Goal: Transaction & Acquisition: Book appointment/travel/reservation

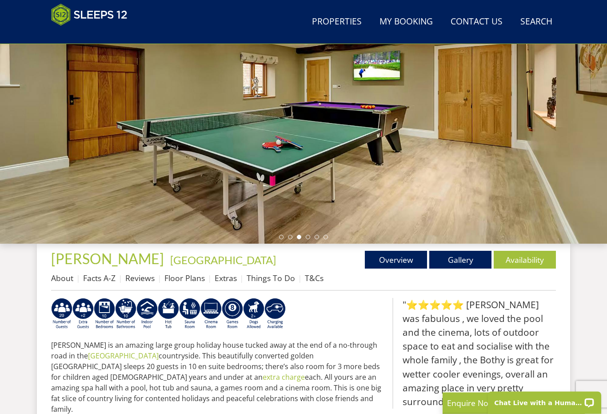
scroll to position [142, 0]
click at [537, 254] on link "Availability" at bounding box center [525, 260] width 62 height 18
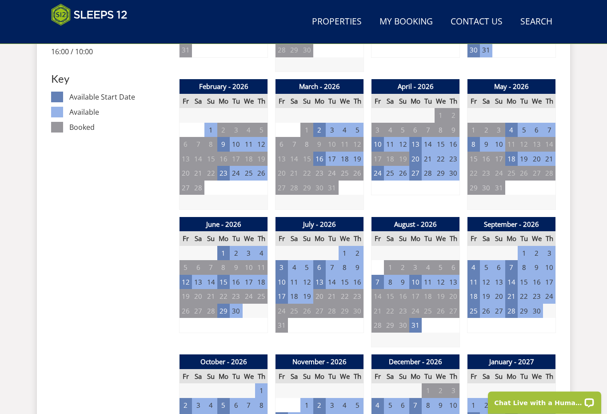
scroll to position [498, 0]
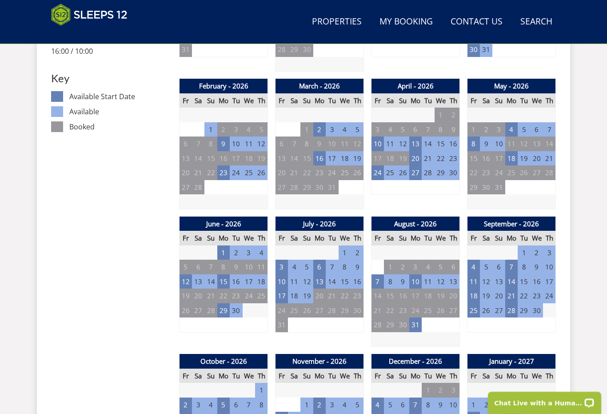
click at [287, 279] on td "10" at bounding box center [282, 281] width 12 height 15
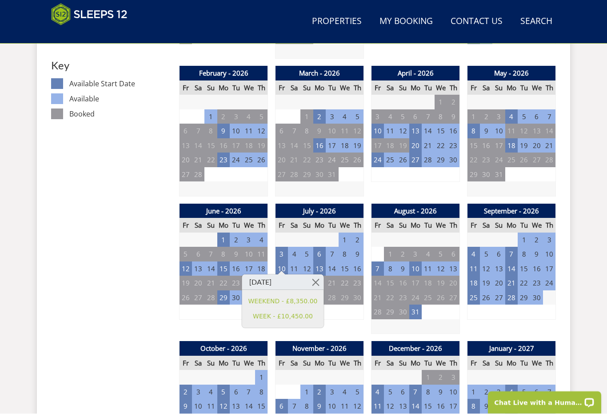
scroll to position [511, 0]
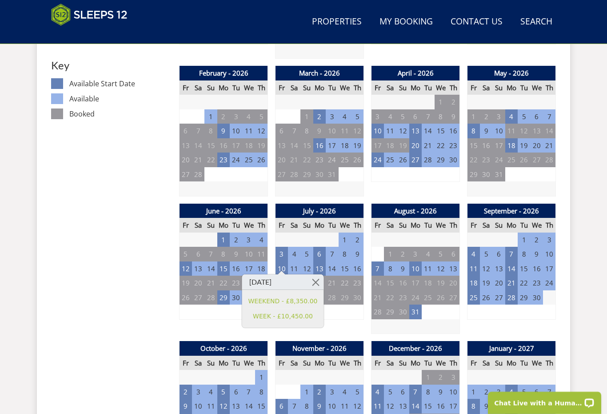
click at [353, 325] on div "July - 2026 Fr Sa Su Mo Tu We Th 26 27 28 29 30 1 2 3 4 5 6 7 8 9 10 11" at bounding box center [319, 269] width 89 height 131
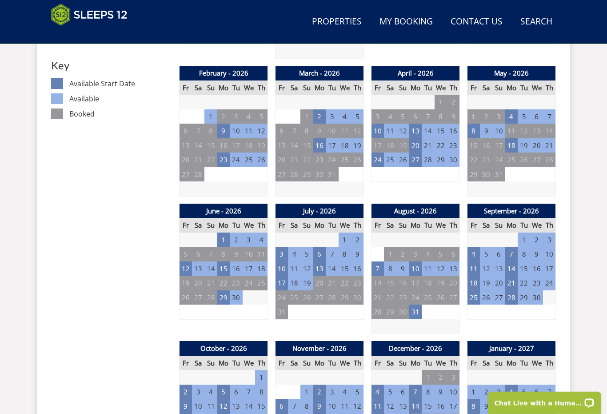
click at [380, 262] on td "7" at bounding box center [378, 268] width 12 height 15
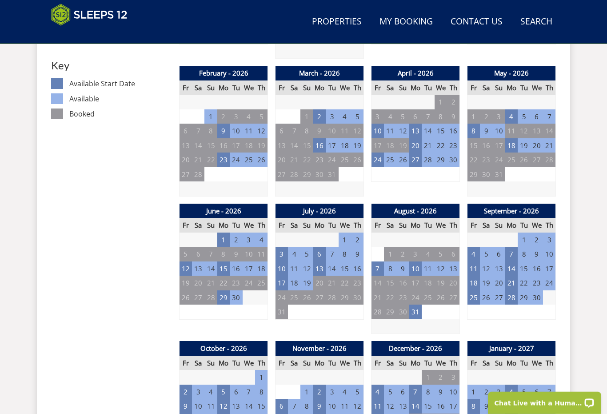
click at [320, 261] on td "13" at bounding box center [319, 268] width 12 height 15
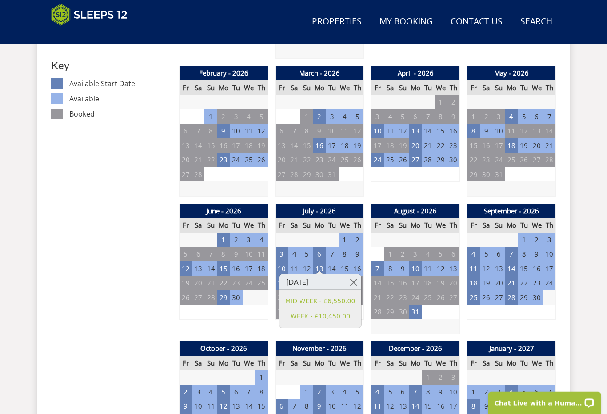
click at [420, 321] on td at bounding box center [416, 326] width 88 height 15
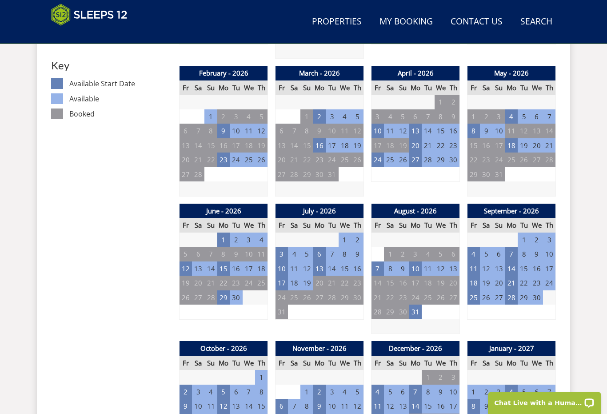
click at [281, 251] on td "3" at bounding box center [282, 254] width 12 height 15
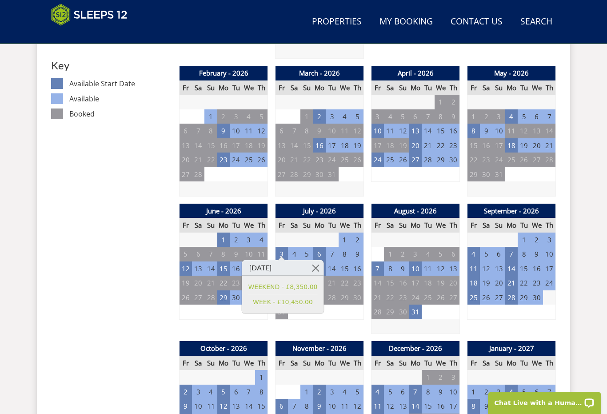
click at [357, 317] on div "July - 2026 Fr Sa Su Mo Tu We Th 26 27 28 29 30 1 2 3 4 5 6 7 8 9 10 11" at bounding box center [319, 269] width 89 height 131
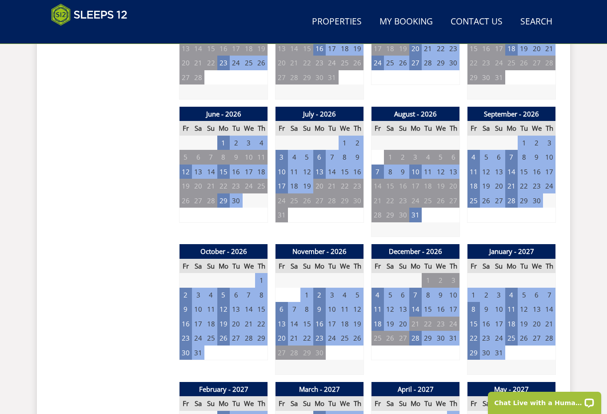
scroll to position [608, 0]
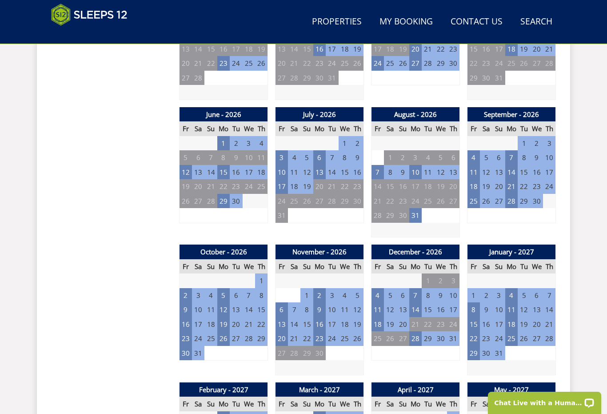
click at [538, 179] on td "23" at bounding box center [537, 186] width 12 height 15
click at [288, 179] on td "18" at bounding box center [294, 186] width 12 height 15
click at [285, 179] on td "17" at bounding box center [282, 186] width 12 height 15
click at [288, 165] on td "11" at bounding box center [294, 172] width 12 height 15
click at [287, 166] on td "10" at bounding box center [282, 172] width 12 height 15
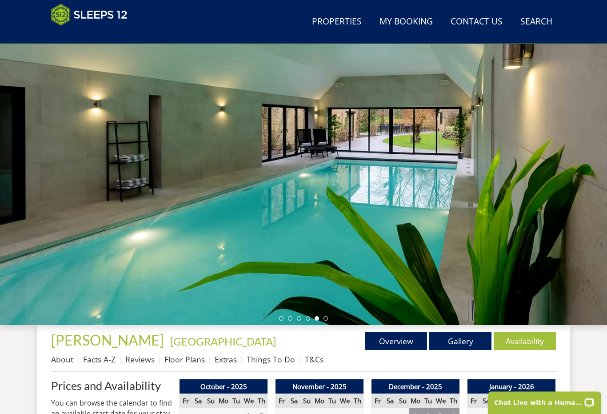
scroll to position [0, 0]
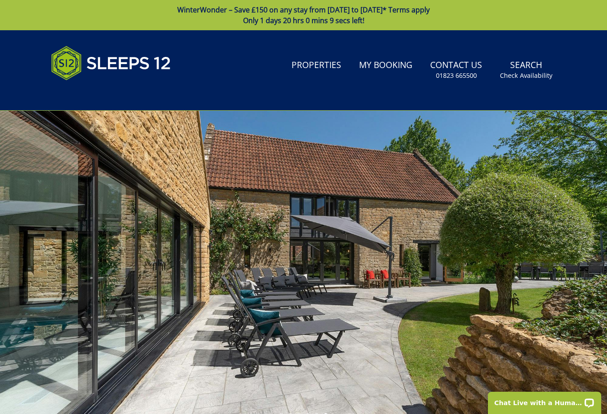
click at [320, 64] on link "Properties" at bounding box center [316, 66] width 57 height 20
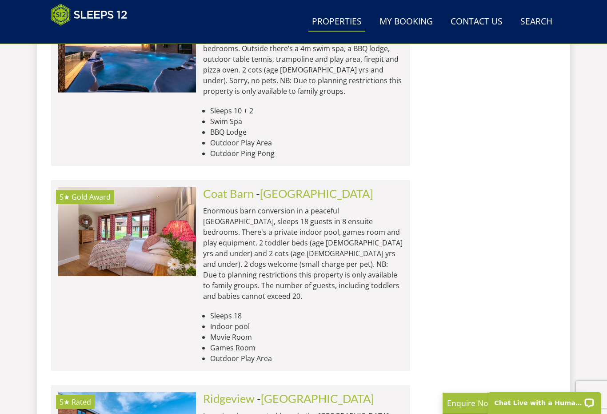
scroll to position [3094, 0]
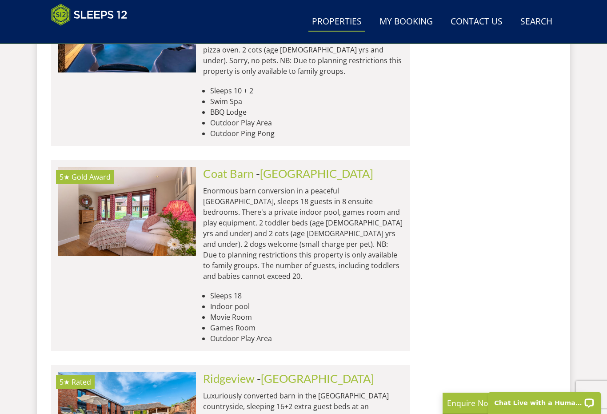
click at [296, 372] on link "[GEOGRAPHIC_DATA]" at bounding box center [317, 378] width 113 height 13
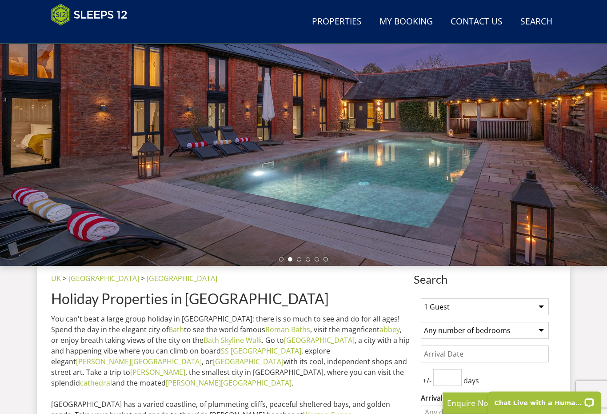
scroll to position [120, 0]
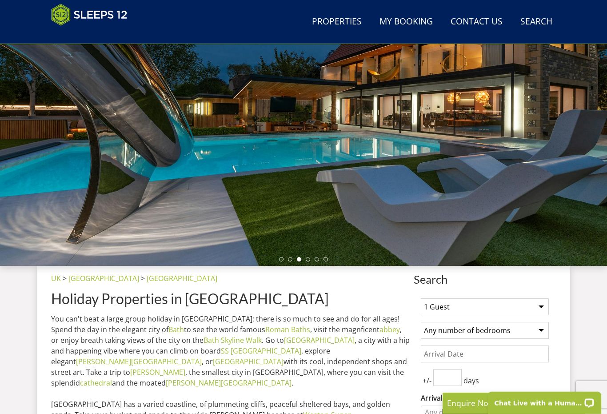
click at [548, 310] on select "1 Guest 2 Guests 3 Guests 4 Guests 5 Guests 6 Guests 7 Guests 8 Guests 9 Guests…" at bounding box center [485, 306] width 128 height 17
click at [544, 306] on select "1 Guest 2 Guests 3 Guests 4 Guests 5 Guests 6 Guests 7 Guests 8 Guests 9 Guests…" at bounding box center [485, 306] width 128 height 17
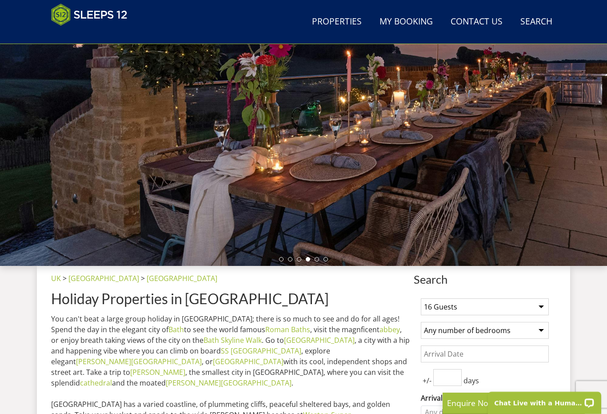
select select "14"
click at [540, 326] on select "Any number of bedrooms 4 Bedrooms 5 Bedrooms 6 Bedrooms 7 Bedrooms 8 Bedrooms 9…" at bounding box center [485, 330] width 128 height 17
select select "8"
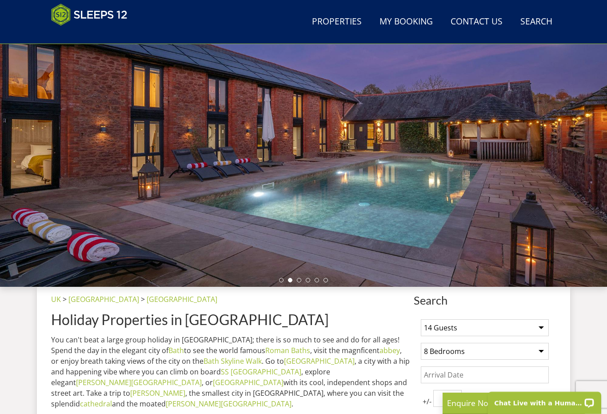
scroll to position [96, 0]
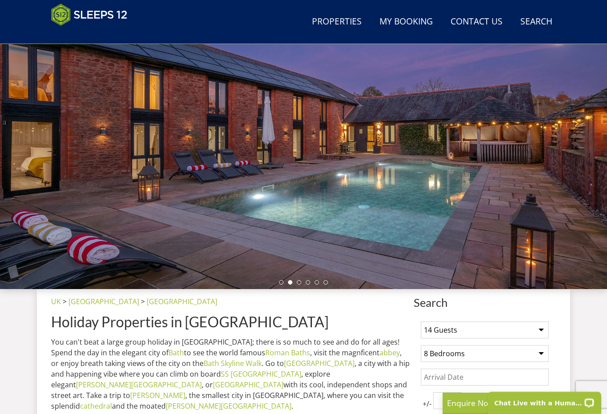
click at [370, 197] on div at bounding box center [303, 133] width 607 height 311
click at [306, 285] on div at bounding box center [303, 133] width 607 height 311
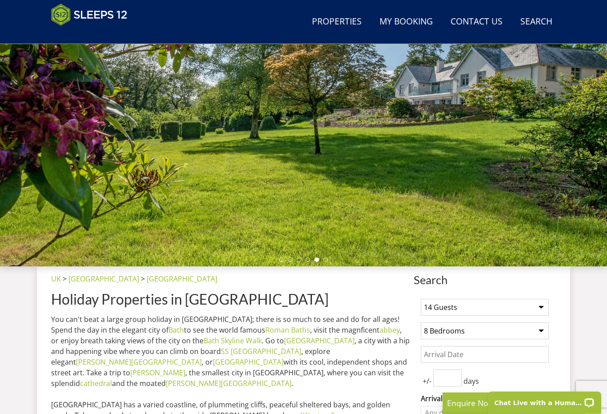
scroll to position [119, 0]
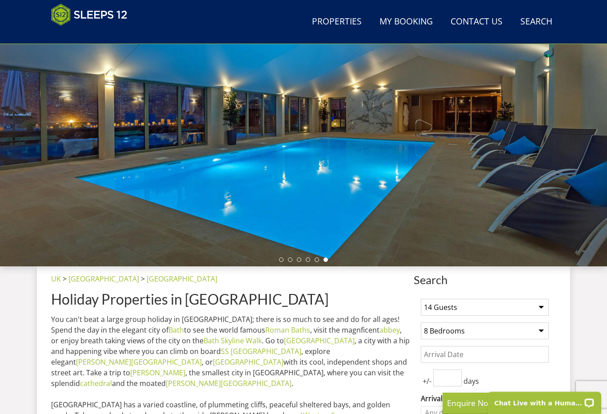
click at [545, 181] on div at bounding box center [303, 110] width 607 height 311
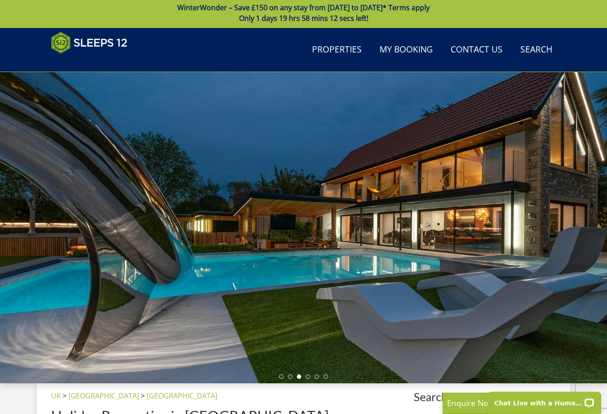
scroll to position [0, 0]
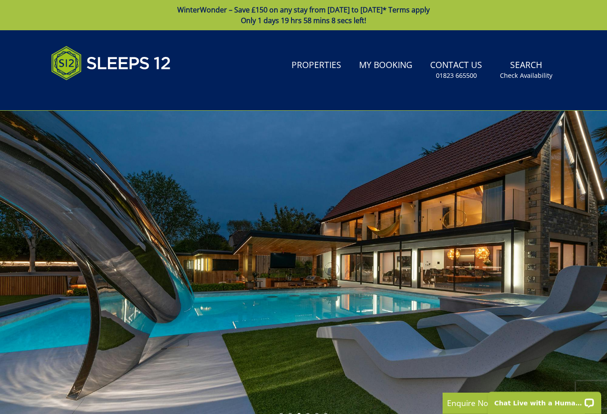
click at [564, 199] on div at bounding box center [303, 266] width 607 height 311
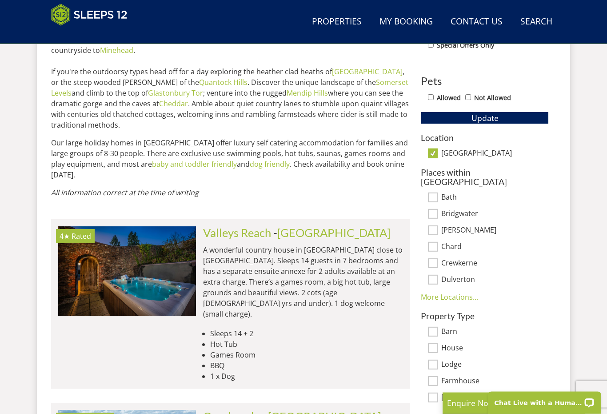
scroll to position [505, 0]
click at [166, 248] on img at bounding box center [127, 270] width 138 height 89
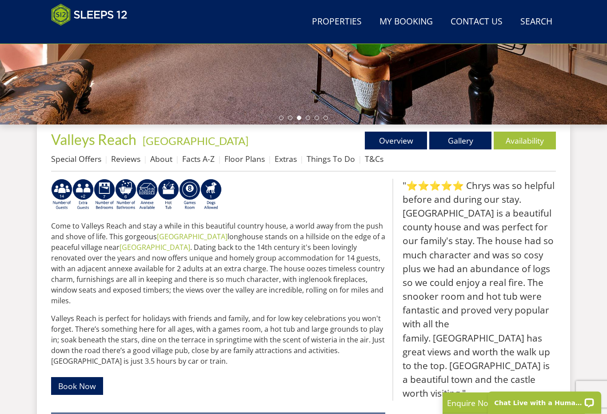
scroll to position [261, 0]
click at [527, 132] on link "Availability" at bounding box center [525, 141] width 62 height 18
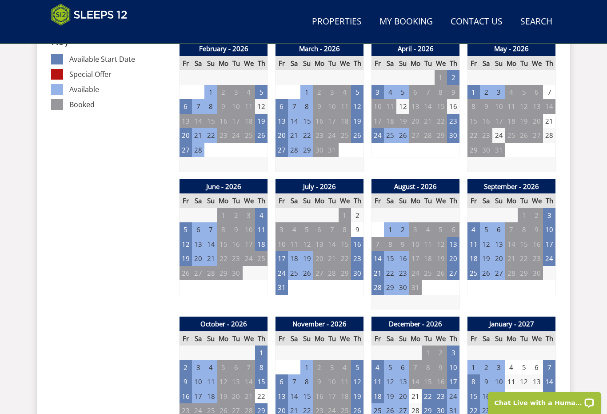
scroll to position [547, 0]
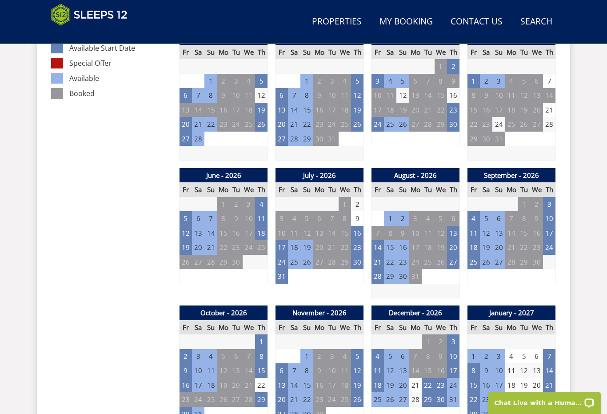
click at [378, 240] on td "14" at bounding box center [378, 247] width 12 height 15
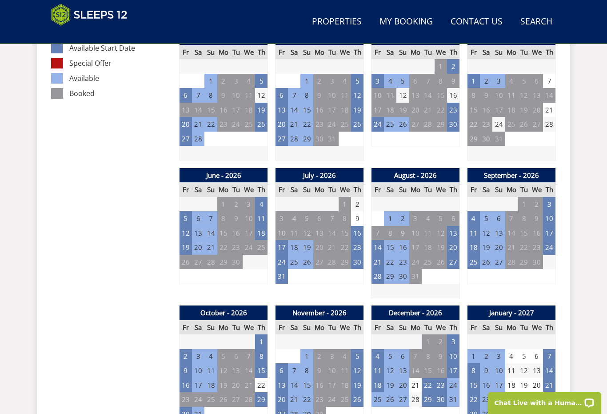
click at [457, 219] on td "6" at bounding box center [453, 218] width 12 height 15
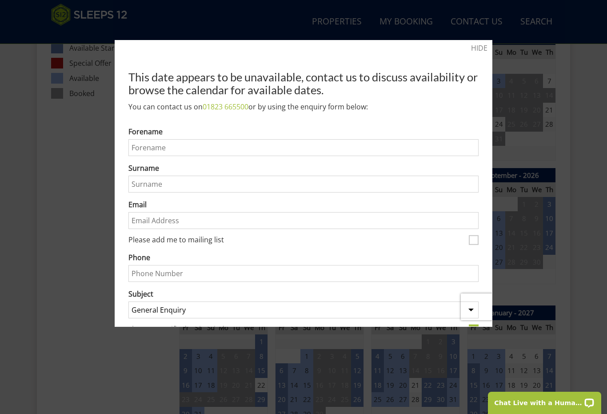
click at [574, 112] on div at bounding box center [303, 207] width 607 height 414
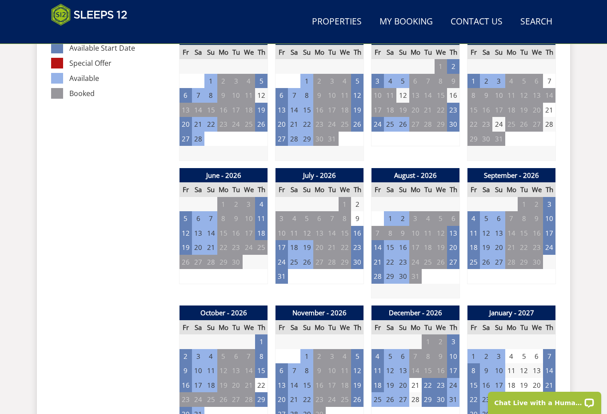
click at [490, 46] on th "Sa" at bounding box center [486, 52] width 12 height 15
click at [455, 226] on td "13" at bounding box center [453, 233] width 12 height 15
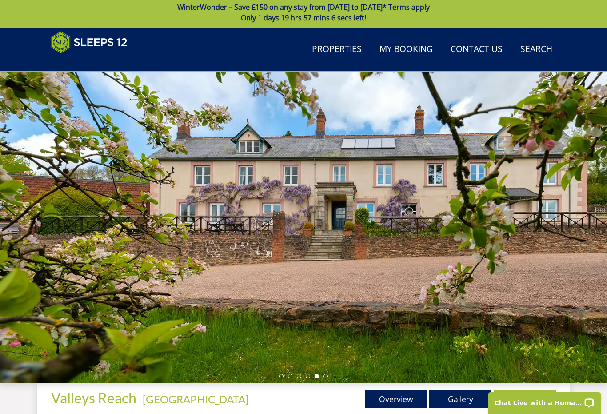
scroll to position [0, 0]
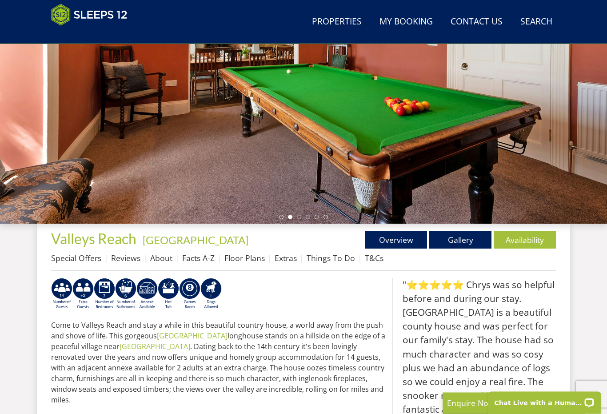
scroll to position [162, 0]
click at [456, 235] on link "Gallery" at bounding box center [460, 240] width 62 height 18
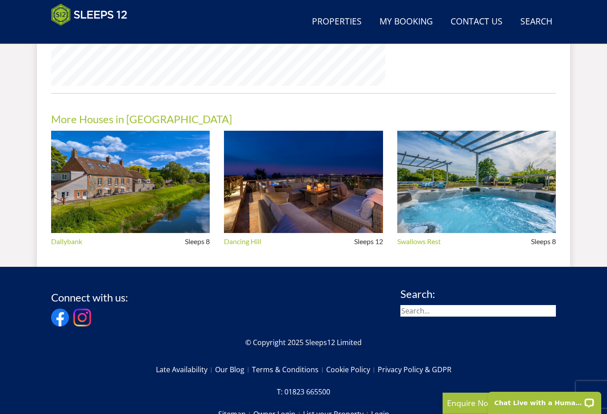
scroll to position [793, 0]
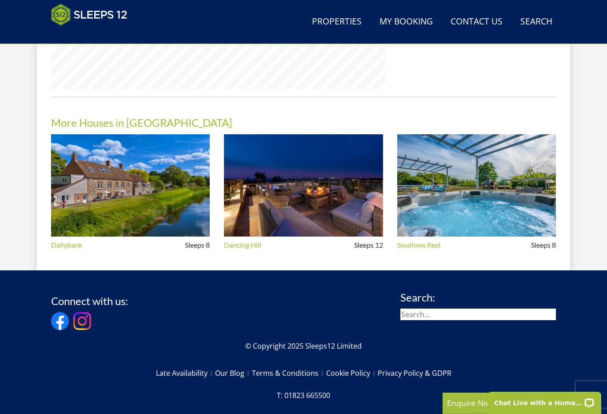
click at [362, 184] on img at bounding box center [303, 185] width 159 height 103
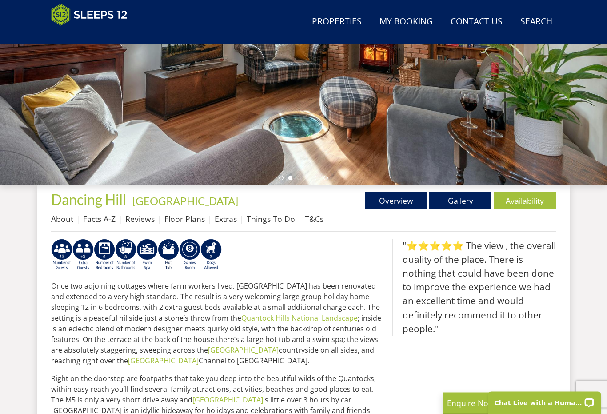
scroll to position [124, 0]
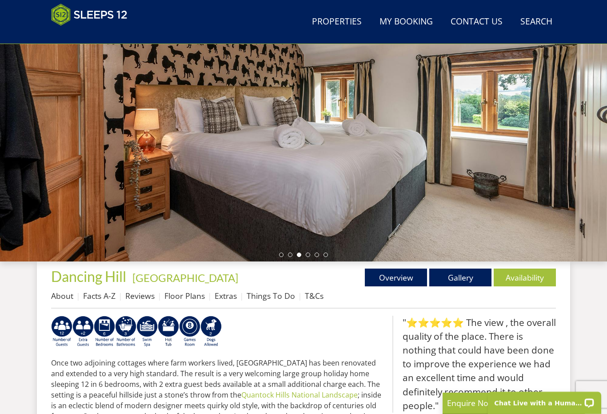
click at [463, 279] on link "Gallery" at bounding box center [460, 277] width 62 height 18
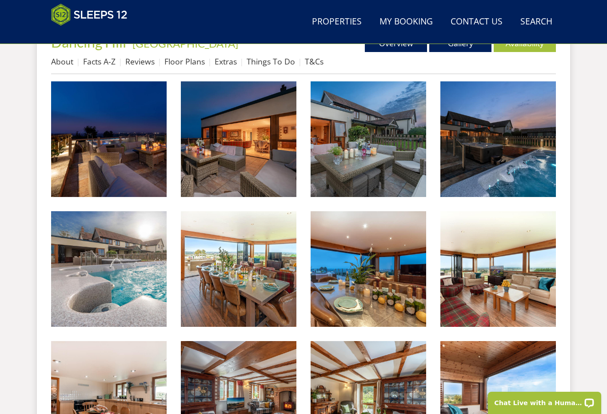
scroll to position [372, 0]
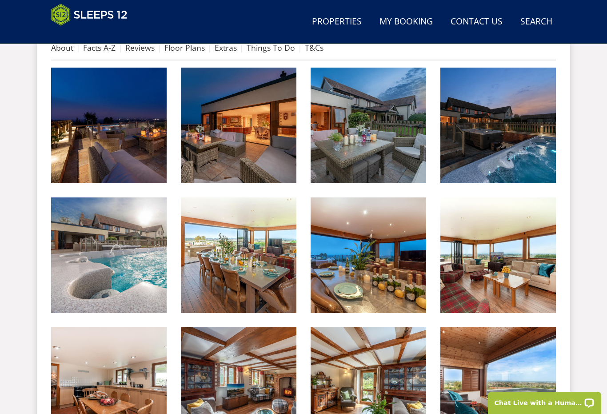
click at [536, 258] on img at bounding box center [498, 255] width 116 height 116
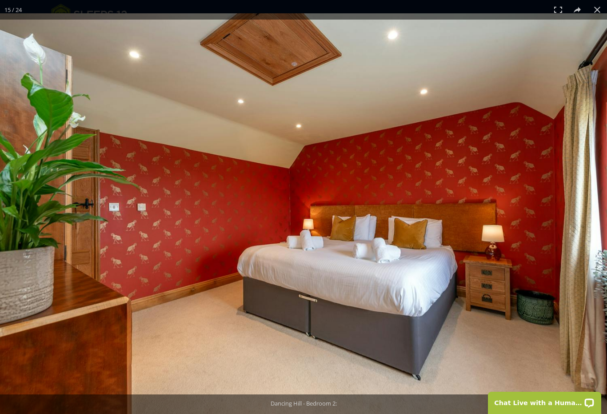
scroll to position [390, 0]
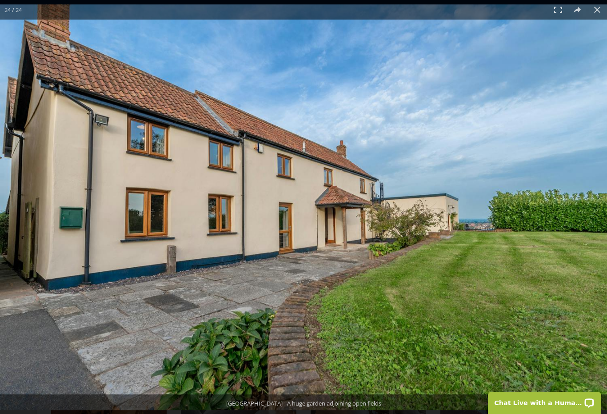
scroll to position [124, 0]
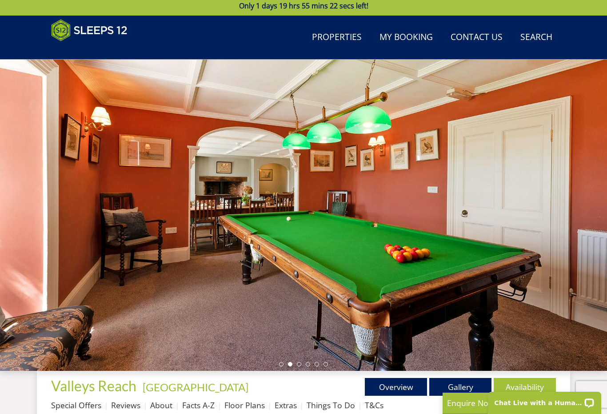
scroll to position [14, 0]
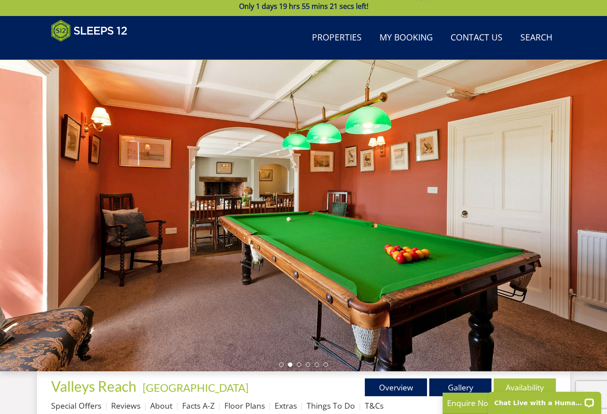
select select "14"
select select "8"
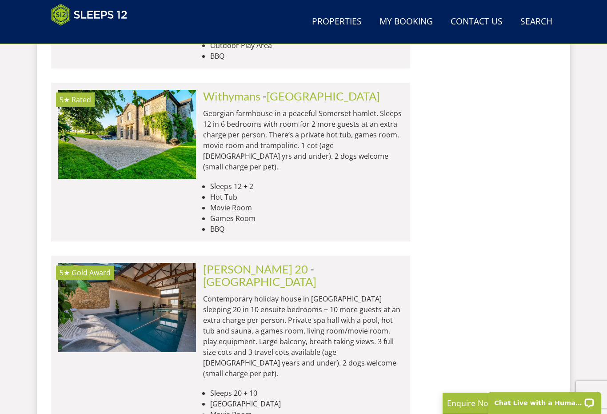
scroll to position [1275, 0]
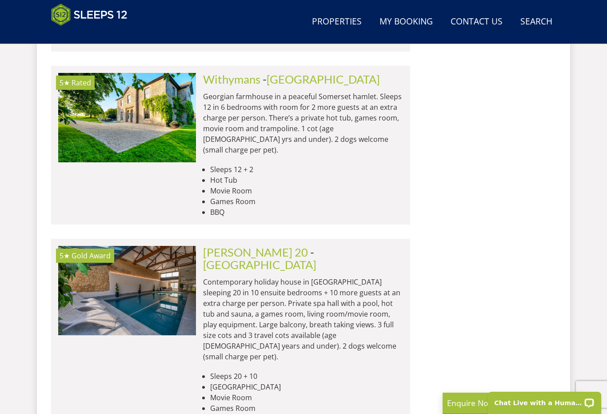
click at [181, 246] on img at bounding box center [127, 290] width 138 height 89
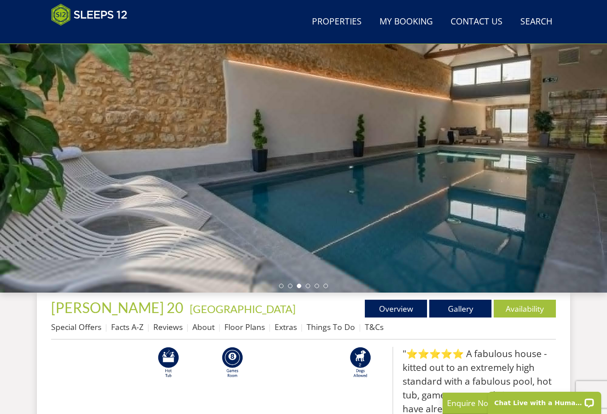
scroll to position [106, 0]
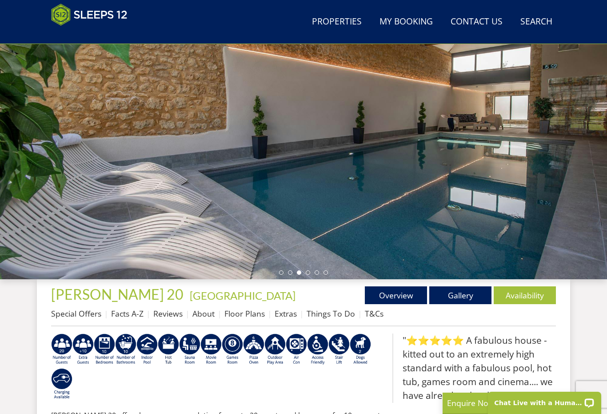
click at [460, 299] on link "Gallery" at bounding box center [460, 295] width 62 height 18
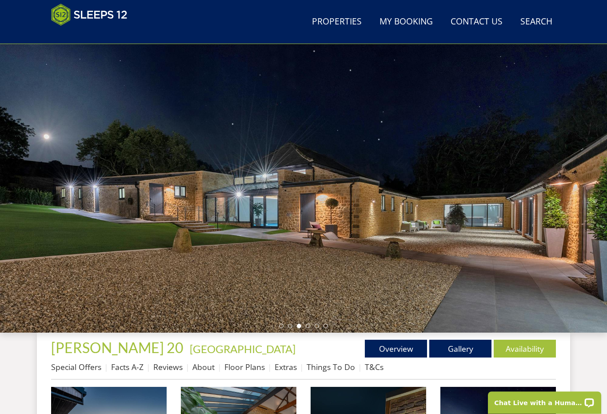
scroll to position [53, 0]
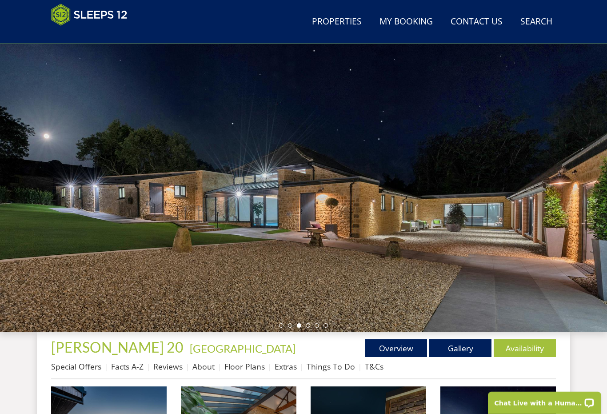
click at [531, 345] on link "Availability" at bounding box center [525, 348] width 62 height 18
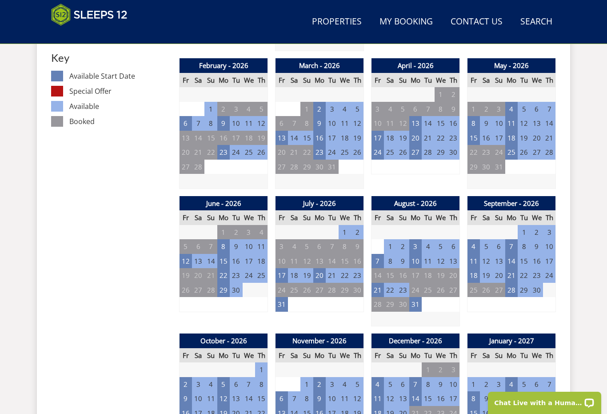
scroll to position [520, 0]
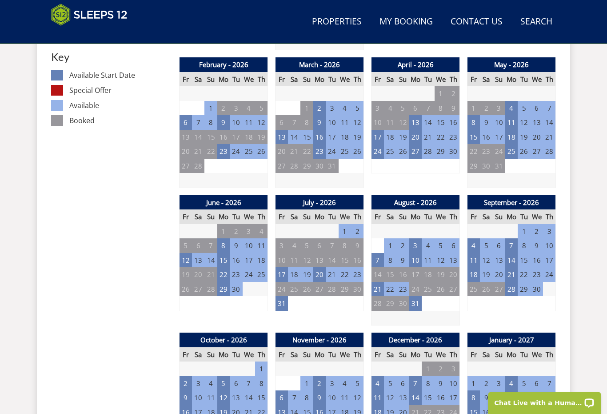
click at [294, 267] on td "18" at bounding box center [294, 274] width 12 height 15
click at [284, 268] on td "17" at bounding box center [282, 274] width 12 height 15
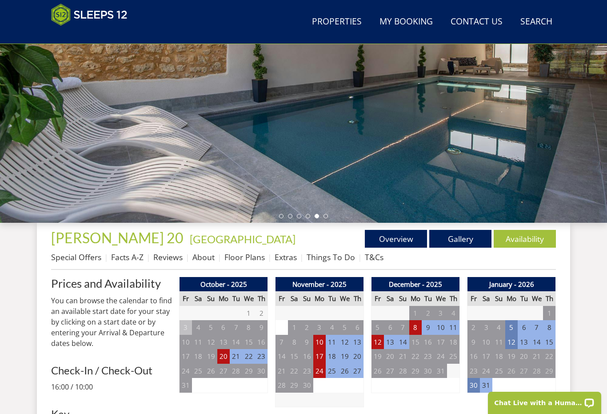
scroll to position [0, 0]
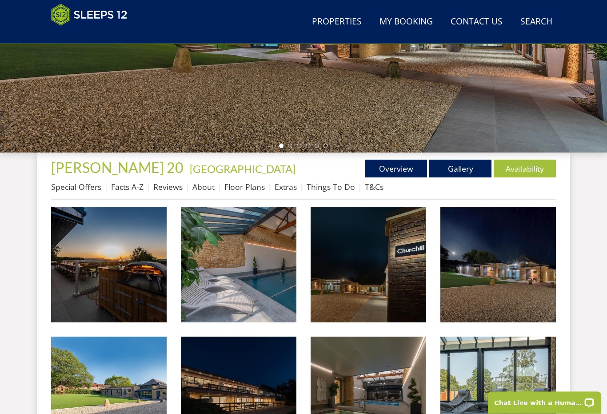
scroll to position [233, 0]
click at [248, 185] on link "Floor Plans" at bounding box center [244, 186] width 40 height 11
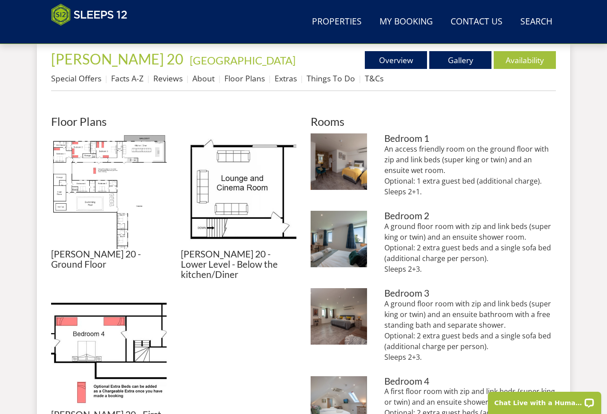
scroll to position [336, 0]
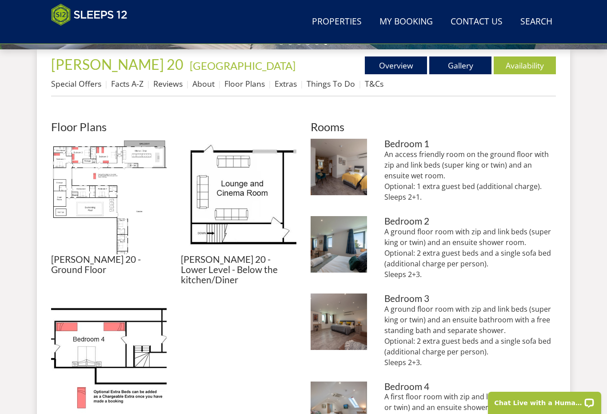
click at [116, 187] on img at bounding box center [109, 197] width 116 height 116
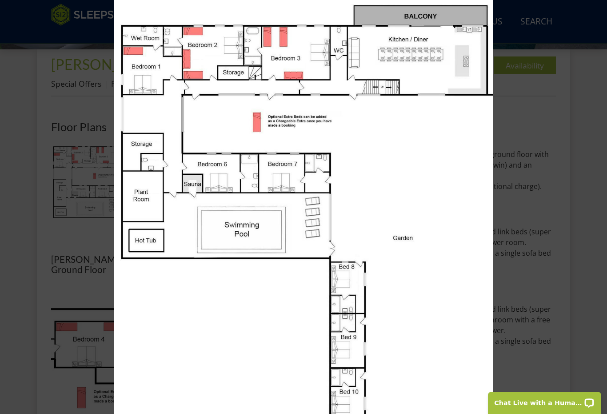
scroll to position [354, 0]
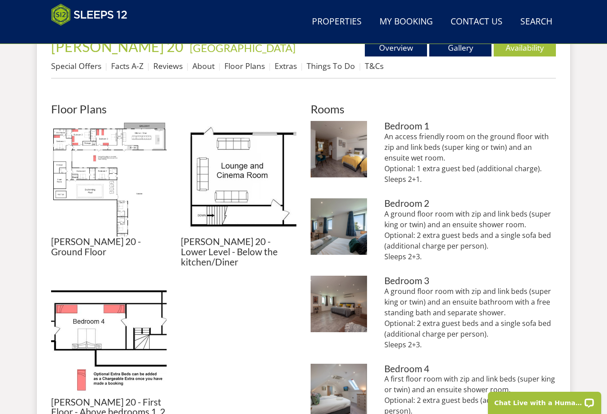
click at [524, 45] on link "Availability" at bounding box center [525, 48] width 62 height 18
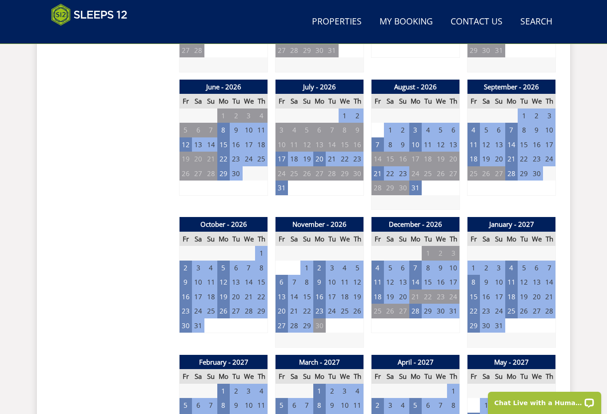
scroll to position [636, 0]
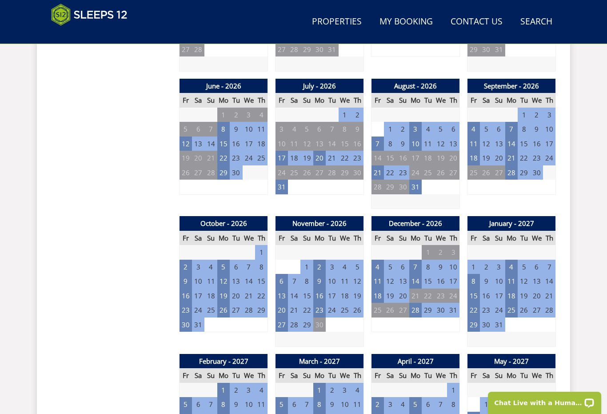
click at [381, 137] on td "7" at bounding box center [378, 143] width 12 height 15
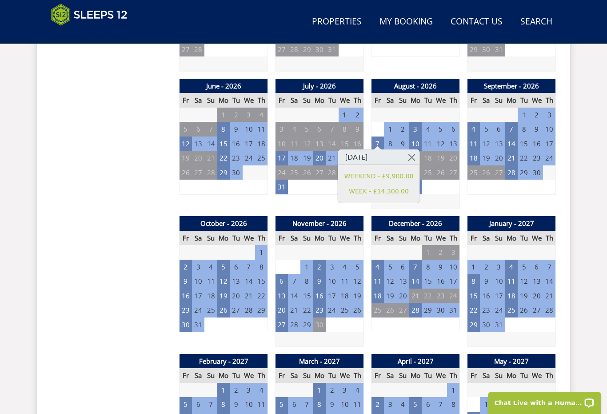
click at [285, 153] on td "17" at bounding box center [282, 158] width 12 height 15
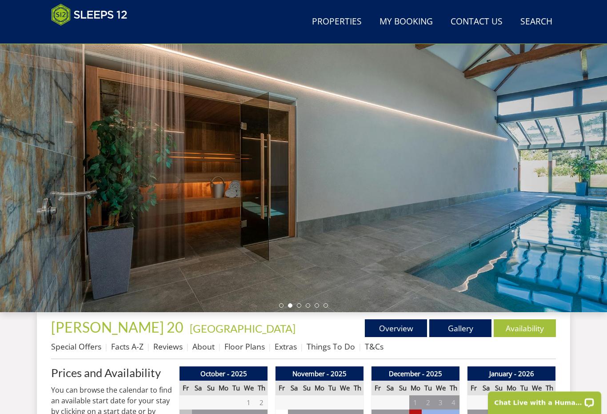
scroll to position [0, 0]
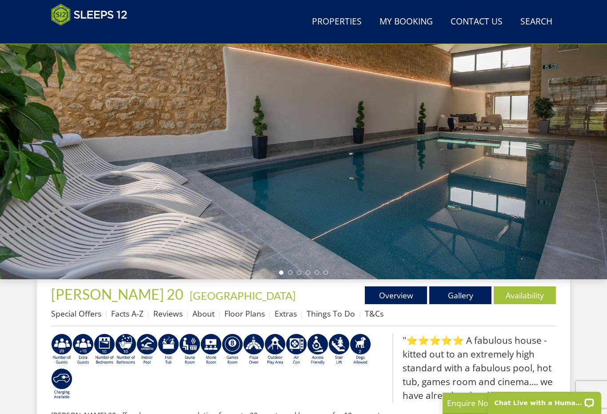
select select "14"
select select "8"
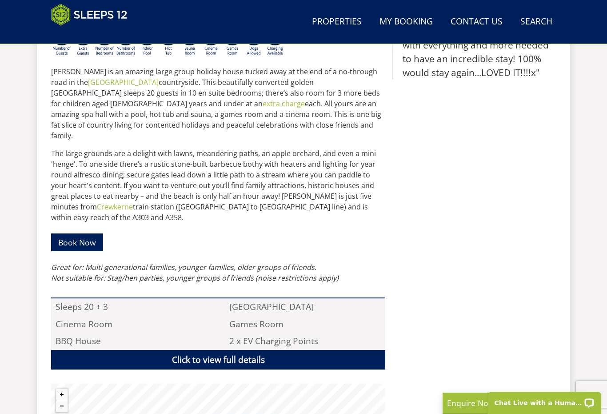
scroll to position [413, 0]
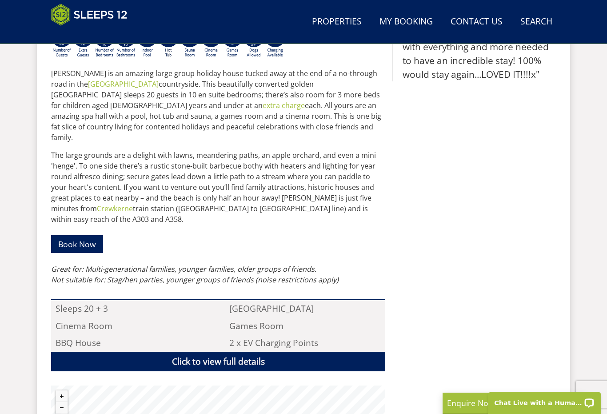
click at [338, 24] on link "Properties" at bounding box center [336, 22] width 57 height 20
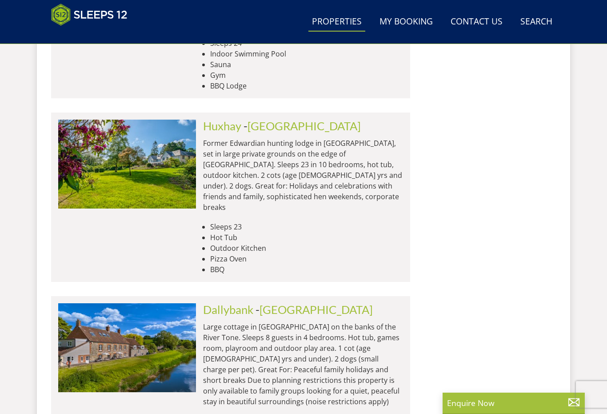
scroll to position [3715, 0]
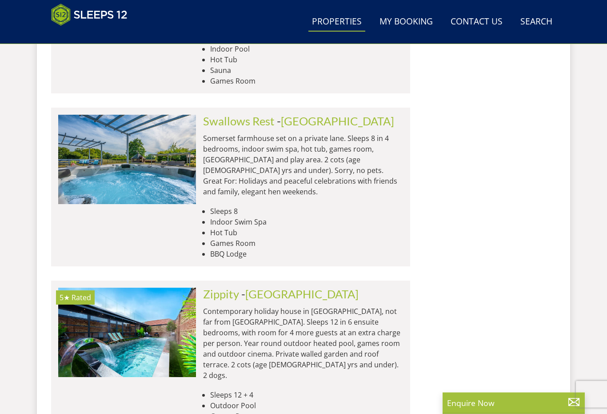
scroll to position [5430, 0]
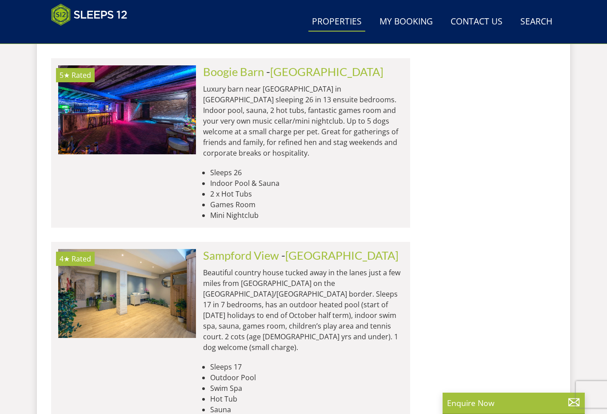
click at [154, 249] on img at bounding box center [127, 293] width 138 height 89
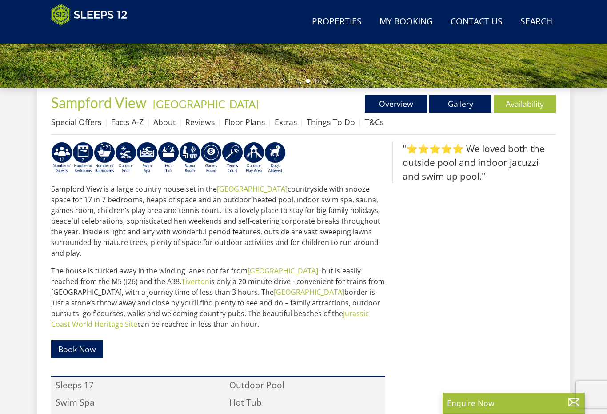
click at [536, 95] on link "Availability" at bounding box center [525, 104] width 62 height 18
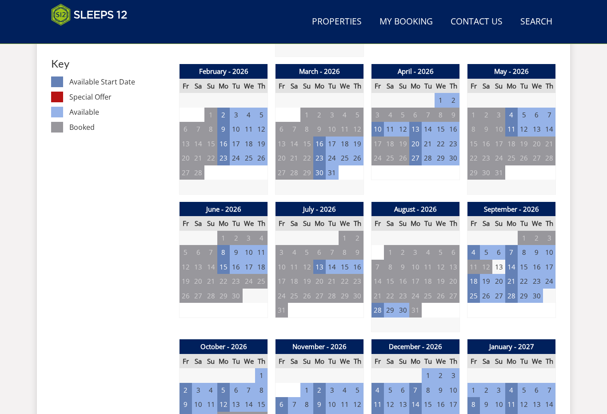
scroll to position [513, 0]
click at [319, 260] on td "13" at bounding box center [319, 267] width 12 height 15
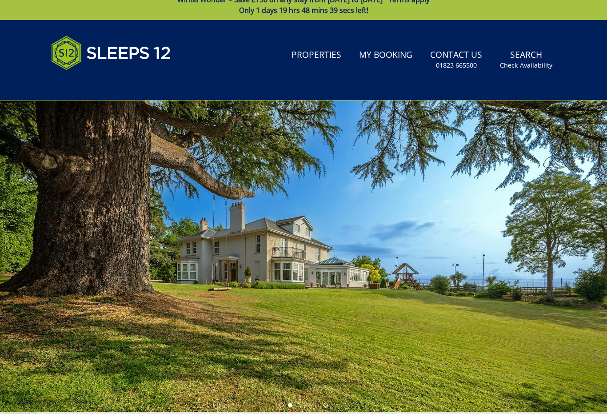
scroll to position [0, 0]
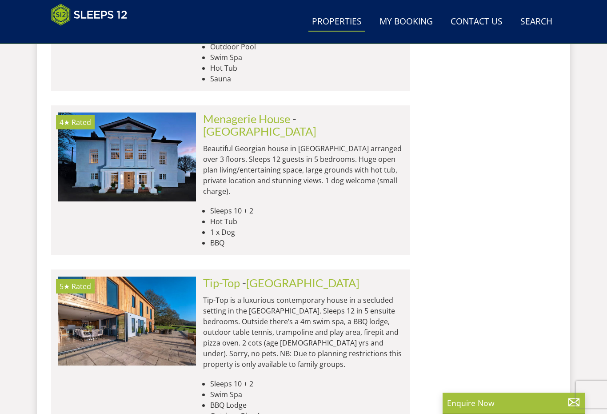
scroll to position [2800, 0]
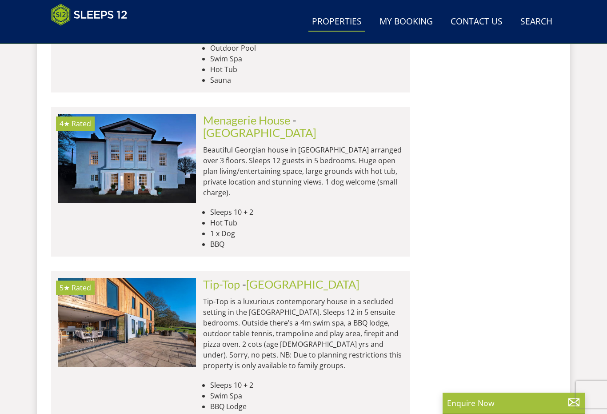
click at [145, 278] on img at bounding box center [127, 322] width 138 height 89
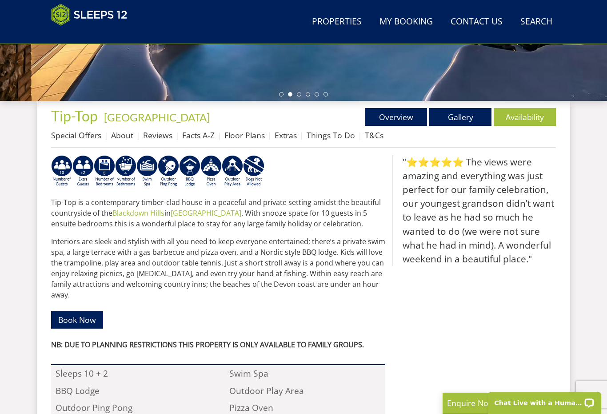
scroll to position [285, 0]
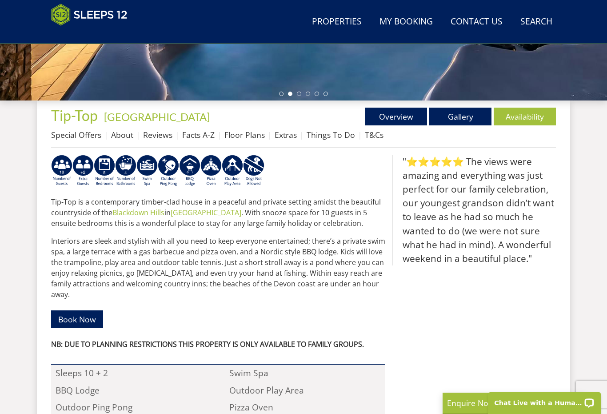
click at [531, 110] on link "Availability" at bounding box center [525, 117] width 62 height 18
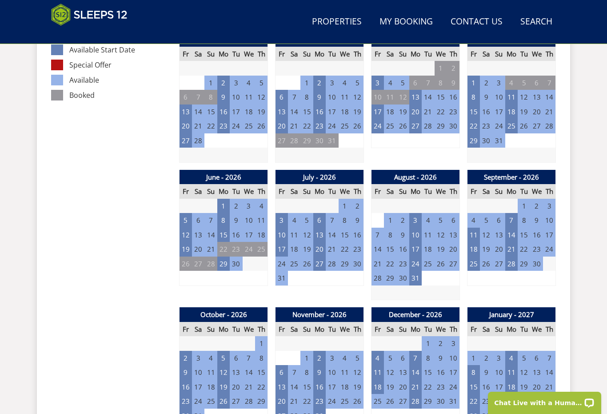
scroll to position [545, 0]
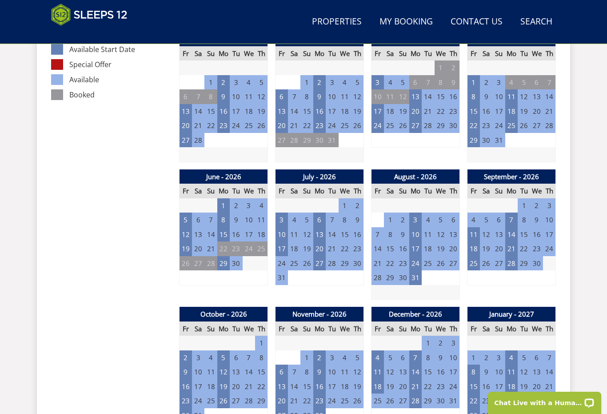
click at [285, 241] on td "17" at bounding box center [282, 248] width 12 height 15
click at [285, 227] on td "10" at bounding box center [282, 234] width 12 height 15
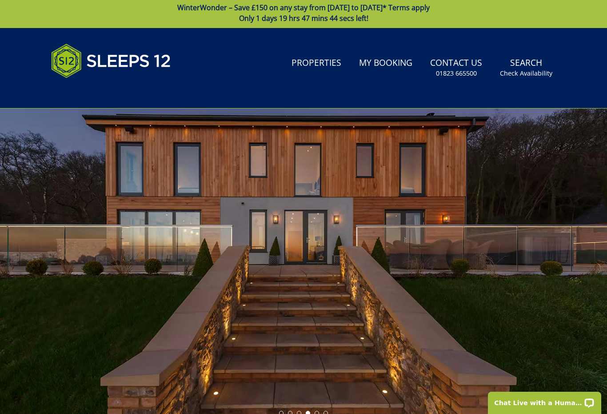
scroll to position [0, 0]
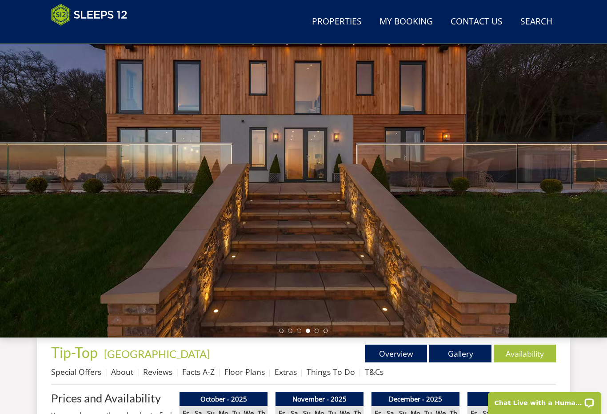
click at [465, 352] on link "Gallery" at bounding box center [460, 353] width 62 height 18
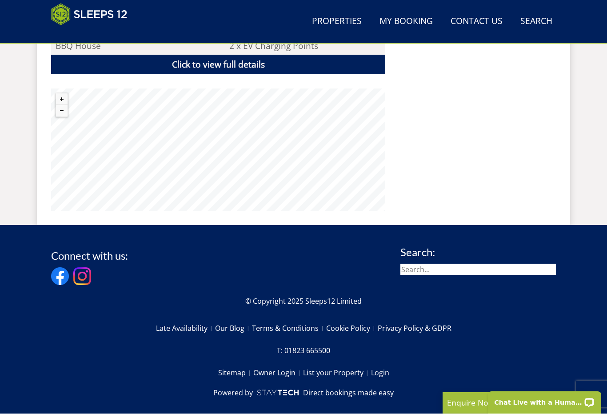
click at [349, 27] on link "Properties" at bounding box center [336, 22] width 57 height 20
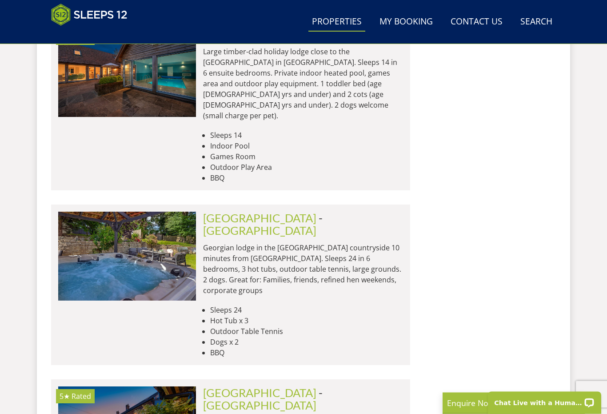
scroll to position [7226, 0]
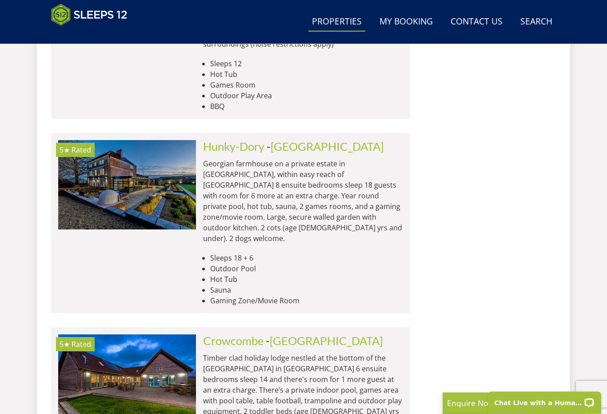
scroll to position [7622, 0]
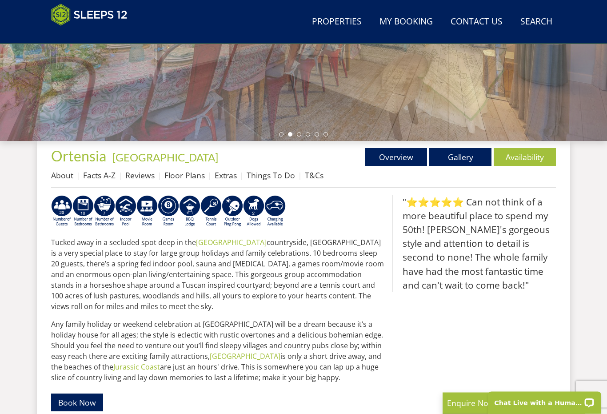
scroll to position [240, 0]
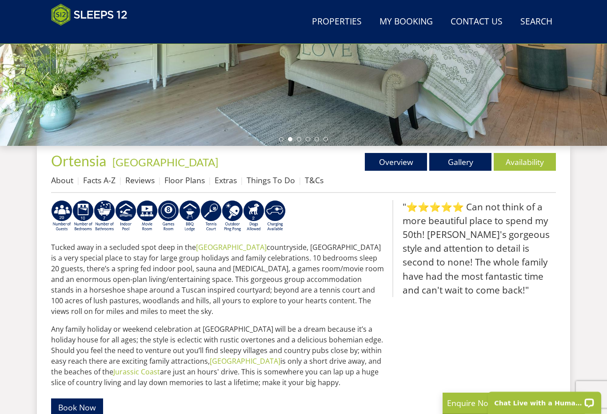
click at [519, 157] on link "Availability" at bounding box center [525, 162] width 62 height 18
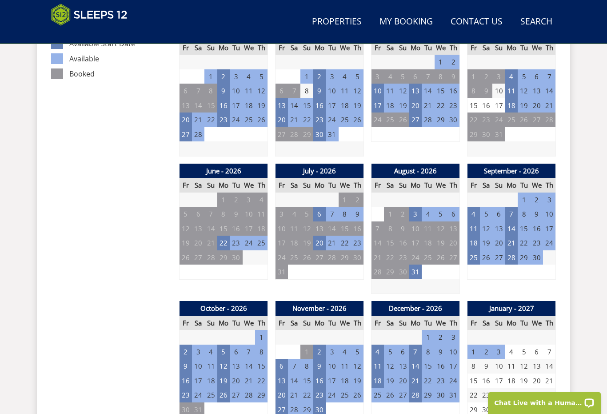
scroll to position [550, 0]
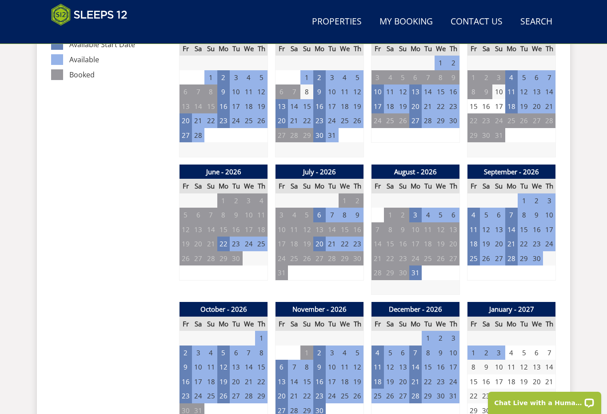
click at [319, 236] on td "20" at bounding box center [319, 243] width 12 height 15
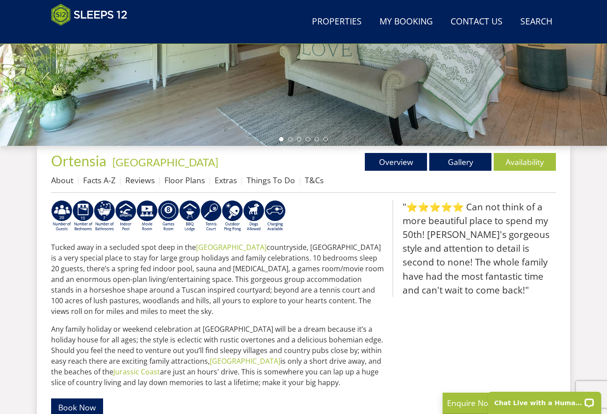
scroll to position [7622, 0]
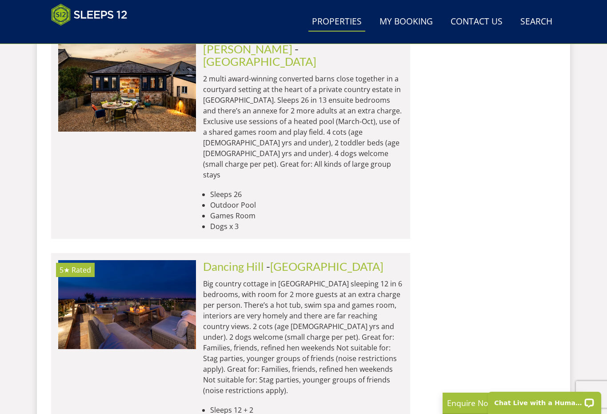
scroll to position [8476, 0]
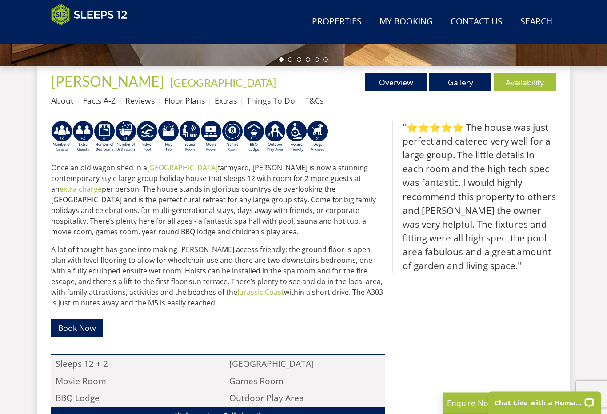
scroll to position [320, 0]
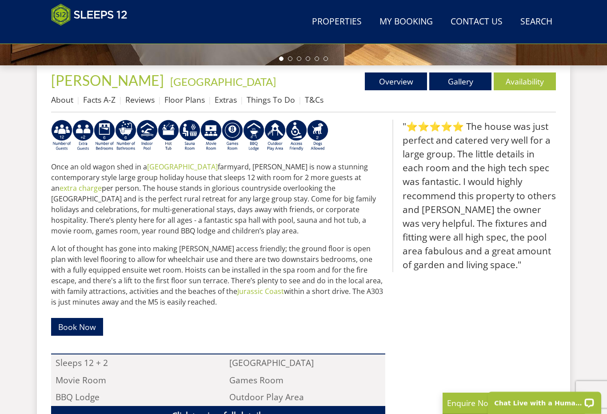
click at [524, 83] on link "Availability" at bounding box center [525, 81] width 62 height 18
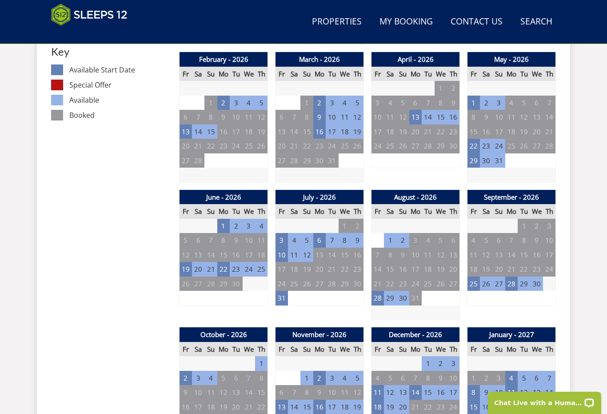
scroll to position [526, 0]
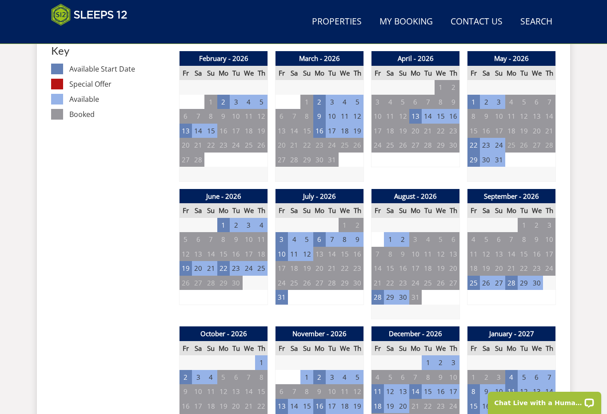
click at [381, 290] on td "28" at bounding box center [378, 297] width 12 height 15
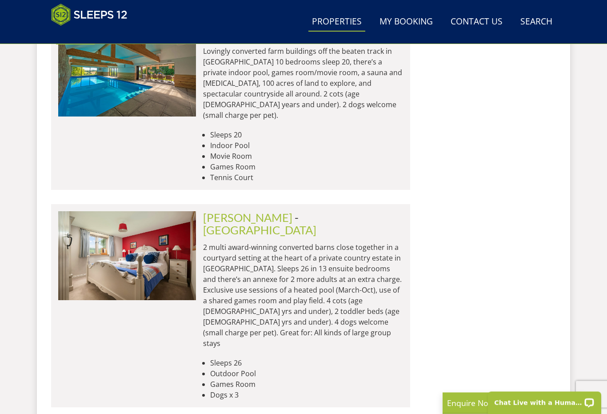
scroll to position [8307, 0]
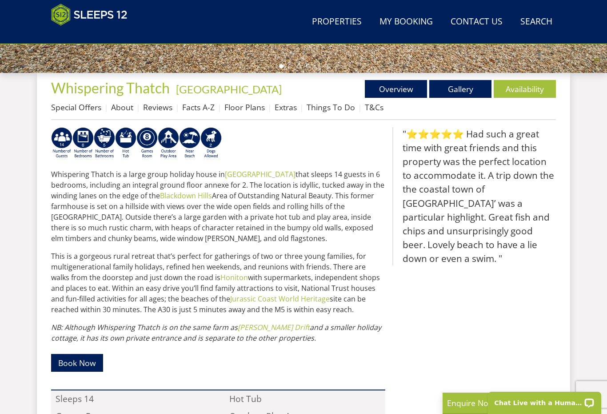
click at [525, 88] on link "Availability" at bounding box center [525, 89] width 62 height 18
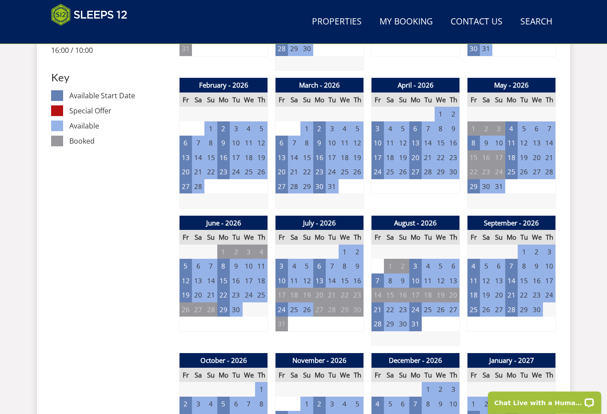
scroll to position [499, 0]
click at [379, 277] on td "7" at bounding box center [378, 280] width 12 height 15
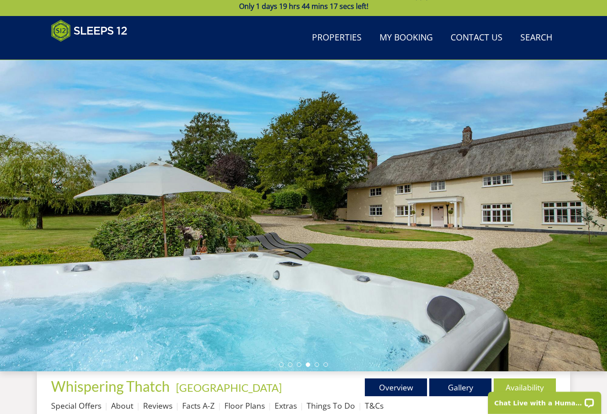
scroll to position [11, 0]
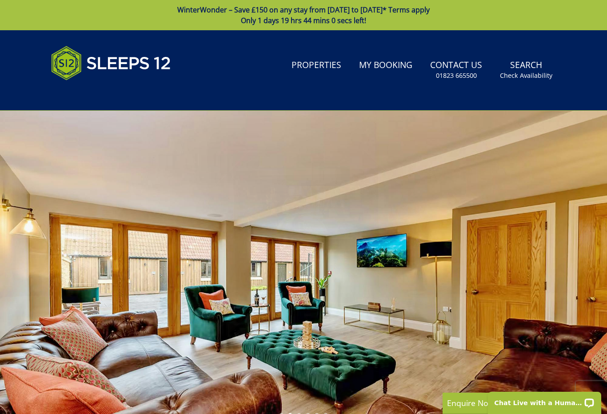
click at [311, 59] on link "Properties" at bounding box center [316, 66] width 57 height 20
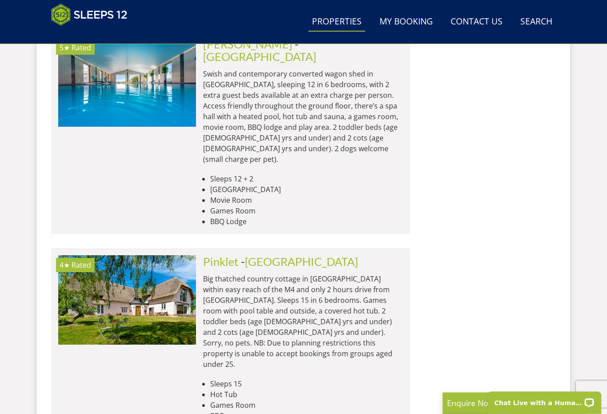
scroll to position [9120, 0]
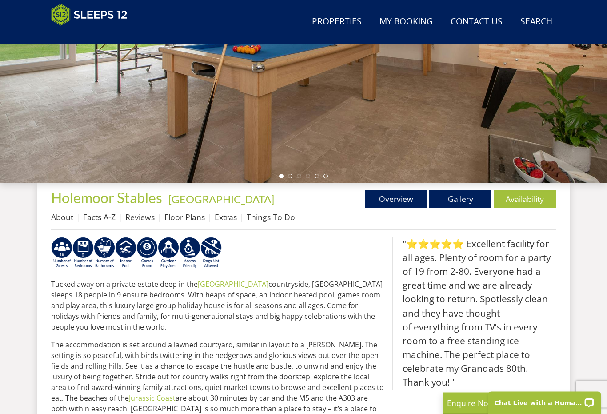
scroll to position [225, 0]
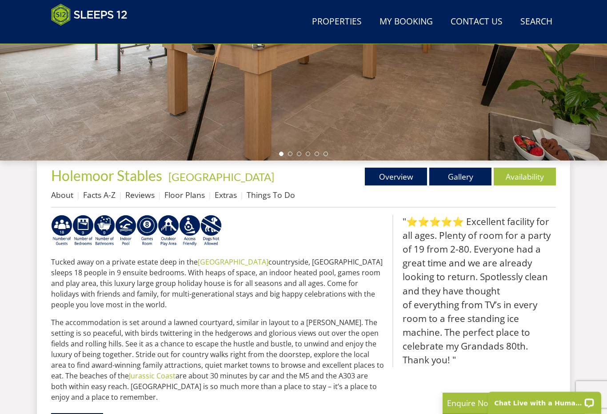
click at [536, 176] on link "Availability" at bounding box center [525, 177] width 62 height 18
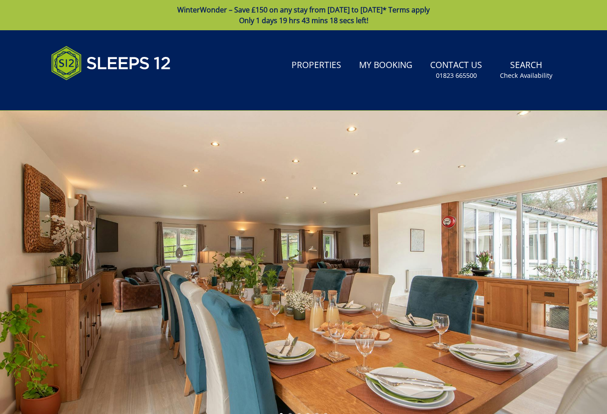
click at [547, 270] on div at bounding box center [303, 266] width 607 height 311
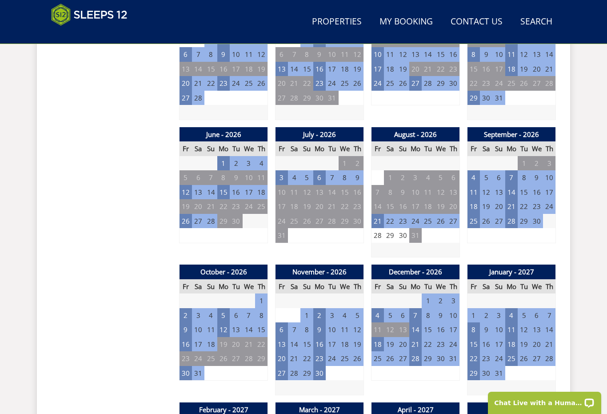
scroll to position [588, 0]
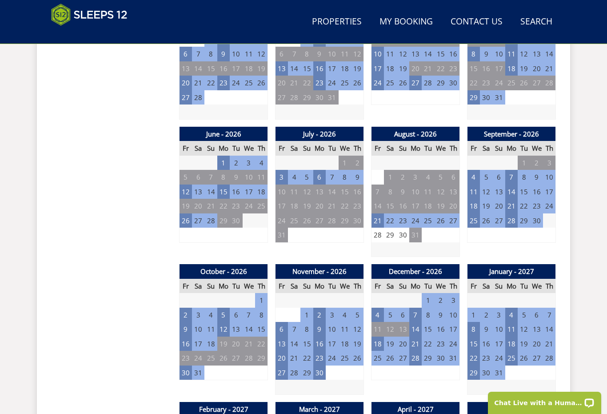
click at [384, 213] on td "21" at bounding box center [378, 220] width 12 height 15
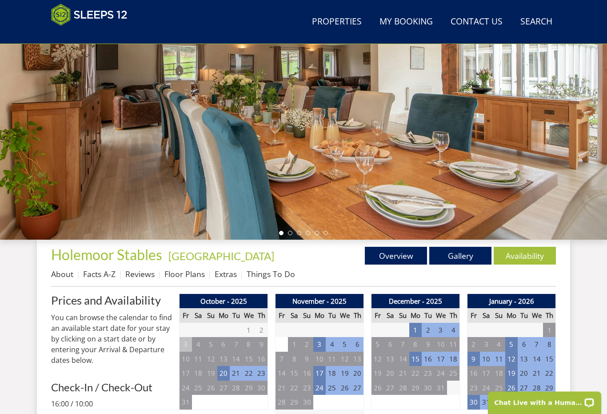
scroll to position [146, 0]
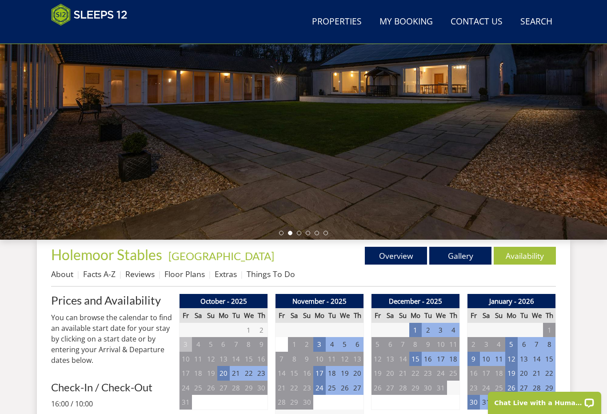
click at [407, 253] on link "Overview" at bounding box center [396, 256] width 62 height 18
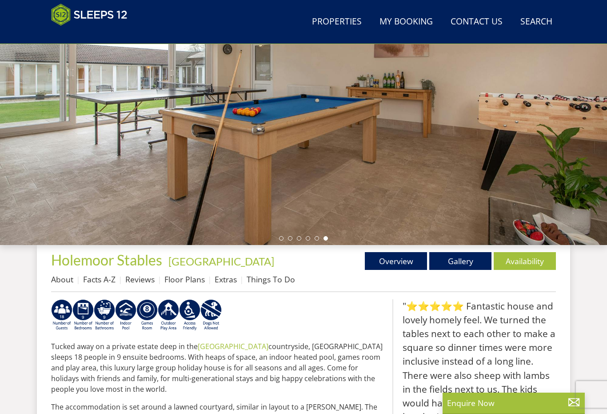
scroll to position [140, 0]
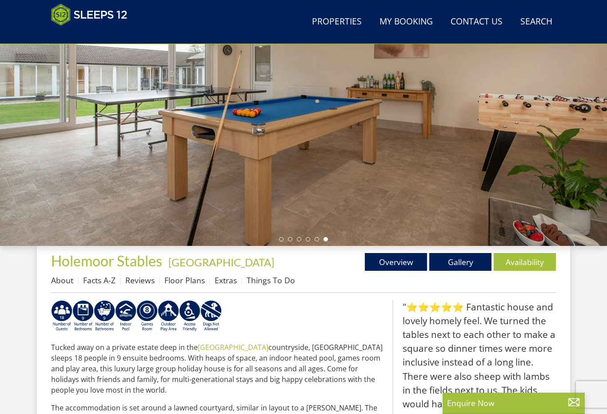
click at [460, 256] on link "Gallery" at bounding box center [460, 262] width 62 height 18
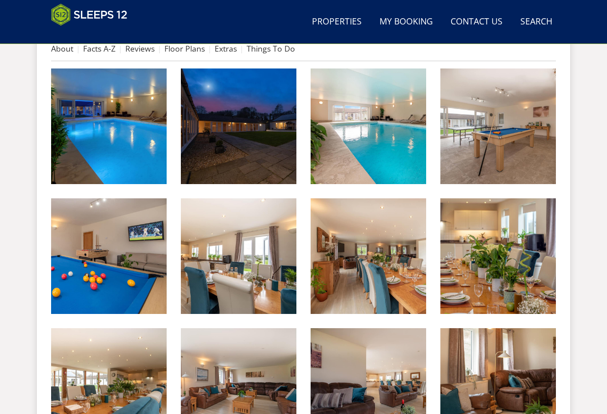
scroll to position [374, 0]
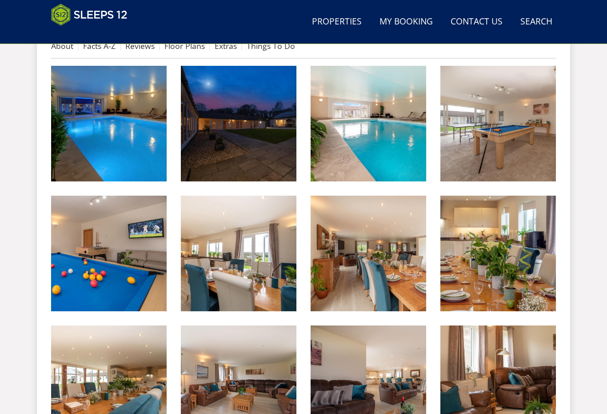
click at [146, 148] on img at bounding box center [109, 124] width 116 height 116
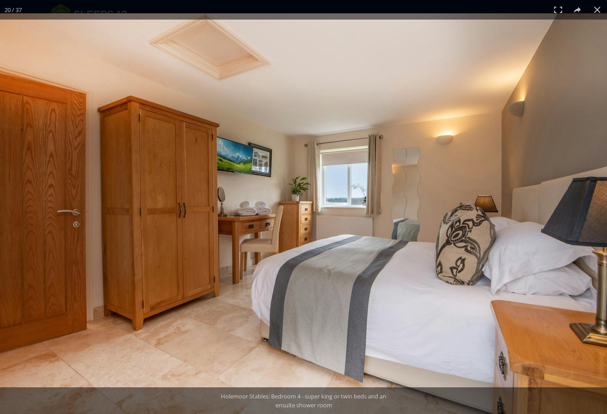
scroll to position [392, 0]
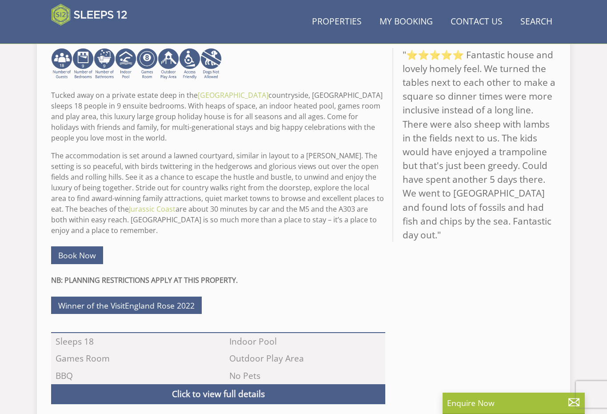
scroll to position [140, 0]
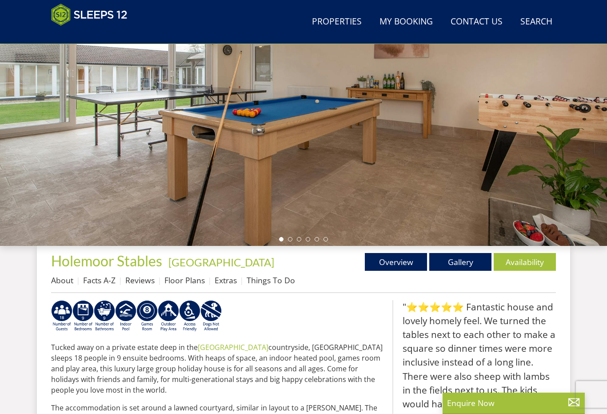
click at [185, 275] on link "Floor Plans" at bounding box center [184, 280] width 40 height 11
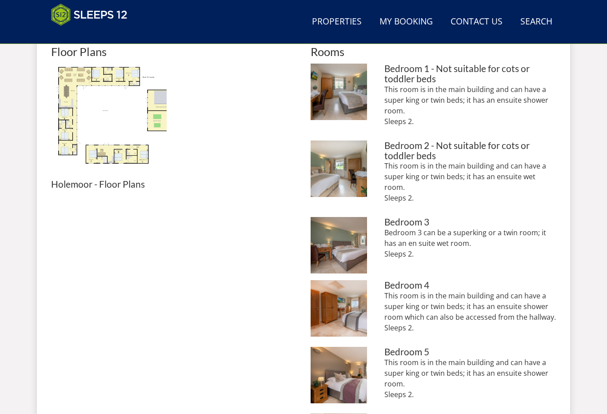
scroll to position [411, 0]
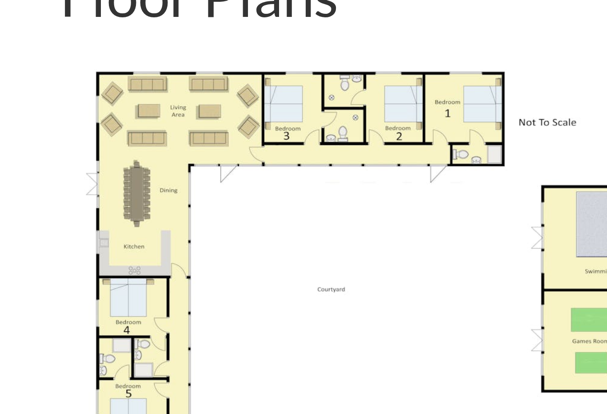
scroll to position [461, 0]
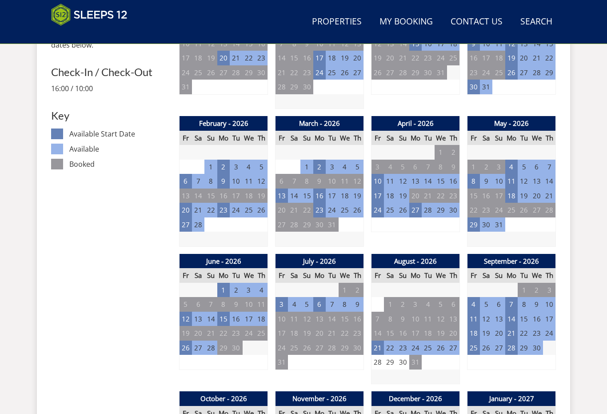
scroll to position [146, 0]
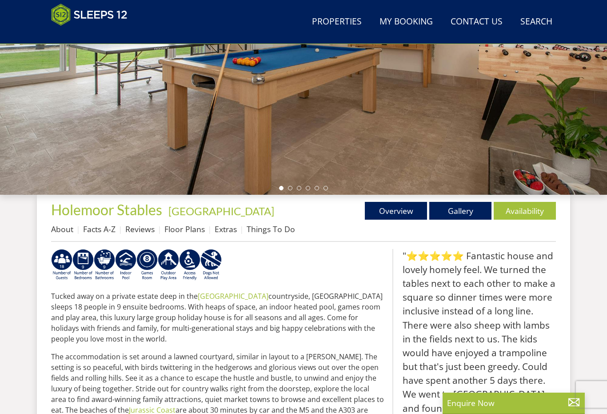
scroll to position [190, 0]
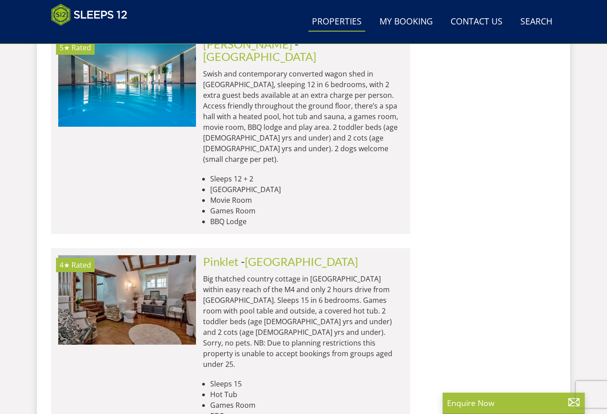
scroll to position [0, 2621]
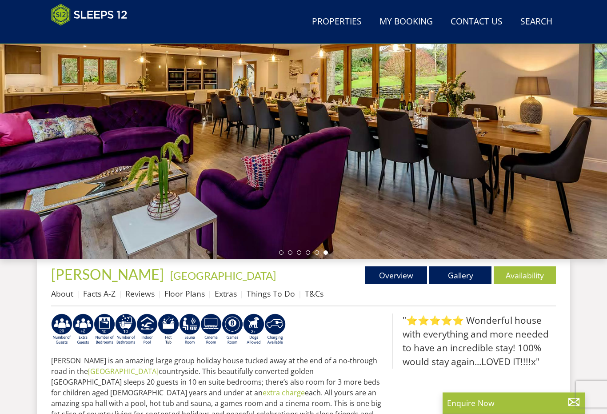
scroll to position [126, 0]
click at [339, 12] on link "Properties" at bounding box center [336, 22] width 57 height 20
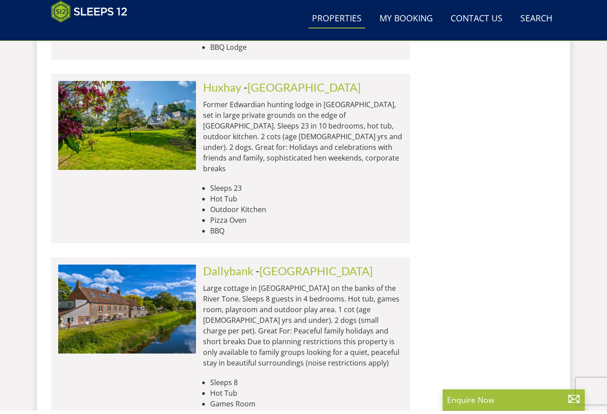
scroll to position [3751, 0]
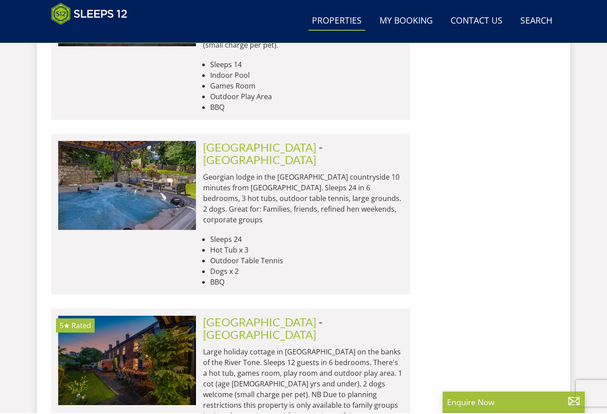
scroll to position [7239, 0]
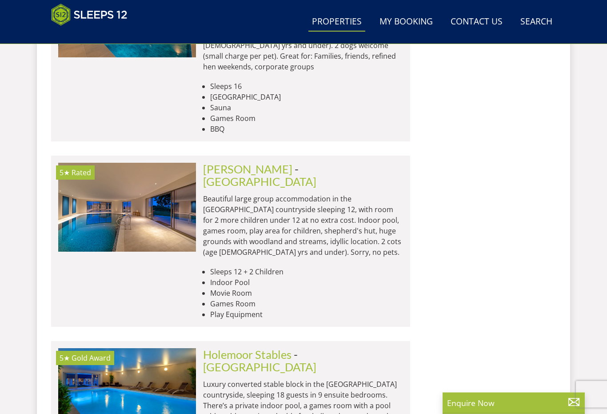
scroll to position [9647, 0]
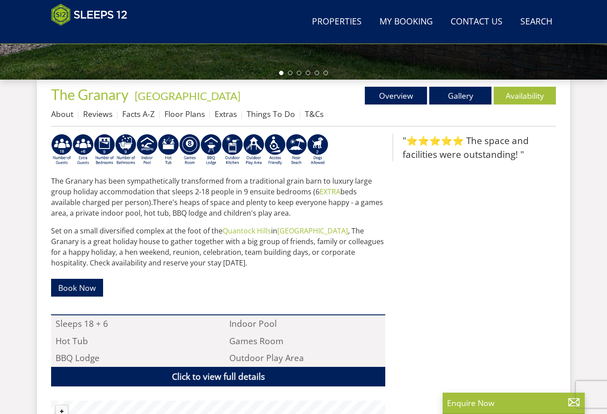
scroll to position [305, 0]
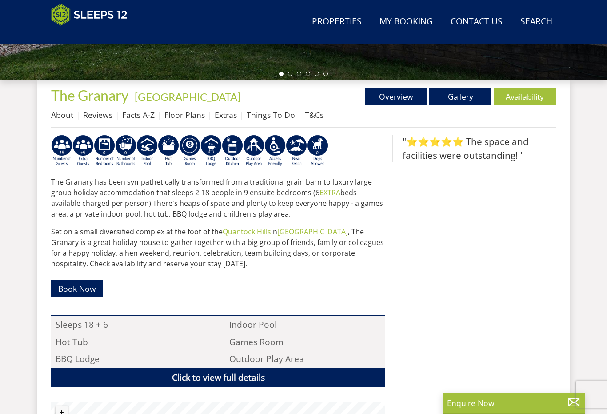
click at [527, 92] on link "Availability" at bounding box center [525, 97] width 62 height 18
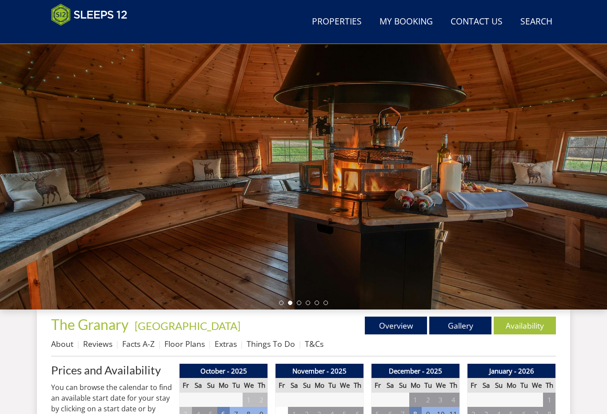
scroll to position [71, 0]
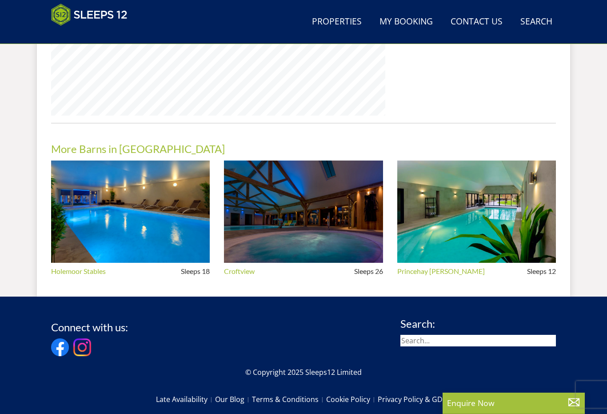
scroll to position [737, 0]
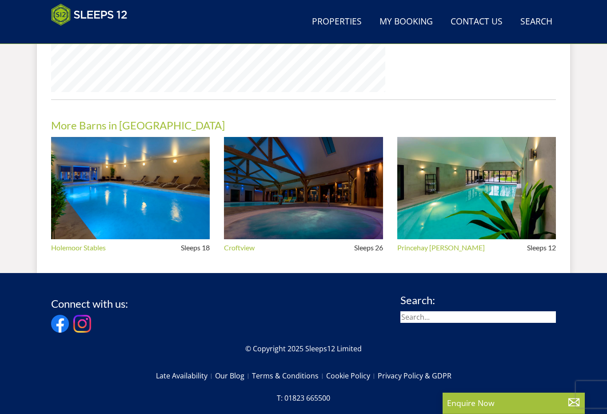
click at [508, 203] on img at bounding box center [476, 188] width 159 height 103
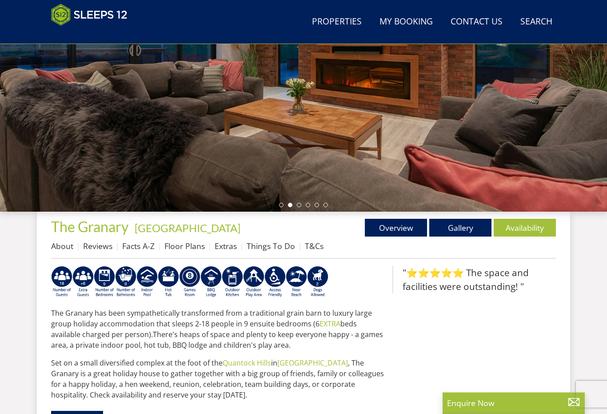
scroll to position [181, 0]
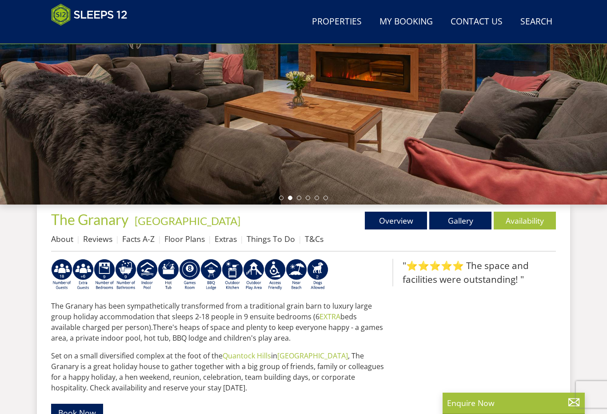
click at [534, 215] on link "Availability" at bounding box center [525, 221] width 62 height 18
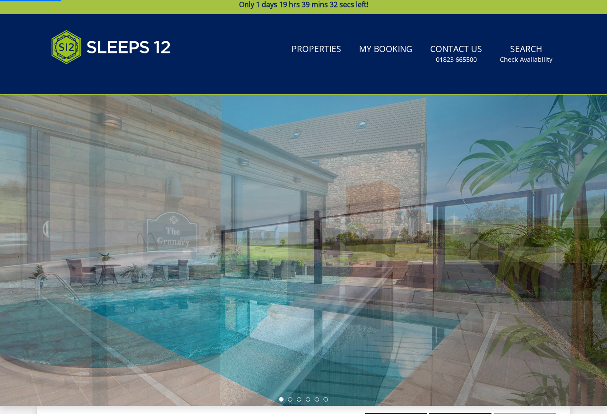
scroll to position [37, 0]
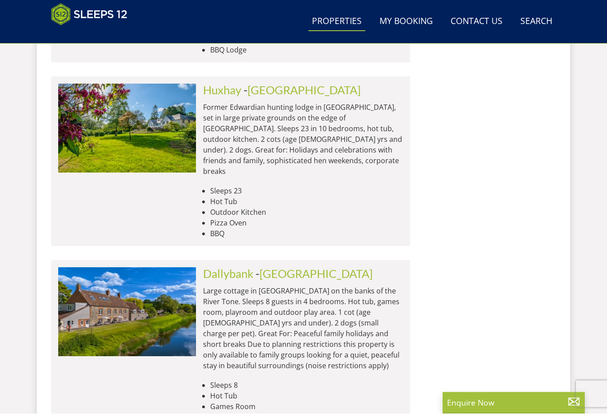
scroll to position [3751, 0]
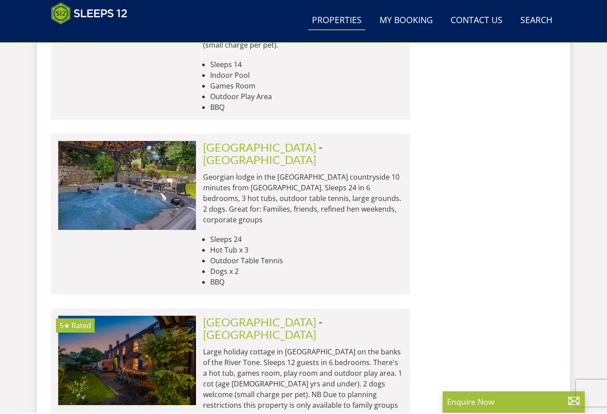
scroll to position [7239, 0]
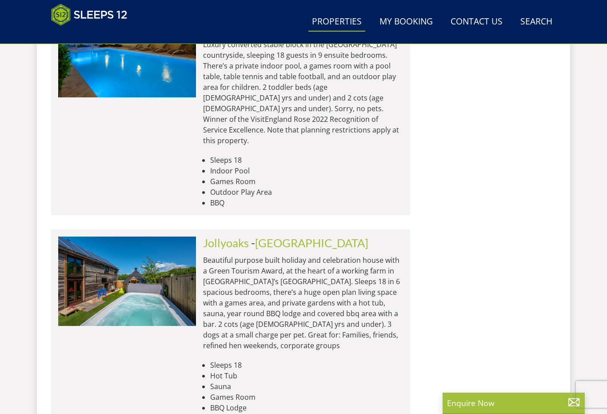
scroll to position [9950, 0]
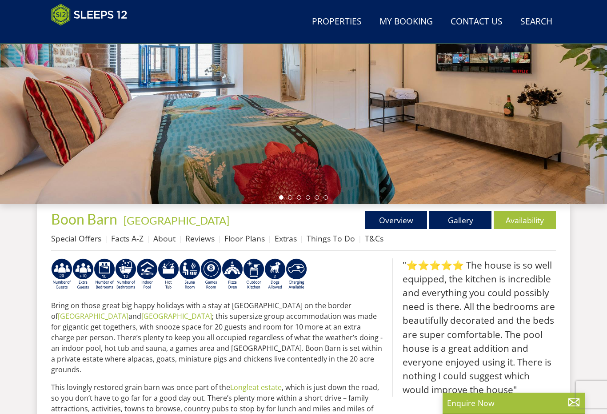
scroll to position [192, 0]
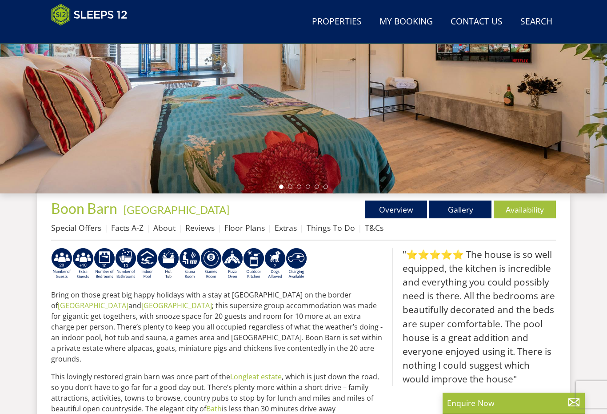
click at [538, 202] on link "Availability" at bounding box center [525, 209] width 62 height 18
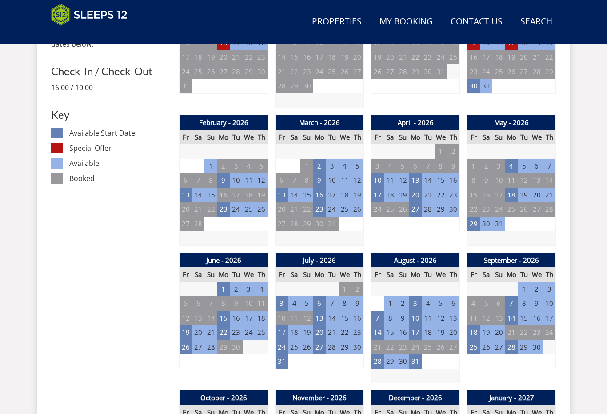
scroll to position [463, 0]
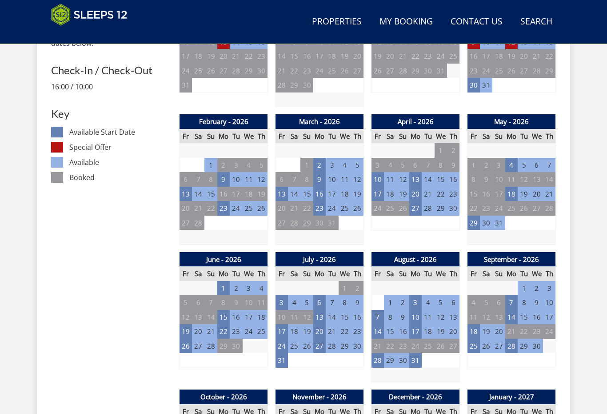
click at [285, 325] on td "17" at bounding box center [282, 331] width 12 height 15
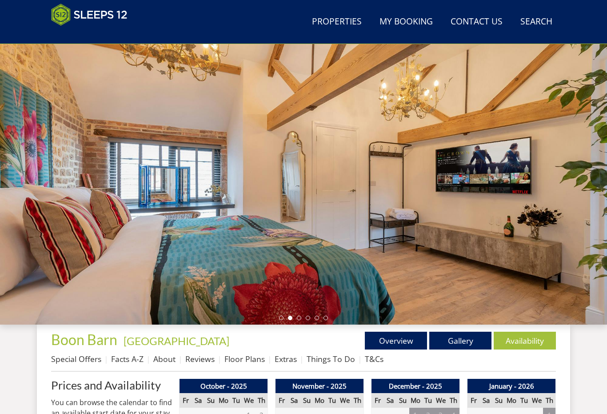
scroll to position [0, 0]
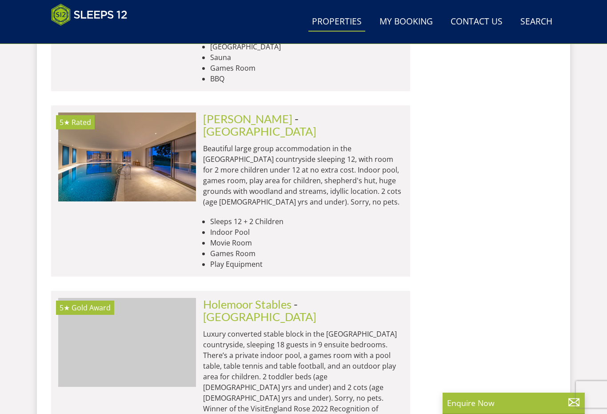
scroll to position [9703, 0]
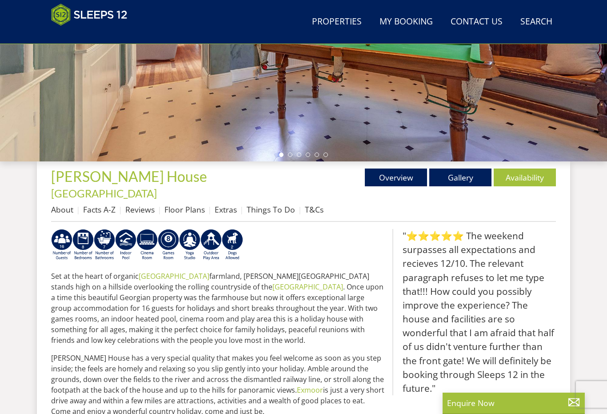
click at [519, 179] on link "Availability" at bounding box center [525, 177] width 62 height 18
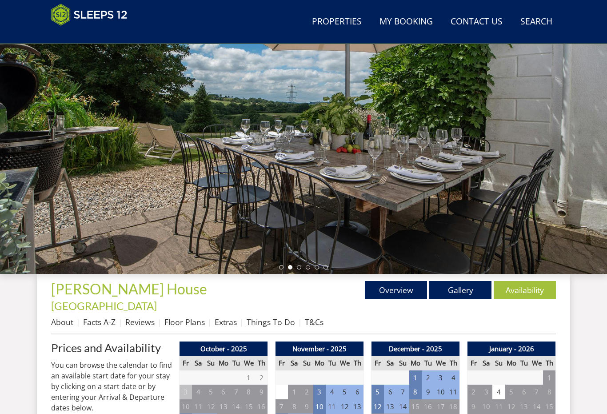
click at [460, 281] on link "Gallery" at bounding box center [460, 290] width 62 height 18
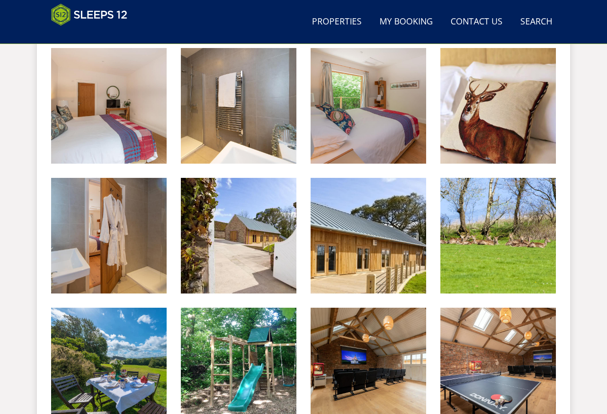
scroll to position [936, 0]
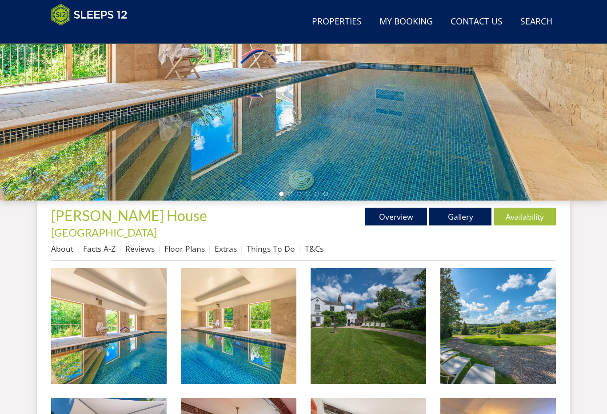
scroll to position [185, 0]
click at [532, 212] on link "Availability" at bounding box center [525, 217] width 62 height 18
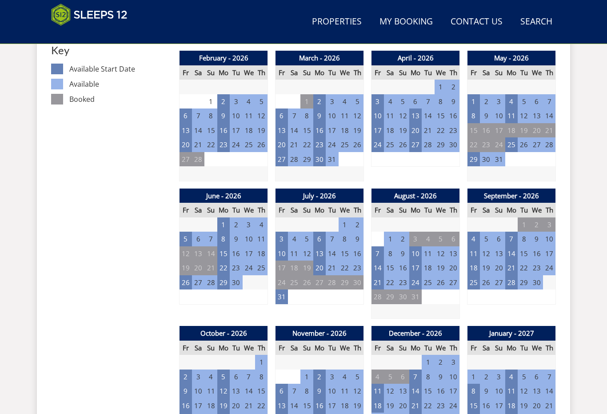
scroll to position [540, 0]
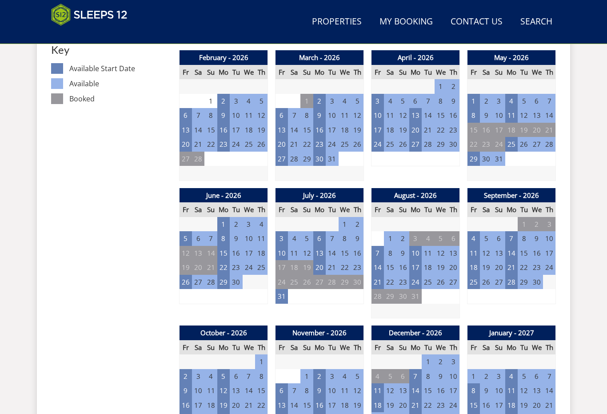
click at [320, 260] on td "20" at bounding box center [319, 267] width 12 height 15
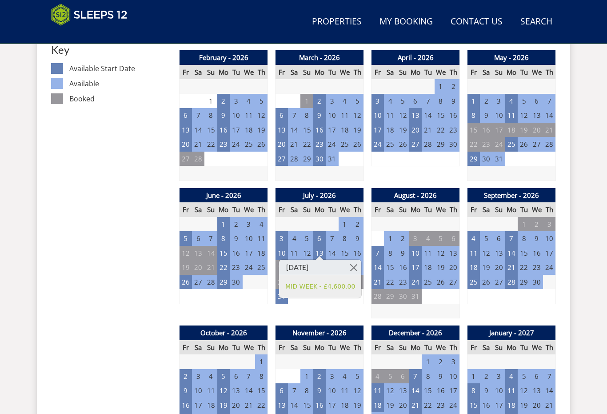
click at [380, 275] on td "21" at bounding box center [378, 282] width 12 height 15
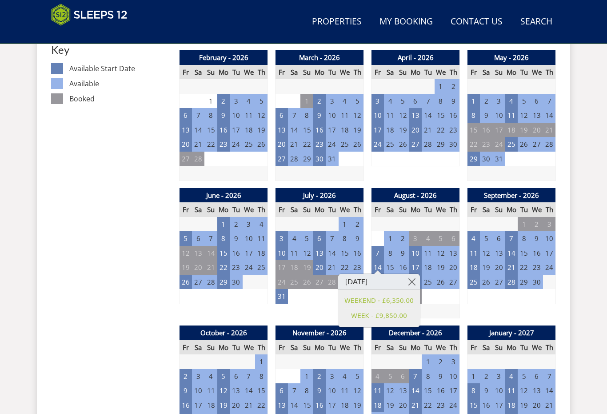
click at [380, 260] on td "14" at bounding box center [378, 267] width 12 height 15
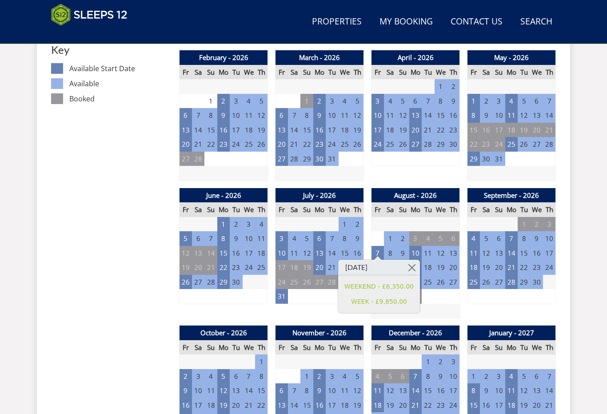
click at [379, 246] on td "7" at bounding box center [378, 253] width 12 height 15
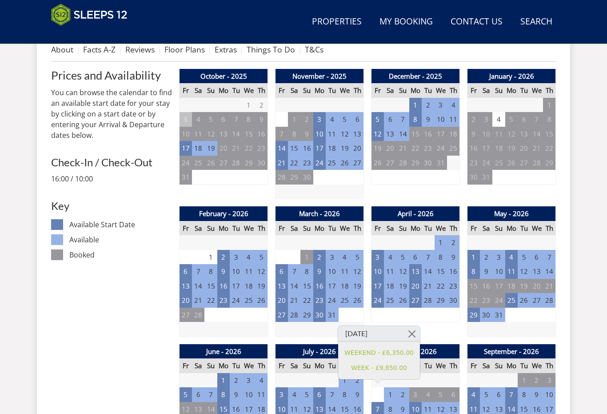
scroll to position [384, 0]
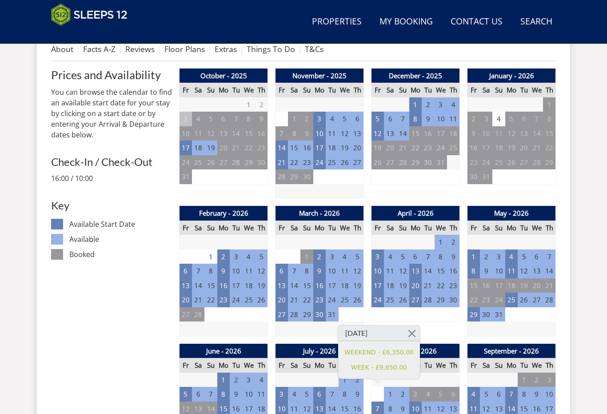
click at [413, 335] on link at bounding box center [412, 333] width 16 height 16
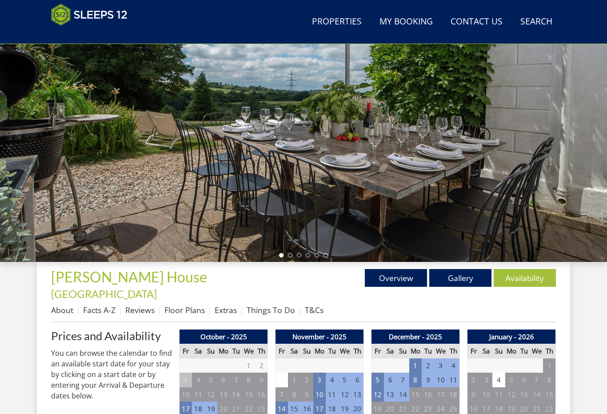
scroll to position [90, 0]
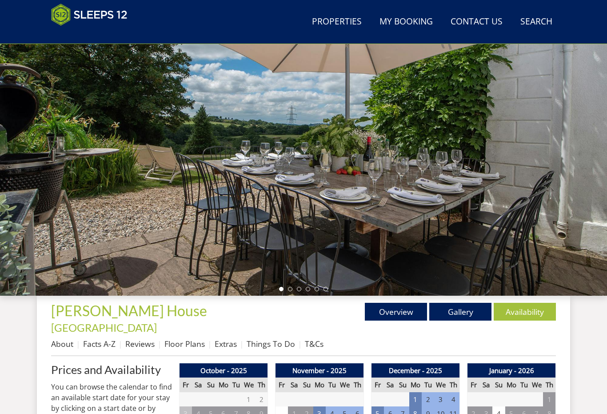
click at [458, 303] on link "Gallery" at bounding box center [460, 312] width 62 height 18
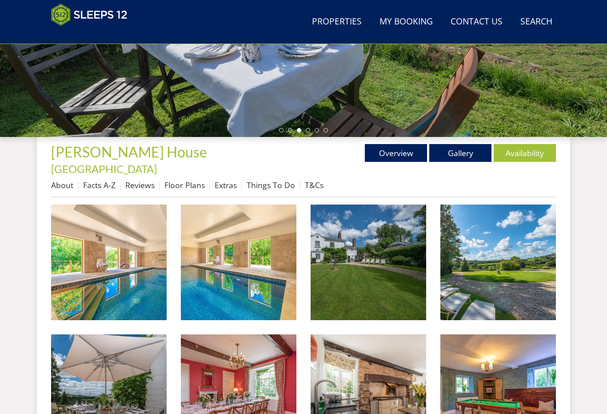
scroll to position [246, 0]
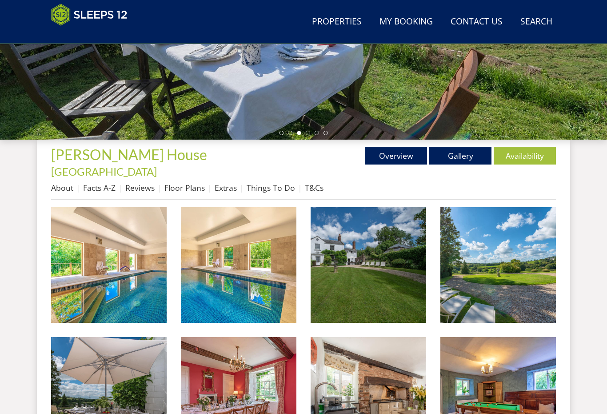
click at [144, 182] on link "Reviews" at bounding box center [139, 187] width 29 height 11
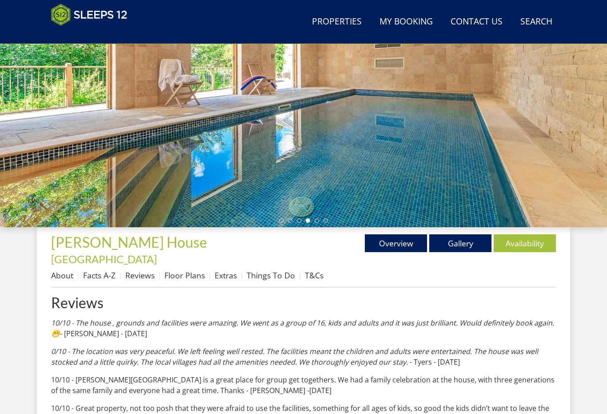
scroll to position [156, 0]
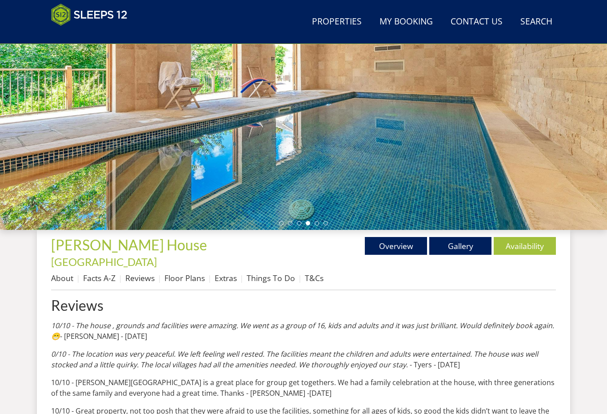
click at [110, 272] on link "Facts A-Z" at bounding box center [99, 277] width 32 height 11
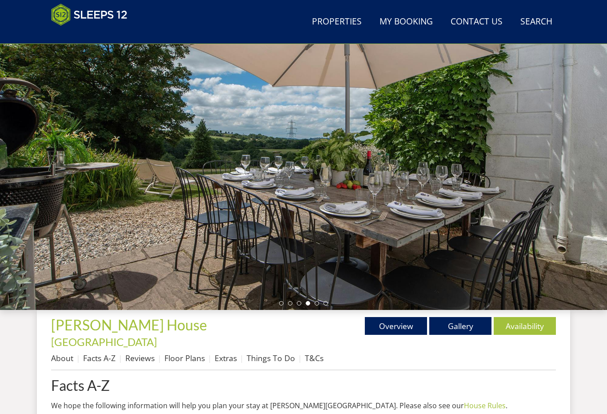
scroll to position [76, 0]
click at [461, 317] on link "Gallery" at bounding box center [460, 326] width 62 height 18
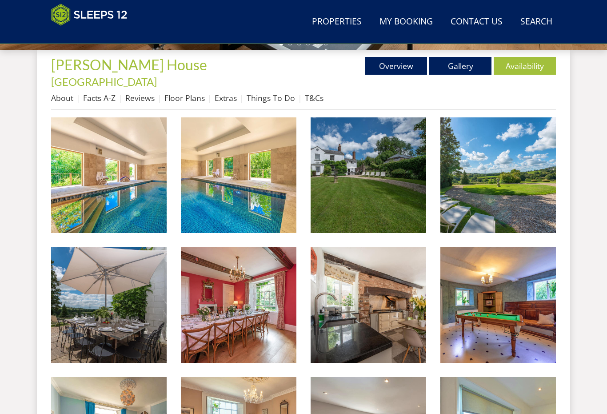
scroll to position [336, 0]
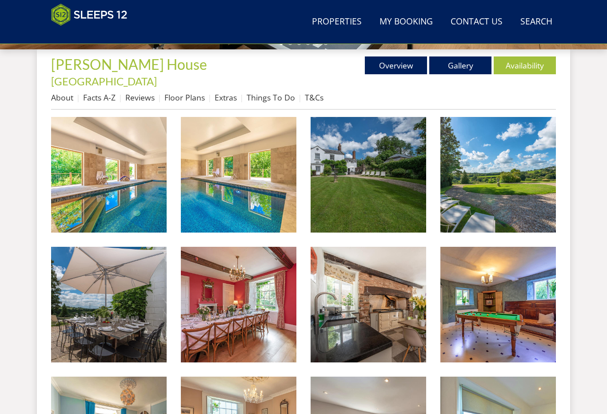
click at [398, 177] on img at bounding box center [369, 175] width 116 height 116
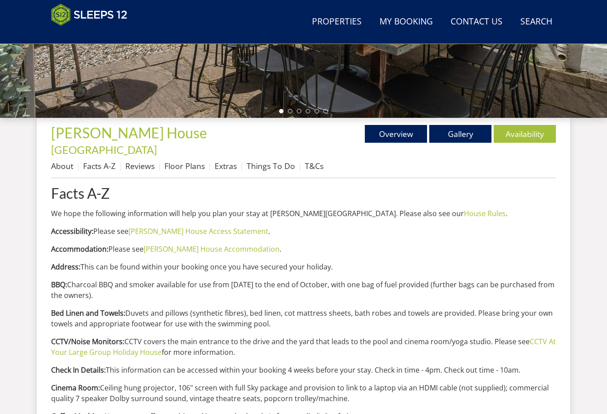
scroll to position [268, 0]
click at [186, 160] on link "Floor Plans" at bounding box center [184, 165] width 40 height 11
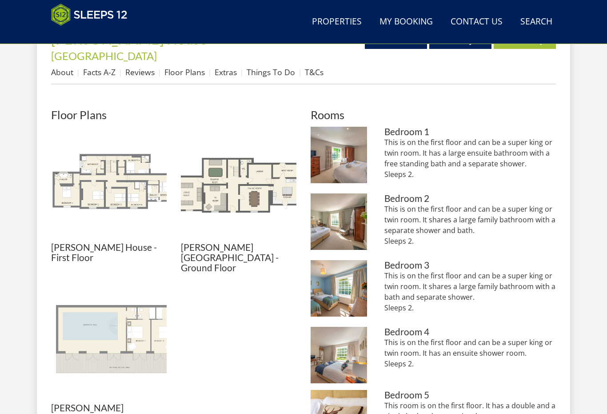
scroll to position [368, 0]
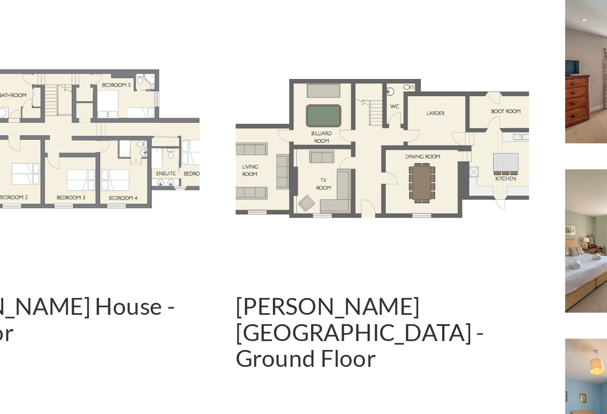
click at [181, 120] on img at bounding box center [239, 178] width 116 height 116
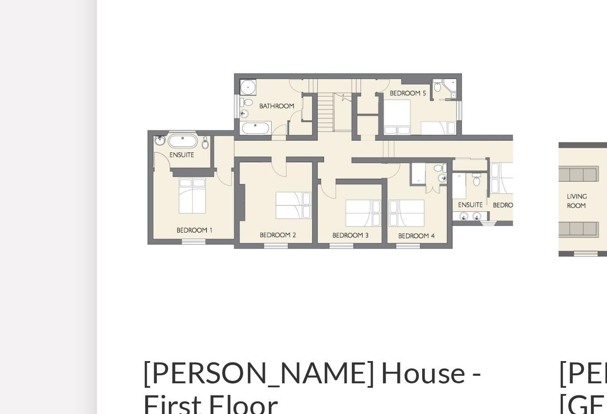
click at [155, 120] on img at bounding box center [109, 178] width 116 height 116
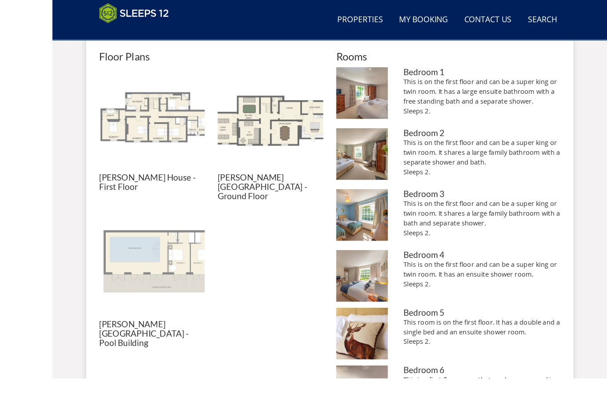
scroll to position [480, 0]
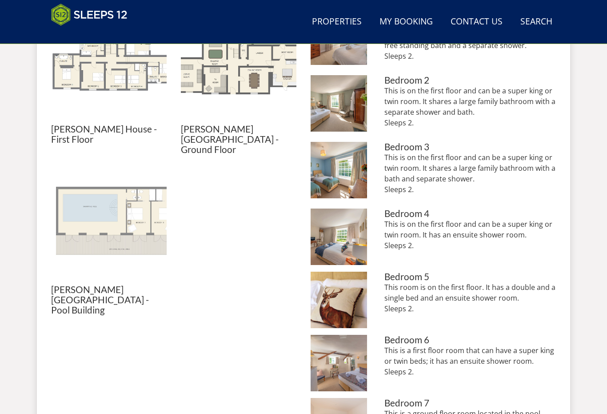
scroll to position [268, 0]
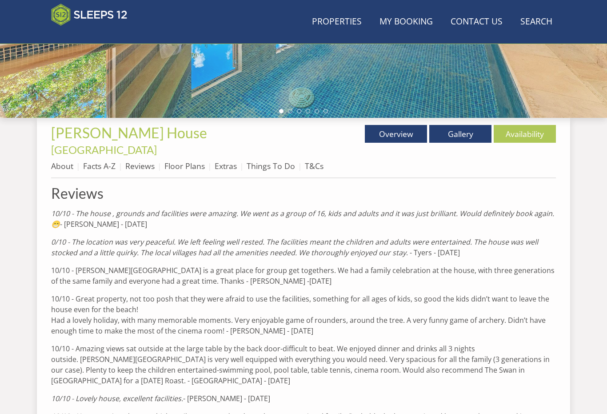
scroll to position [156, 0]
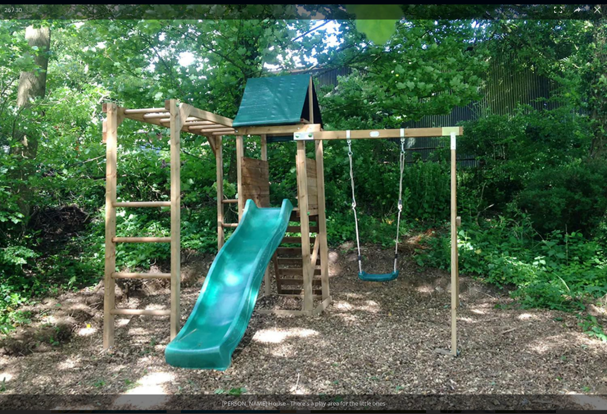
scroll to position [246, 0]
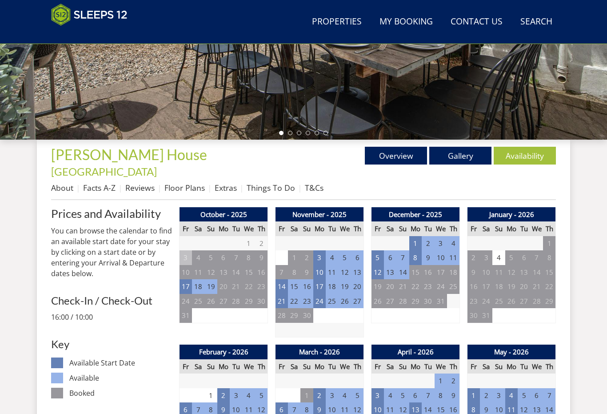
scroll to position [90, 0]
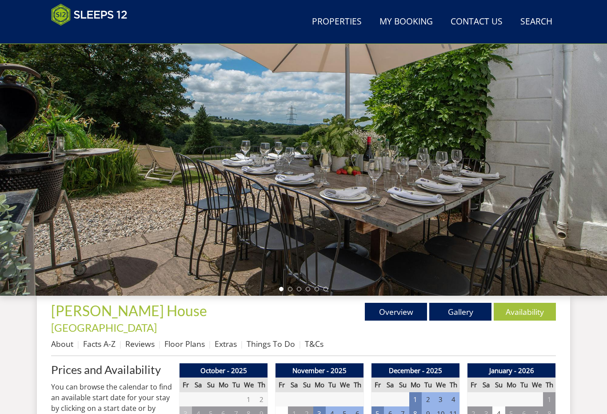
scroll to position [185, 0]
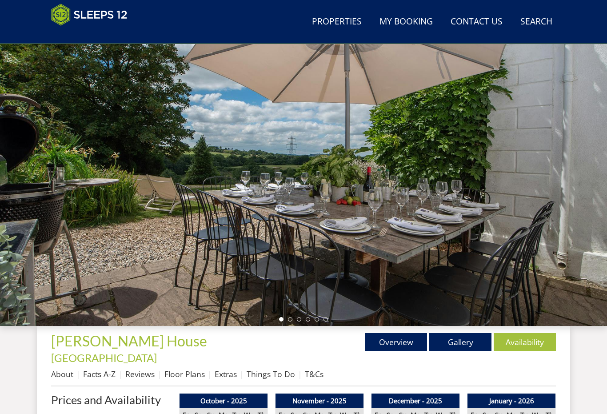
scroll to position [57, 0]
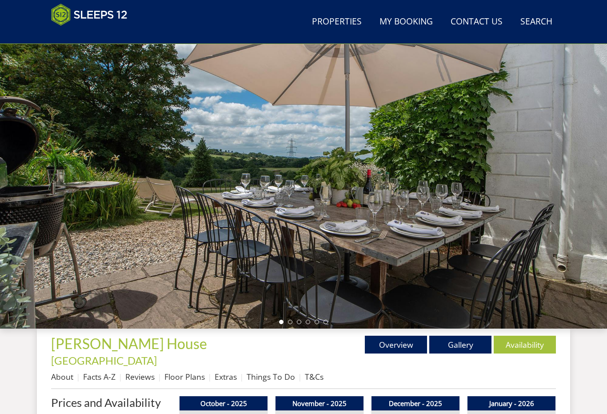
click at [390, 328] on div at bounding box center [303, 172] width 607 height 311
click at [338, 23] on link "Properties" at bounding box center [336, 22] width 57 height 20
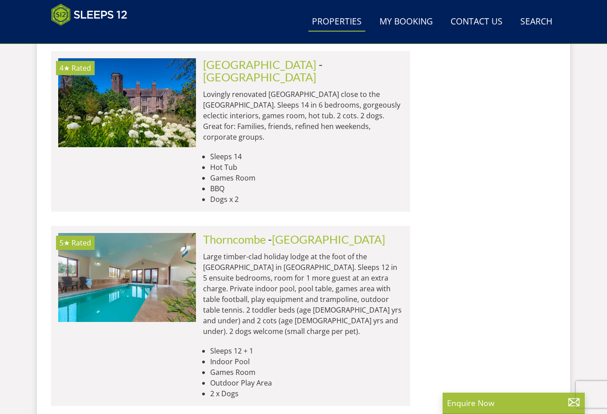
scroll to position [12226, 0]
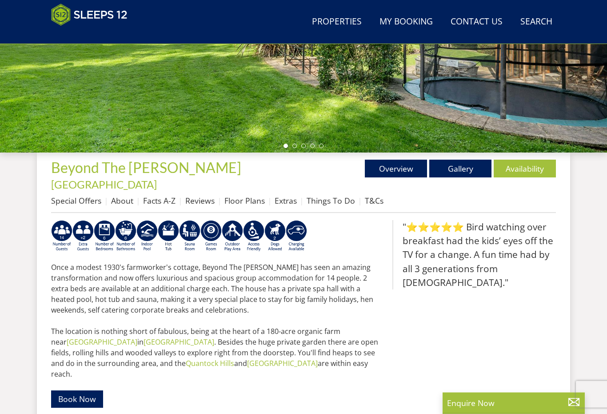
scroll to position [233, 0]
click at [530, 160] on link "Availability" at bounding box center [525, 169] width 62 height 18
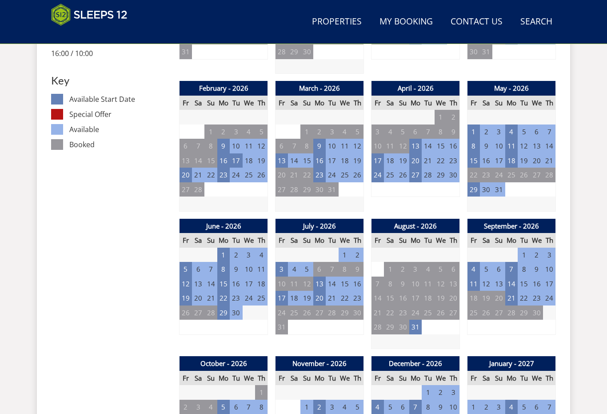
scroll to position [509, 0]
click at [315, 276] on td "13" at bounding box center [319, 283] width 12 height 15
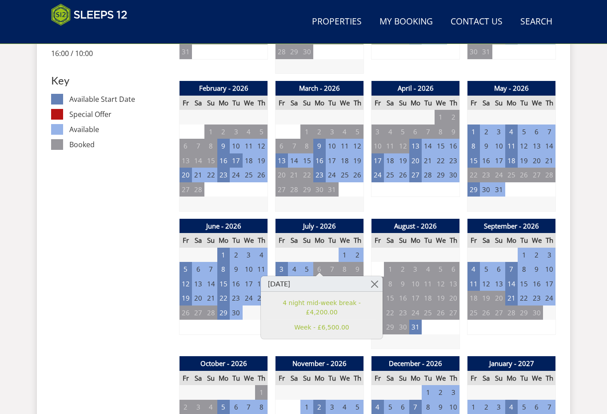
click at [428, 182] on td "5" at bounding box center [428, 189] width 12 height 15
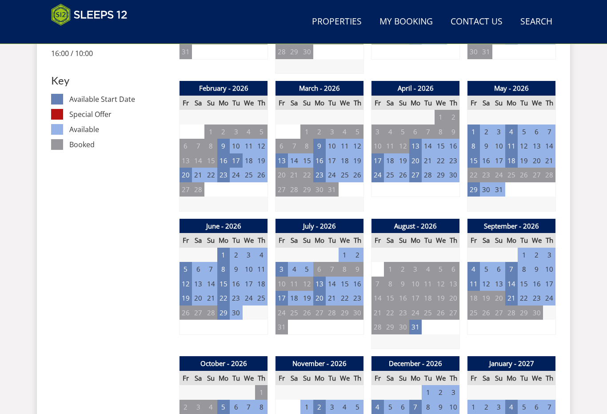
click at [295, 305] on td "25" at bounding box center [294, 312] width 12 height 15
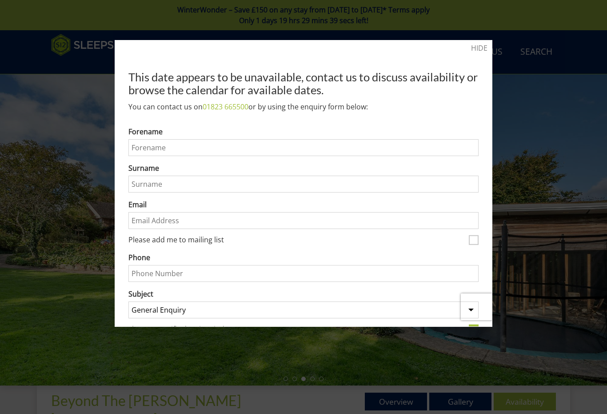
scroll to position [509, 0]
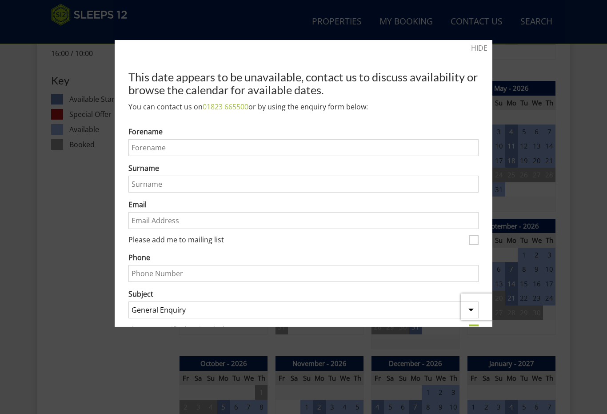
click at [533, 44] on div at bounding box center [303, 207] width 607 height 414
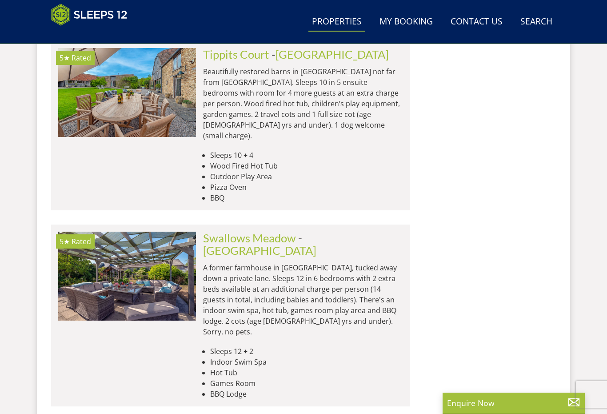
scroll to position [11678, 0]
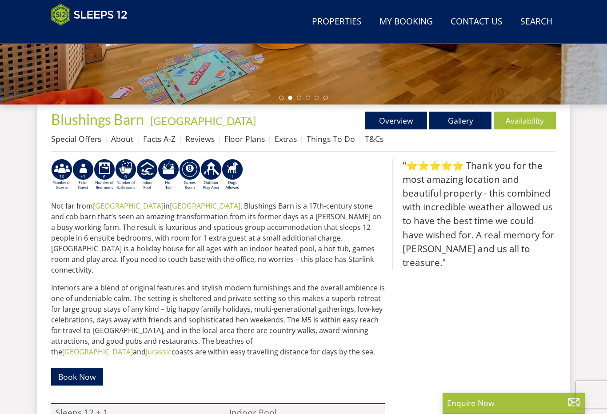
scroll to position [282, 0]
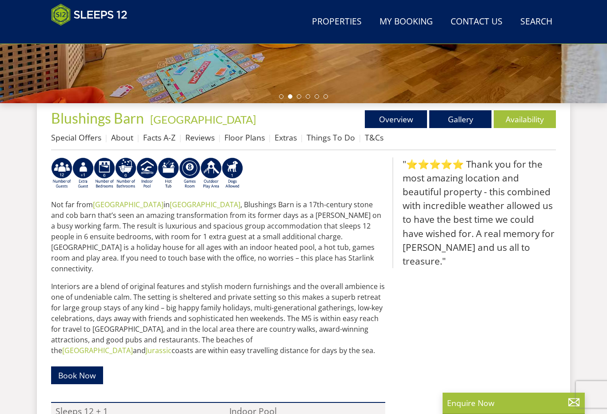
click at [527, 119] on link "Availability" at bounding box center [525, 119] width 62 height 18
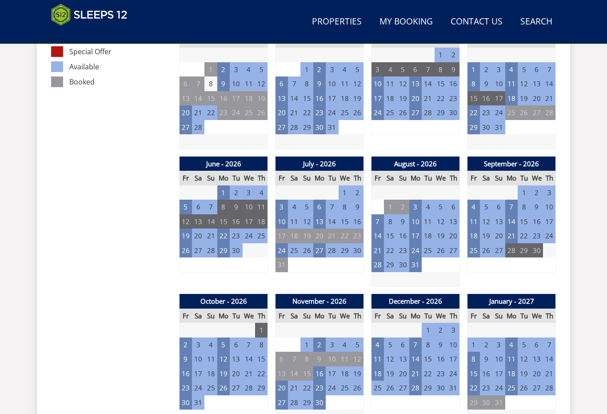
scroll to position [559, 0]
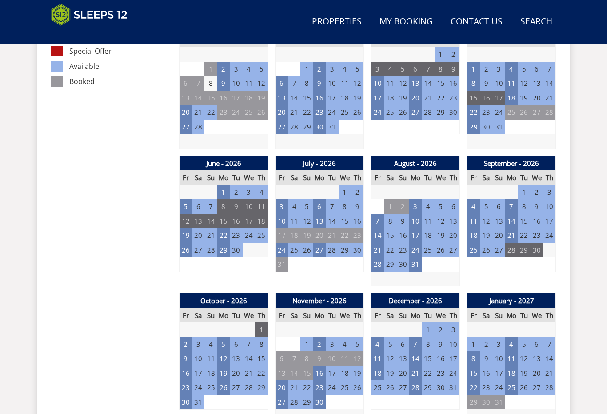
click at [283, 243] on td "24" at bounding box center [282, 250] width 12 height 15
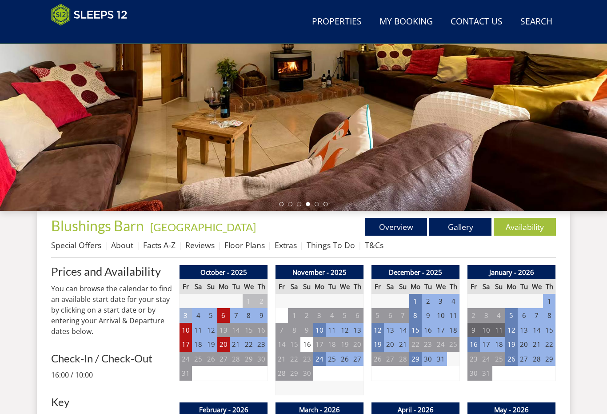
scroll to position [217, 0]
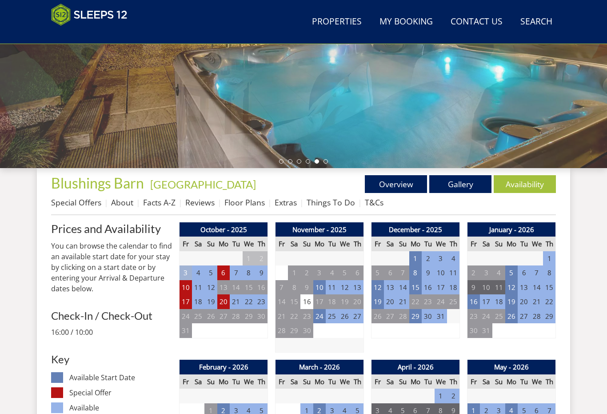
click at [458, 188] on link "Gallery" at bounding box center [460, 184] width 62 height 18
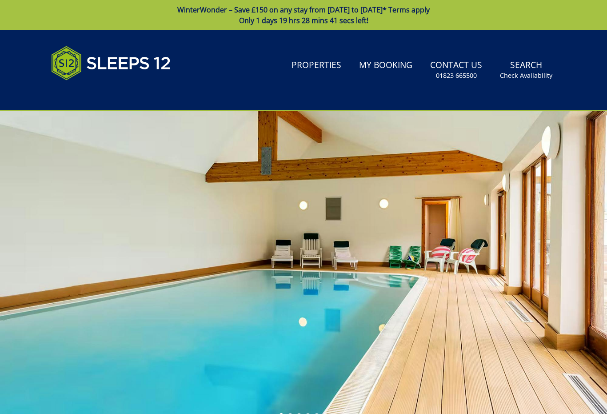
click at [465, 173] on div at bounding box center [303, 266] width 607 height 311
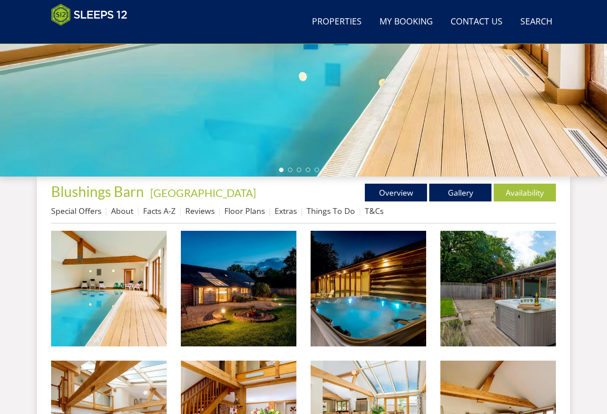
scroll to position [218, 0]
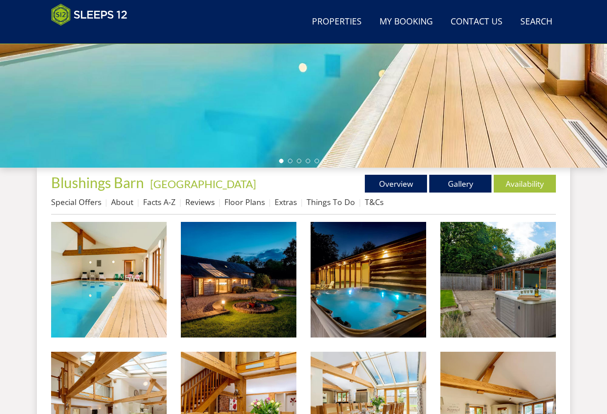
click at [467, 176] on link "Gallery" at bounding box center [460, 184] width 62 height 18
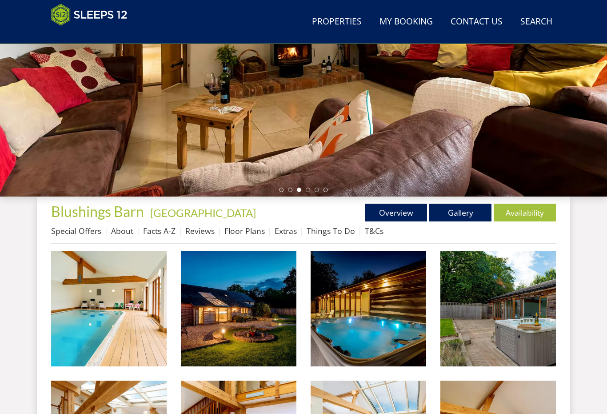
scroll to position [188, 0]
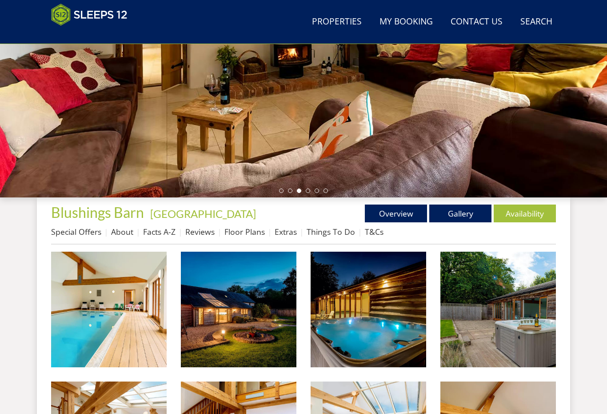
click at [457, 205] on link "Gallery" at bounding box center [460, 213] width 62 height 18
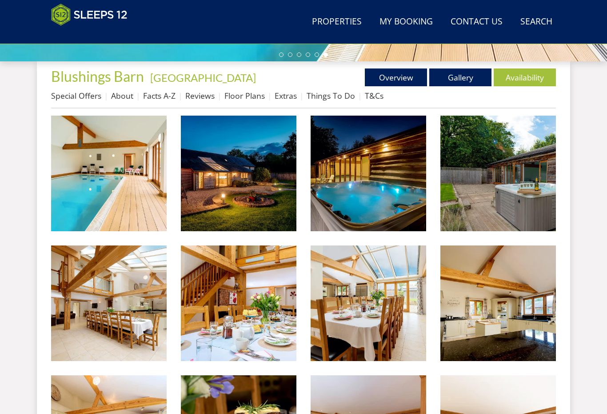
scroll to position [314, 0]
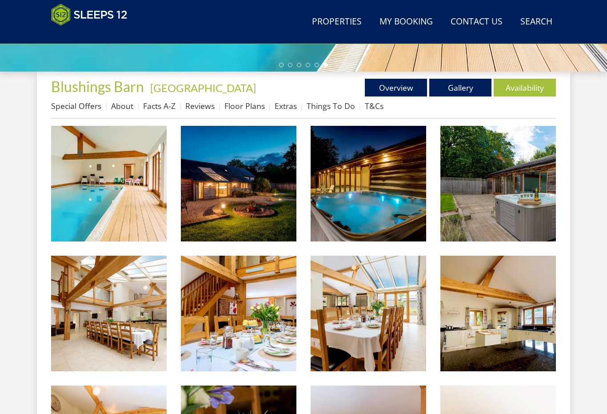
click at [240, 103] on link "Floor Plans" at bounding box center [244, 105] width 40 height 11
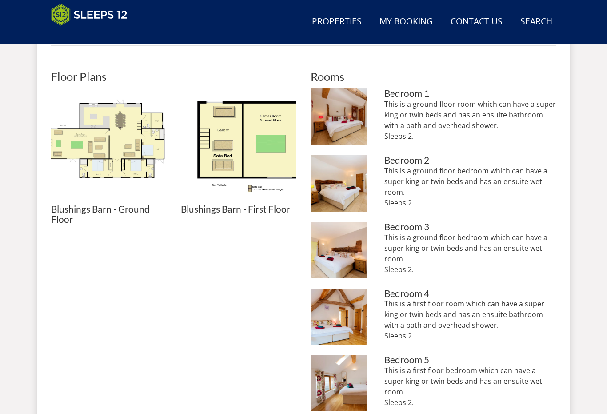
click at [436, 274] on div "This is a ground floor bedroom which can have a super king or twin beds and has…" at bounding box center [470, 257] width 172 height 50
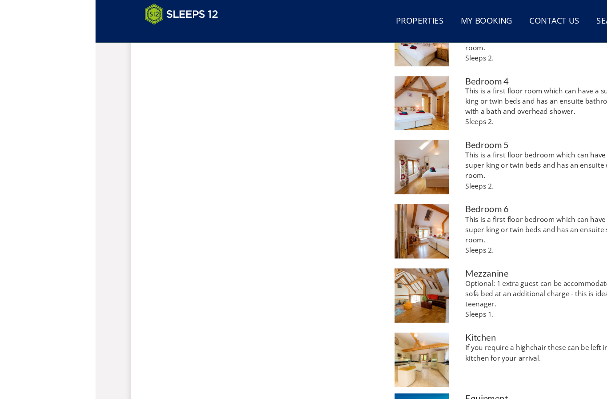
scroll to position [603, 0]
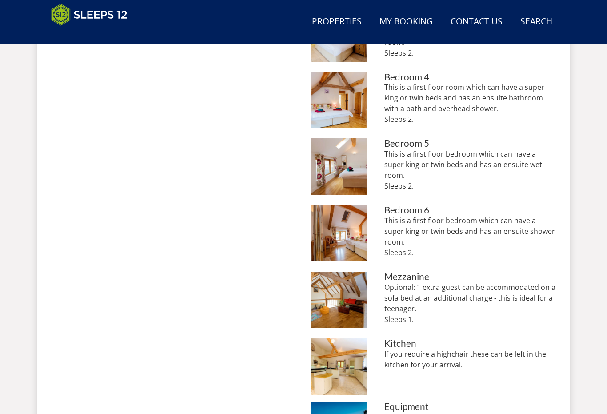
click at [346, 227] on img at bounding box center [339, 233] width 56 height 56
click at [349, 168] on img at bounding box center [339, 166] width 56 height 56
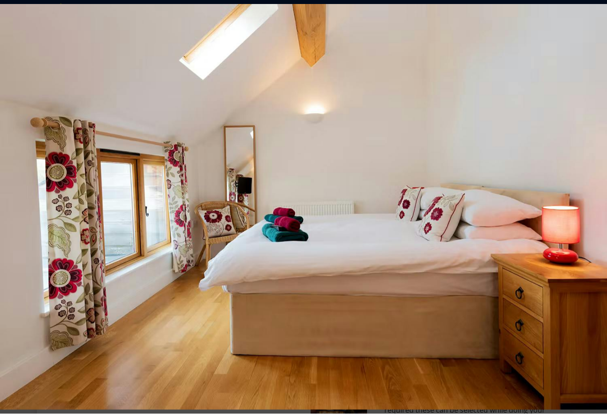
scroll to position [621, 0]
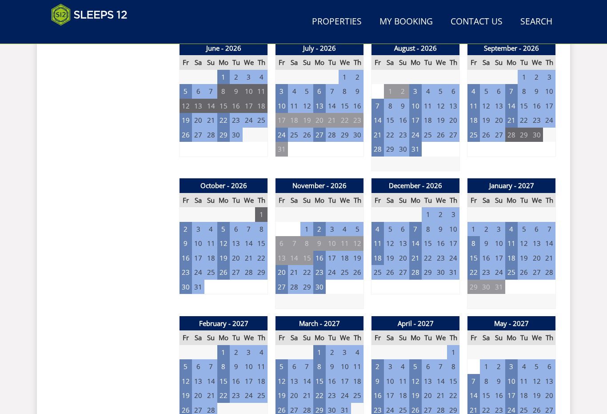
scroll to position [673, 0]
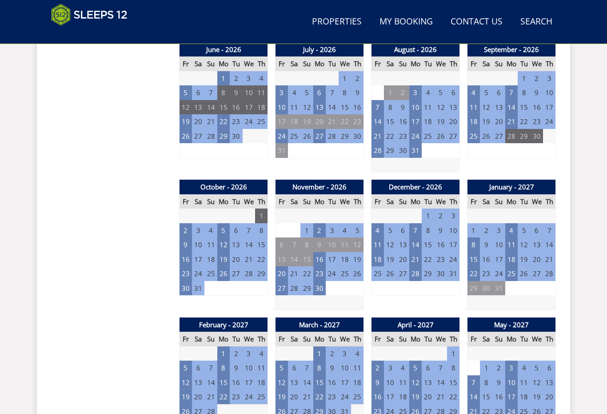
click at [377, 100] on td "7" at bounding box center [378, 107] width 12 height 15
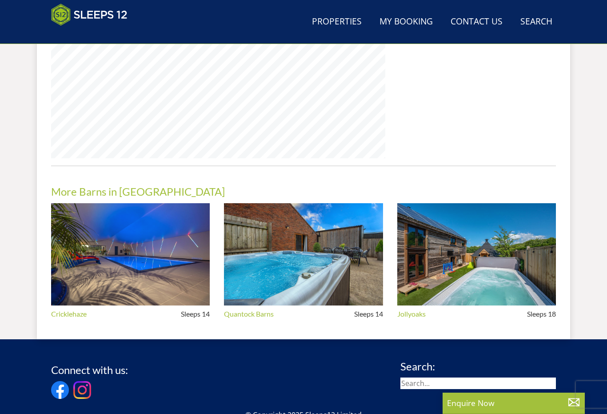
scroll to position [740, 0]
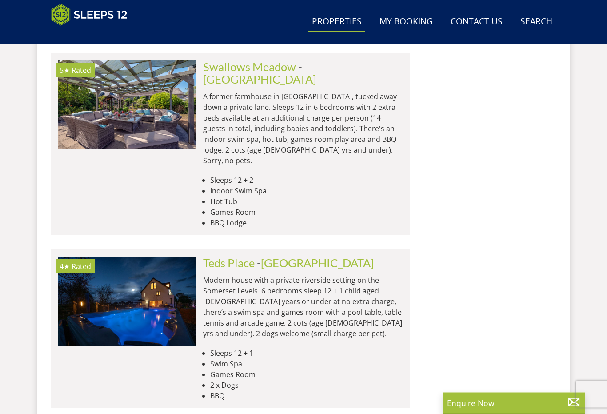
scroll to position [11863, 0]
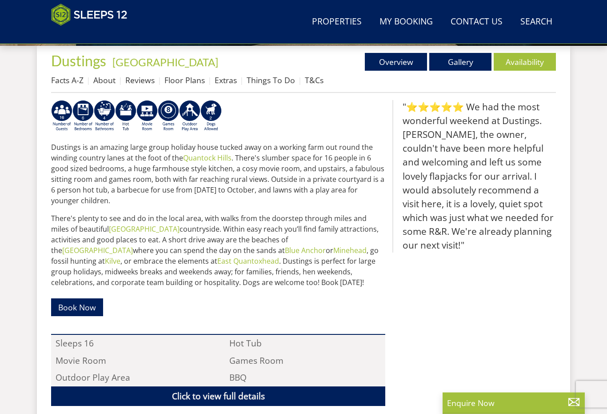
scroll to position [340, 0]
click at [524, 69] on link "Availability" at bounding box center [525, 62] width 62 height 18
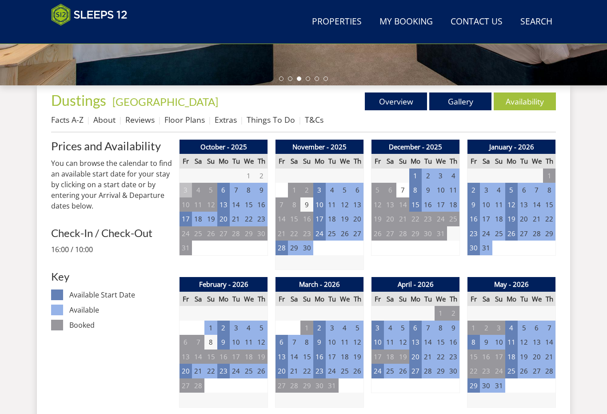
scroll to position [298, 0]
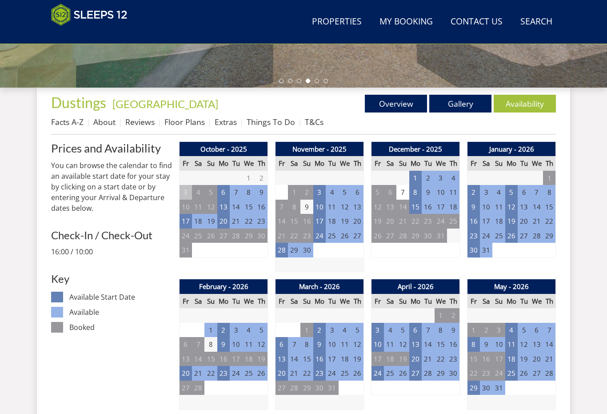
click at [463, 95] on link "Gallery" at bounding box center [460, 104] width 62 height 18
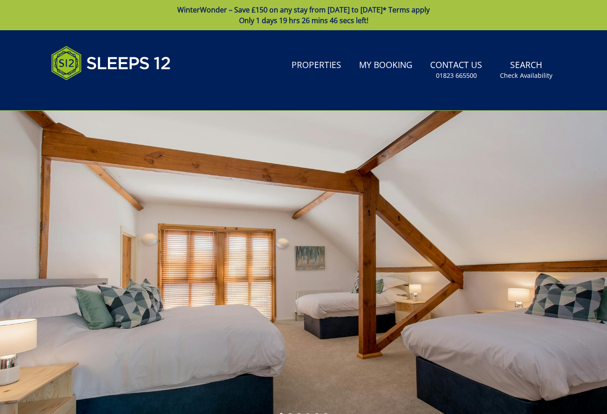
click at [464, 98] on div "Search Menu Properties My Booking Contact Us 01823 665500 Search Check Availabi…" at bounding box center [303, 70] width 533 height 59
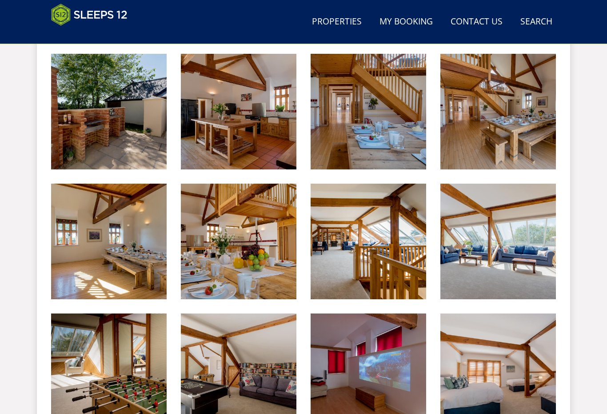
scroll to position [519, 0]
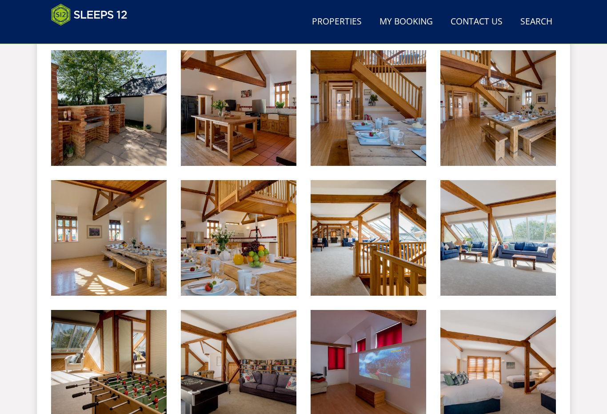
click at [527, 240] on img at bounding box center [498, 238] width 116 height 116
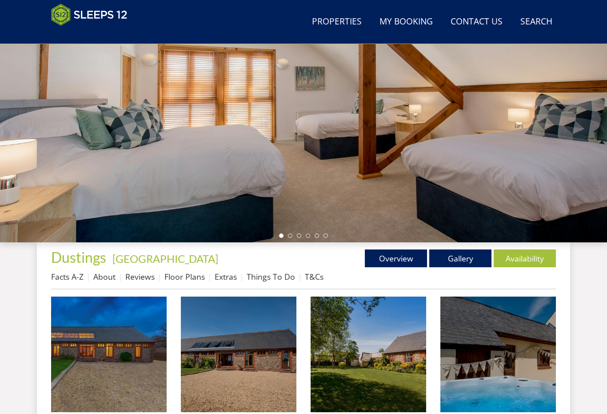
scroll to position [187, 0]
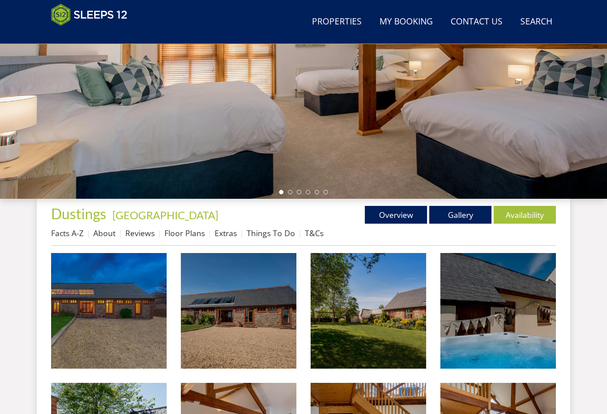
click at [190, 234] on link "Floor Plans" at bounding box center [184, 233] width 40 height 11
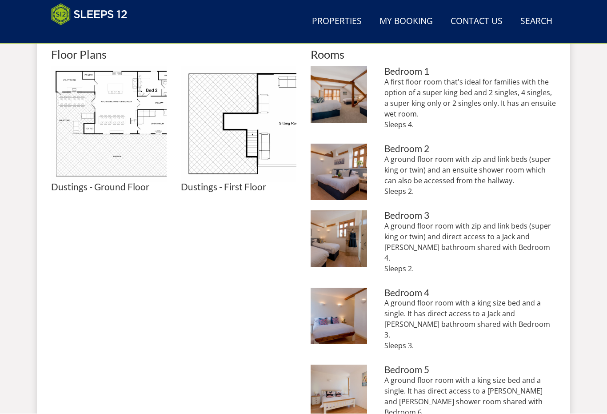
scroll to position [408, 0]
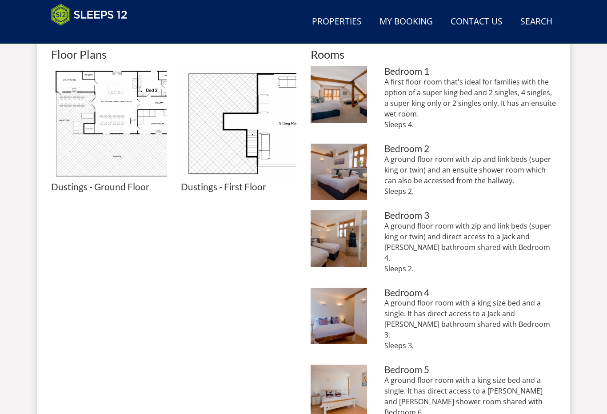
click at [151, 123] on img at bounding box center [109, 124] width 116 height 116
click at [275, 127] on img at bounding box center [239, 124] width 116 height 116
click at [159, 122] on img at bounding box center [109, 124] width 116 height 116
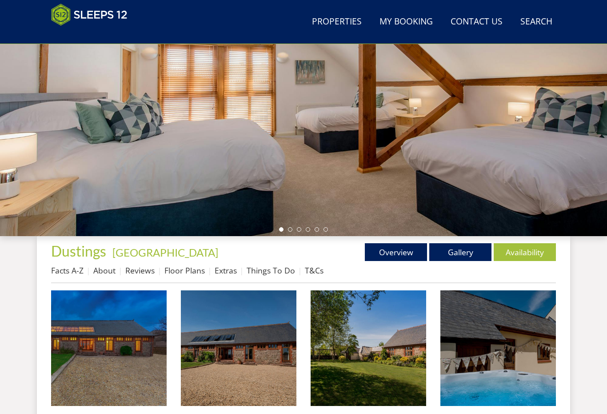
scroll to position [150, 0]
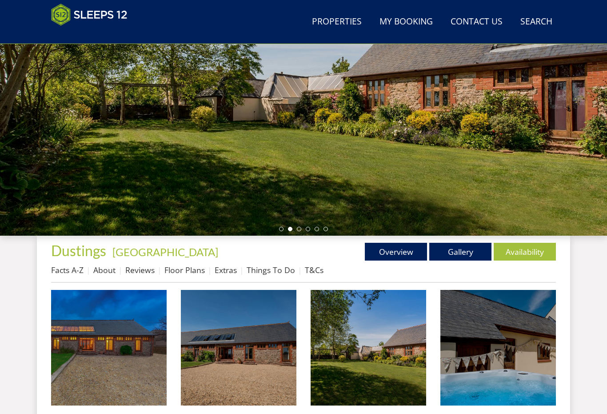
click at [192, 266] on link "Floor Plans" at bounding box center [184, 269] width 40 height 11
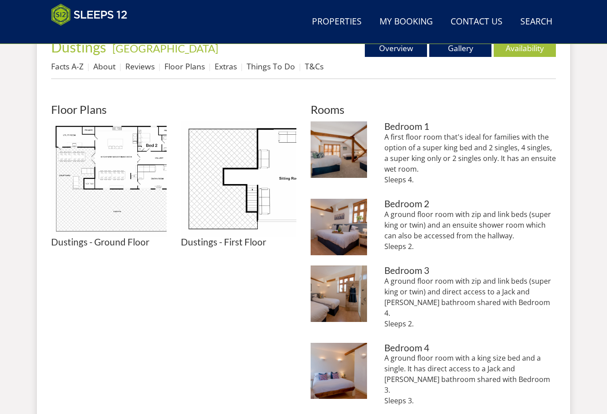
scroll to position [354, 0]
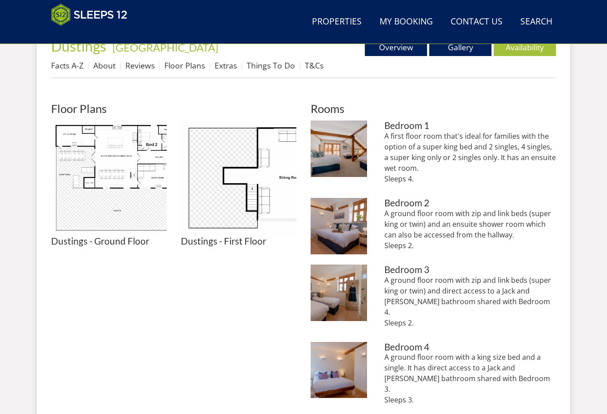
click at [151, 177] on img at bounding box center [109, 178] width 116 height 116
click at [274, 184] on img at bounding box center [239, 178] width 116 height 116
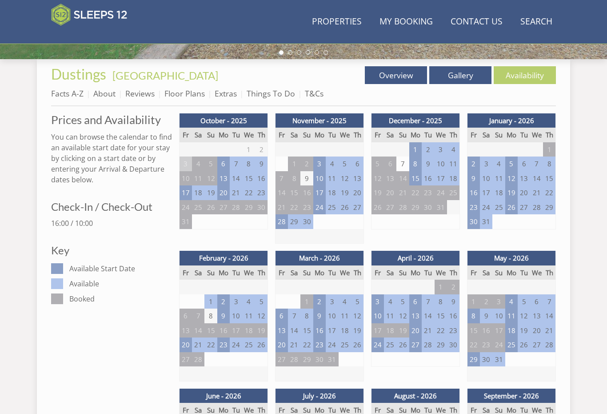
scroll to position [314, 0]
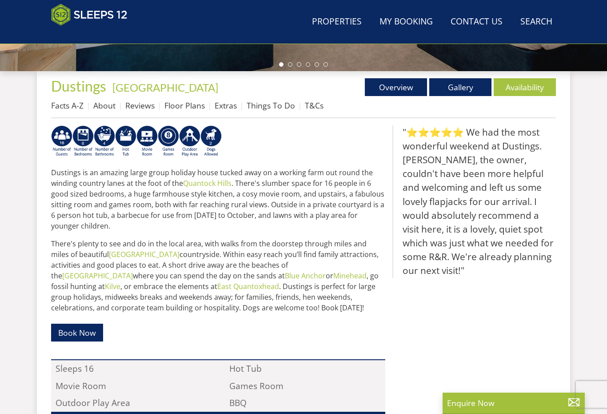
scroll to position [340, 0]
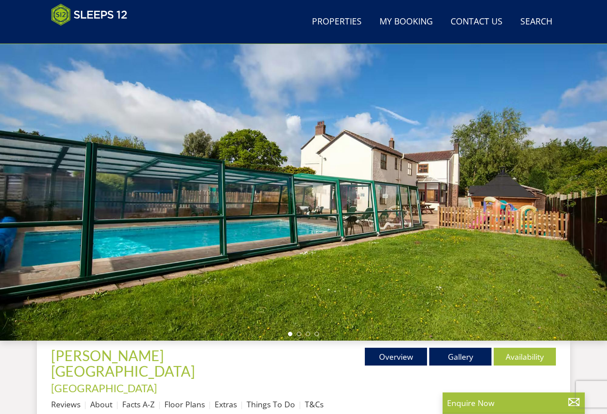
scroll to position [51, 0]
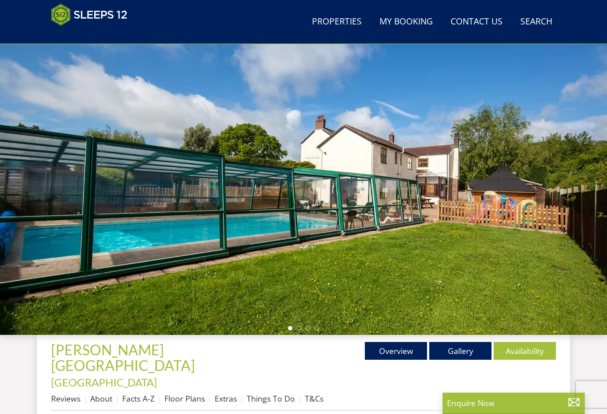
click at [532, 334] on div at bounding box center [303, 179] width 607 height 311
click at [539, 343] on link "Availability" at bounding box center [525, 351] width 62 height 18
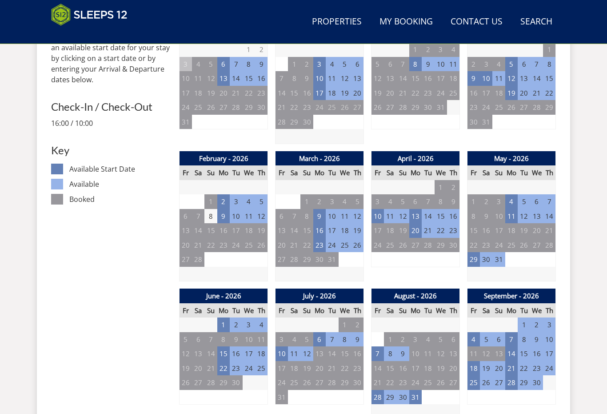
scroll to position [455, 0]
click at [377, 390] on td "28" at bounding box center [378, 397] width 12 height 15
click at [286, 346] on td "10" at bounding box center [282, 353] width 12 height 15
click at [319, 317] on td "29" at bounding box center [319, 324] width 12 height 15
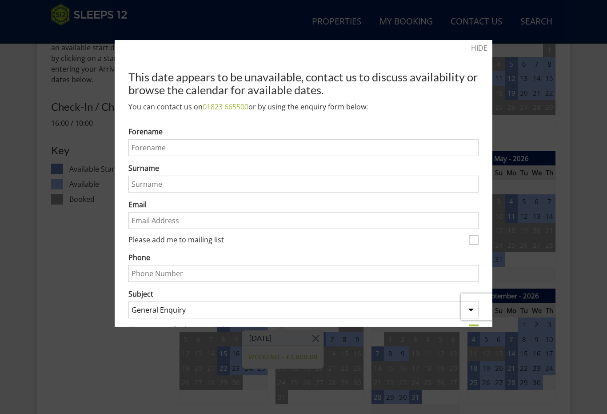
click at [543, 44] on div at bounding box center [303, 207] width 607 height 414
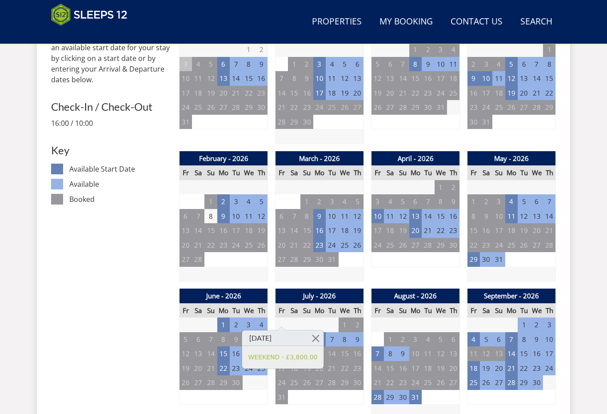
click at [319, 332] on td "6" at bounding box center [319, 339] width 12 height 15
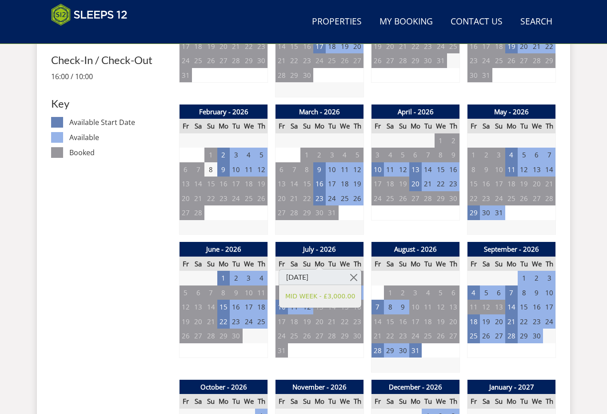
scroll to position [504, 0]
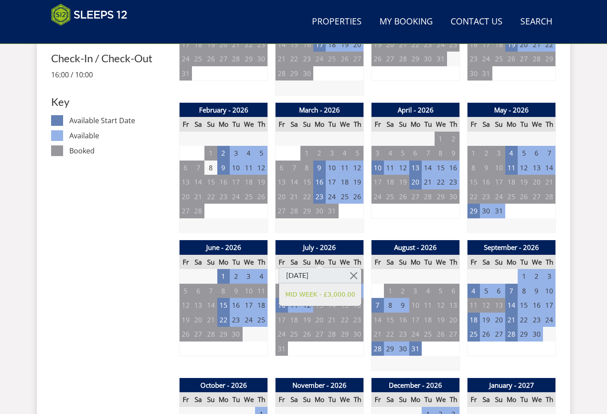
click at [362, 298] on td "16" at bounding box center [357, 305] width 12 height 15
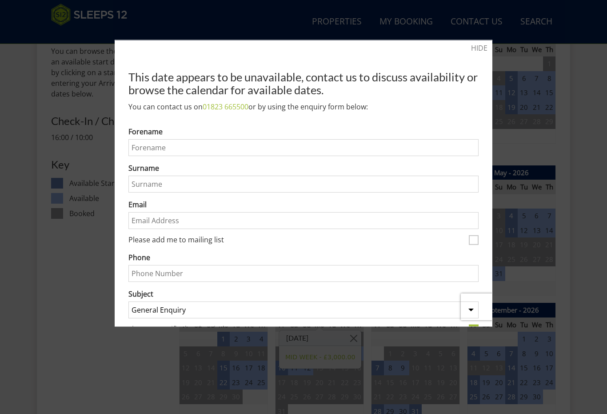
scroll to position [441, 0]
click at [537, 22] on div at bounding box center [303, 207] width 607 height 414
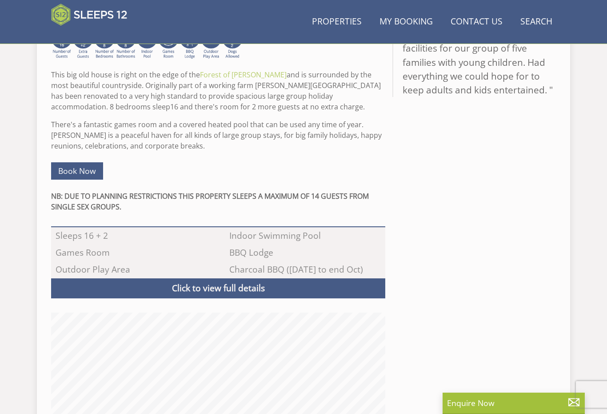
scroll to position [51, 0]
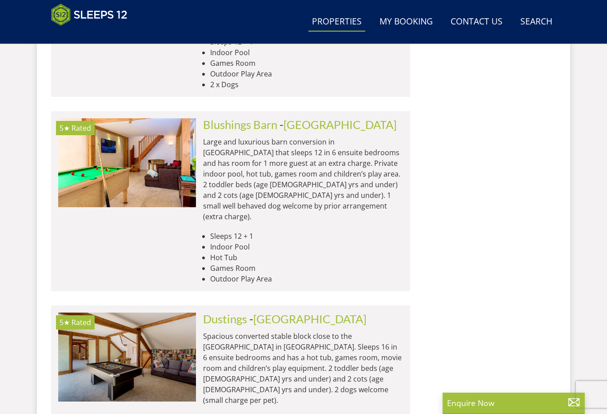
scroll to position [12529, 0]
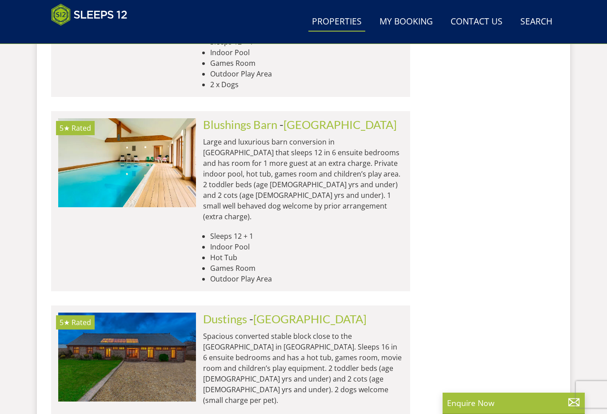
scroll to position [0, 5104]
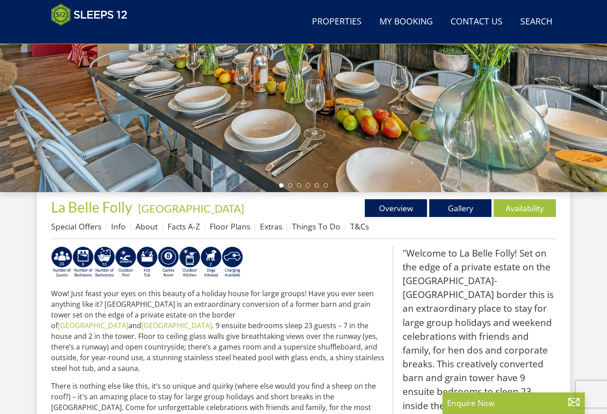
scroll to position [193, 0]
click at [530, 211] on link "Availability" at bounding box center [525, 208] width 62 height 18
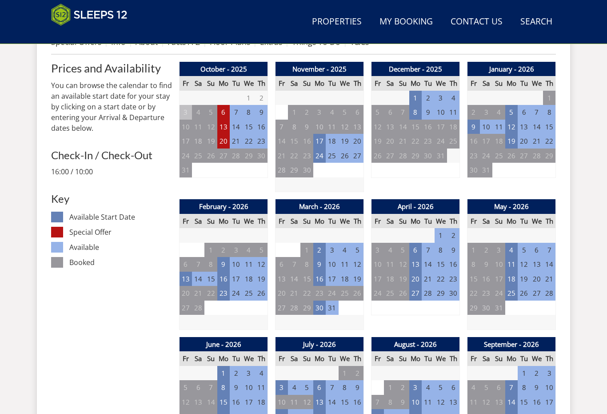
scroll to position [378, 0]
click at [325, 263] on td "9" at bounding box center [319, 264] width 12 height 15
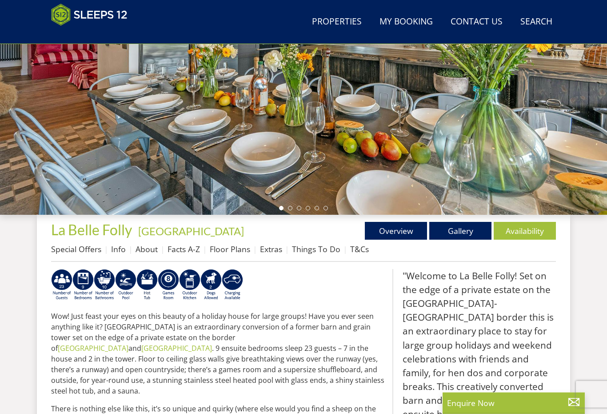
scroll to position [136, 0]
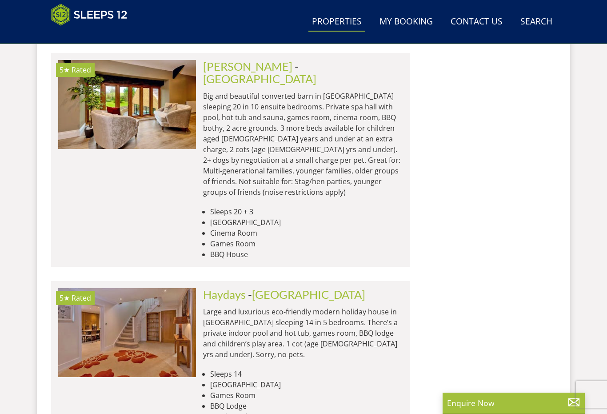
scroll to position [4846, 0]
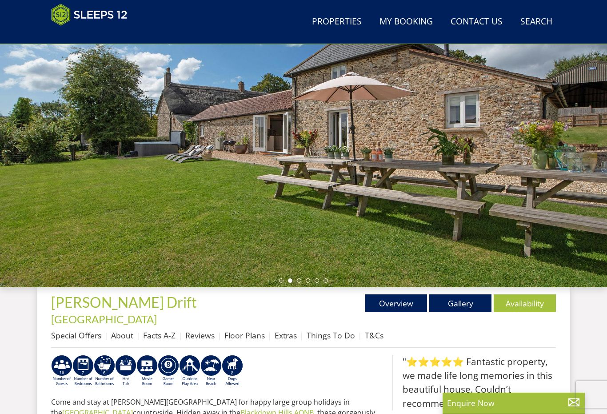
scroll to position [99, 0]
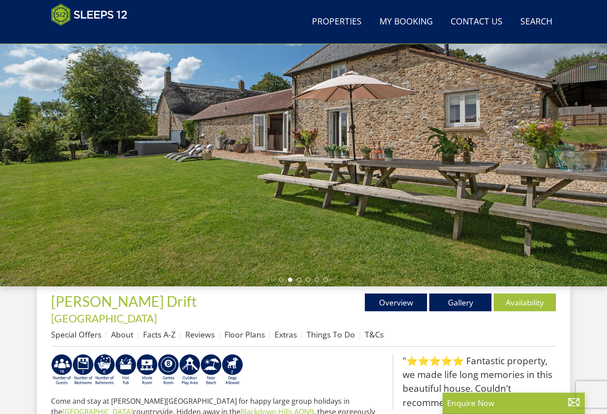
click at [475, 295] on link "Gallery" at bounding box center [460, 302] width 62 height 18
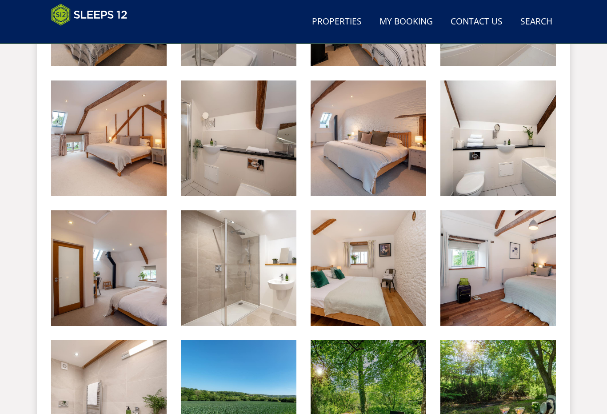
scroll to position [1151, 0]
click at [395, 108] on img at bounding box center [369, 138] width 116 height 116
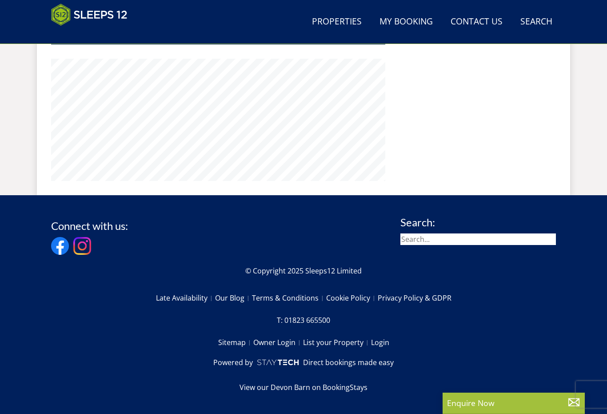
scroll to position [99, 0]
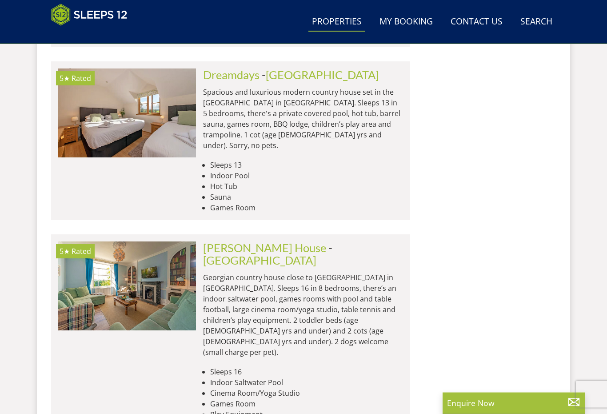
scroll to position [10853, 0]
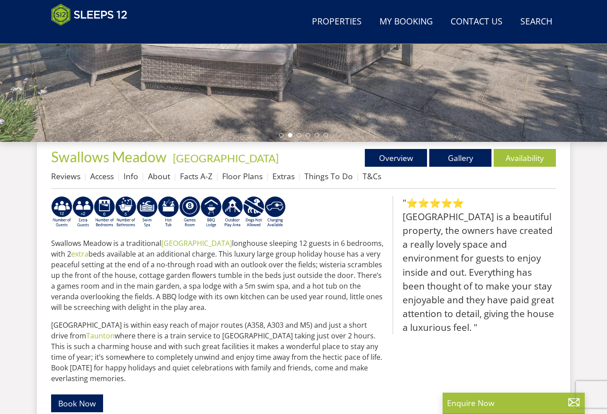
scroll to position [219, 0]
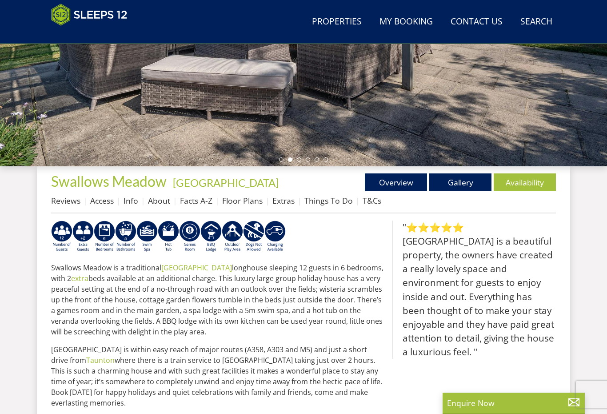
click at [535, 176] on link "Availability" at bounding box center [525, 182] width 62 height 18
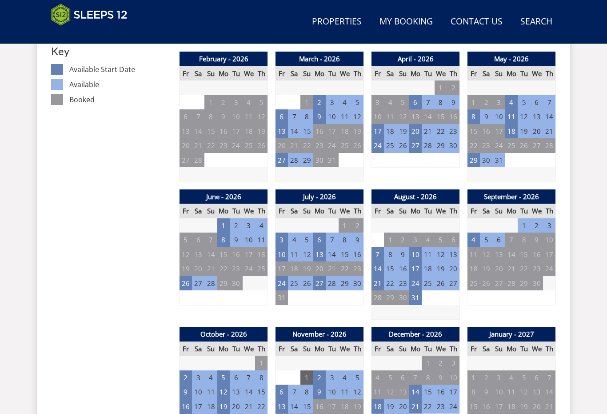
scroll to position [526, 0]
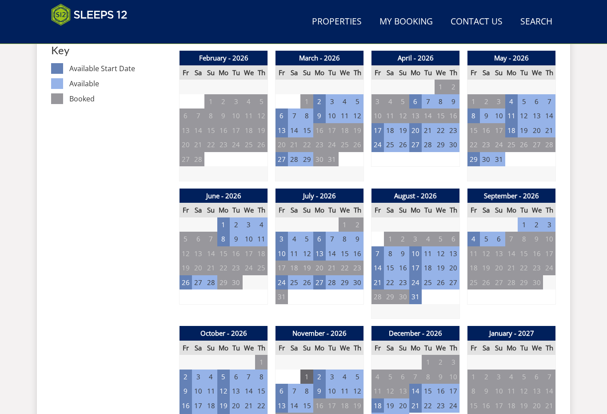
click at [379, 246] on td "7" at bounding box center [378, 253] width 12 height 15
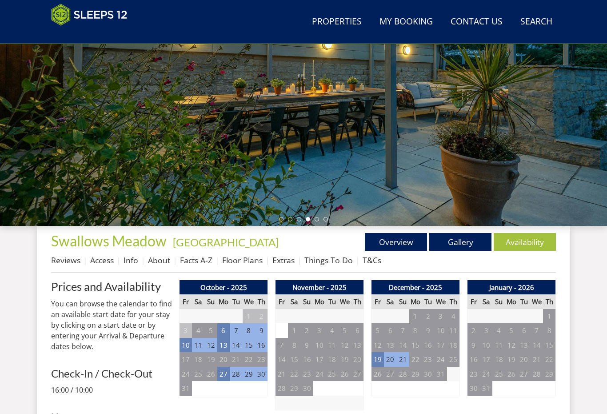
scroll to position [160, 0]
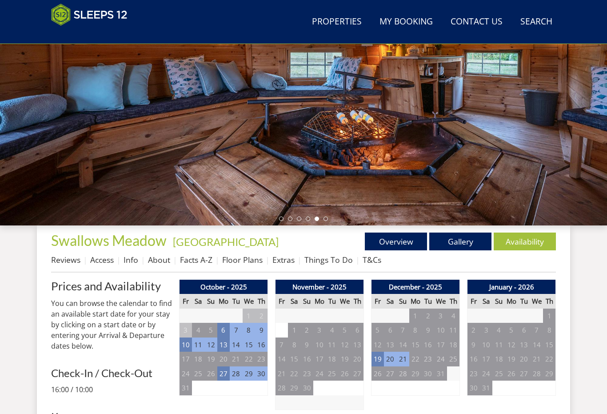
click at [395, 242] on link "Overview" at bounding box center [396, 241] width 62 height 18
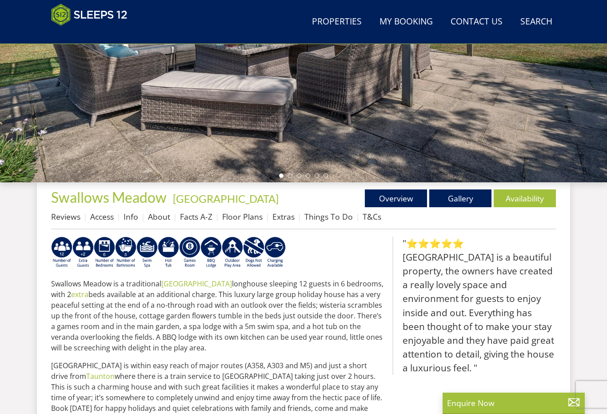
scroll to position [232, 0]
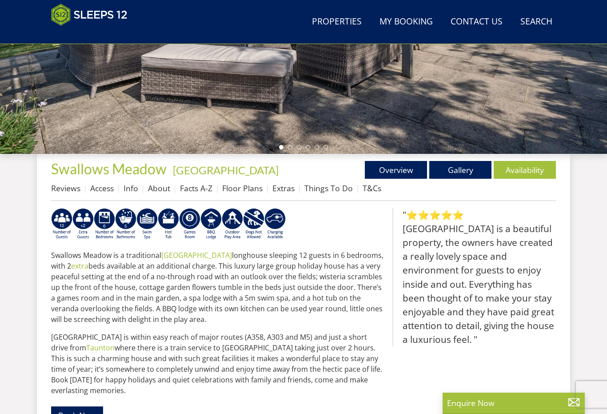
click at [397, 168] on link "Overview" at bounding box center [396, 170] width 62 height 18
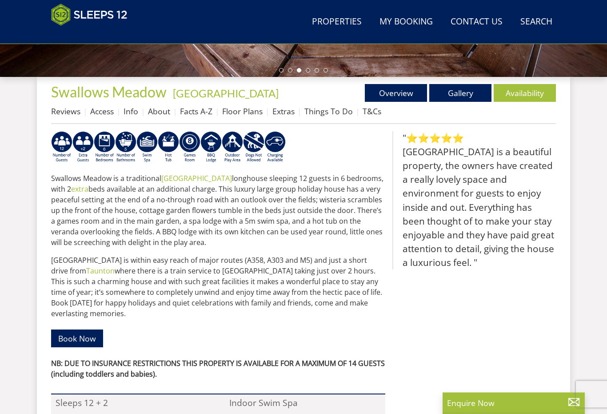
scroll to position [308, 0]
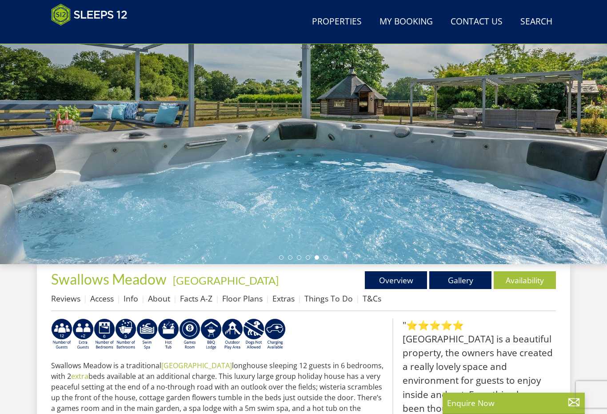
scroll to position [117, 0]
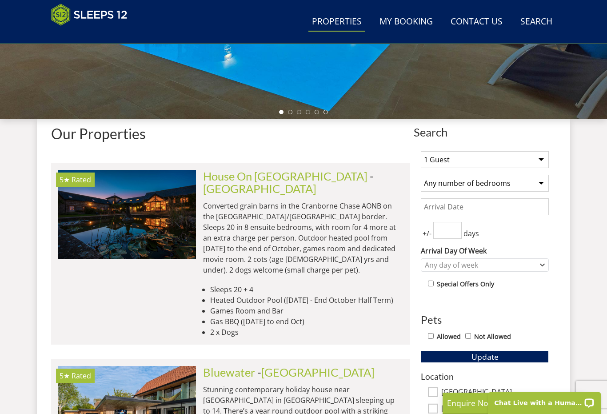
scroll to position [318, 0]
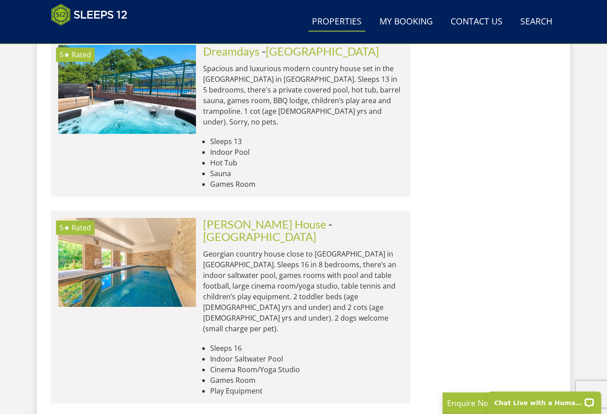
scroll to position [10877, 0]
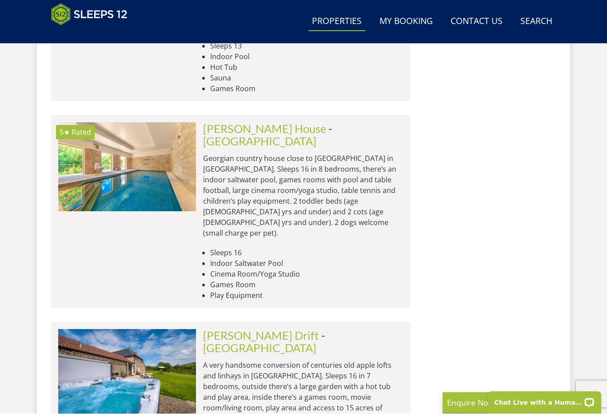
scroll to position [10973, 0]
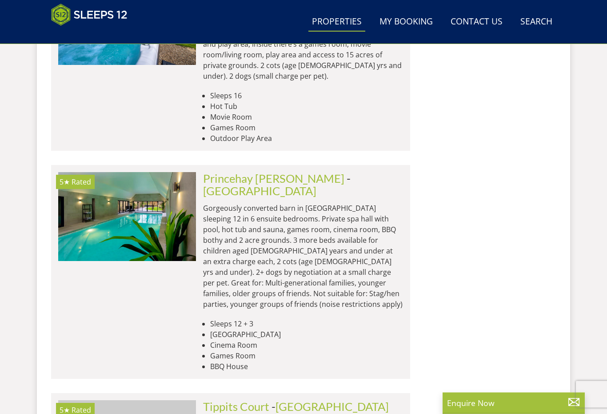
scroll to position [11325, 0]
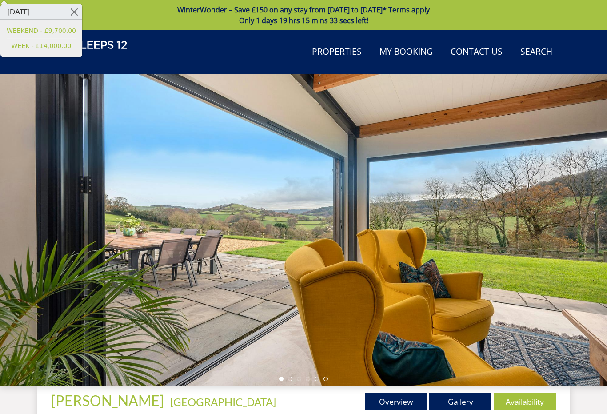
scroll to position [313, 0]
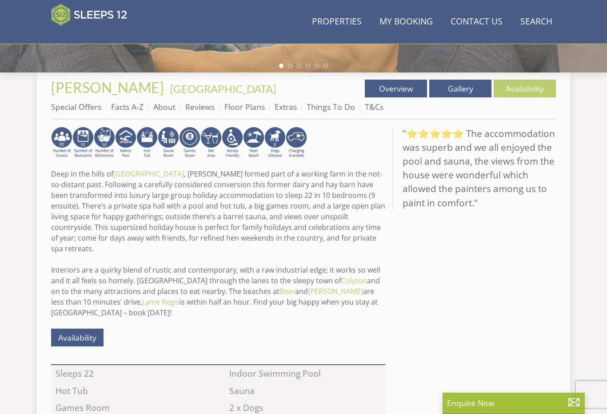
scroll to position [232, 0]
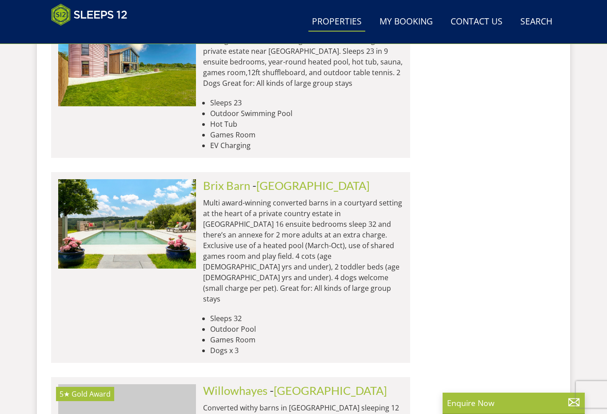
scroll to position [13617, 0]
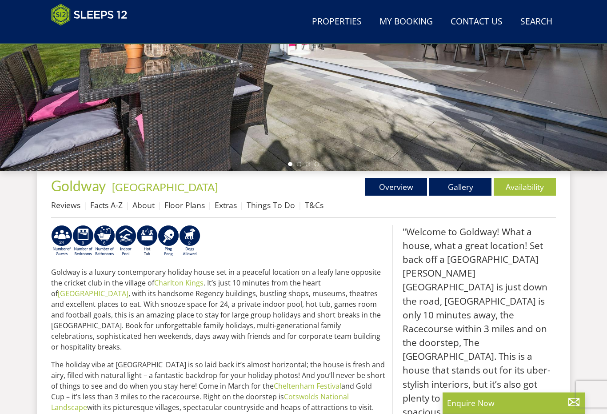
scroll to position [215, 0]
click at [535, 187] on link "Availability" at bounding box center [525, 187] width 62 height 18
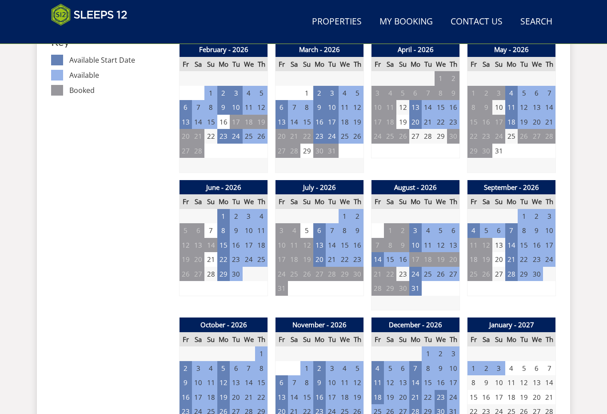
scroll to position [535, 0]
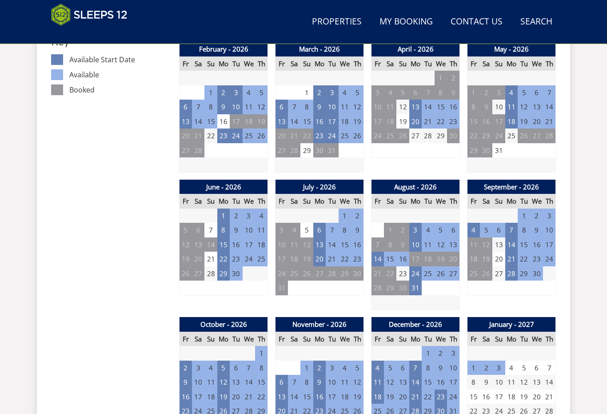
click at [320, 252] on td "20" at bounding box center [319, 259] width 12 height 15
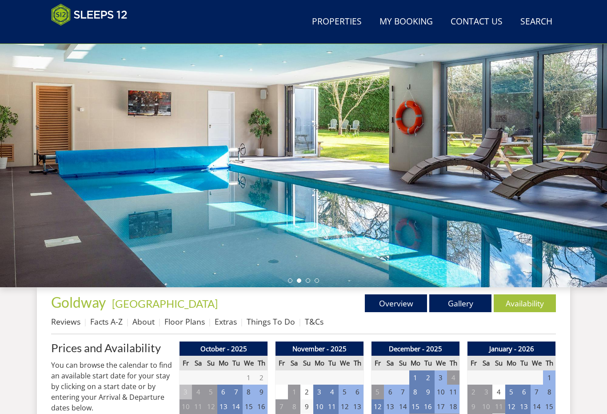
scroll to position [83, 0]
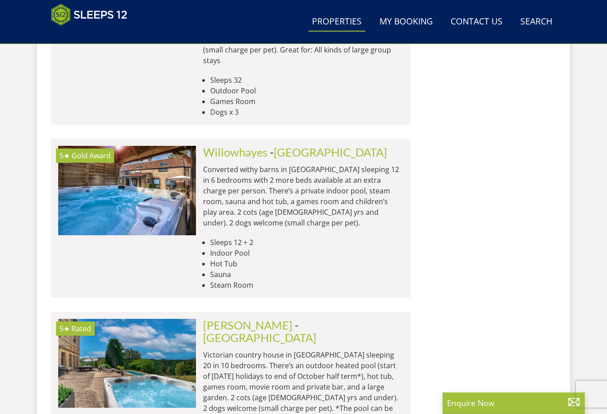
scroll to position [13858, 0]
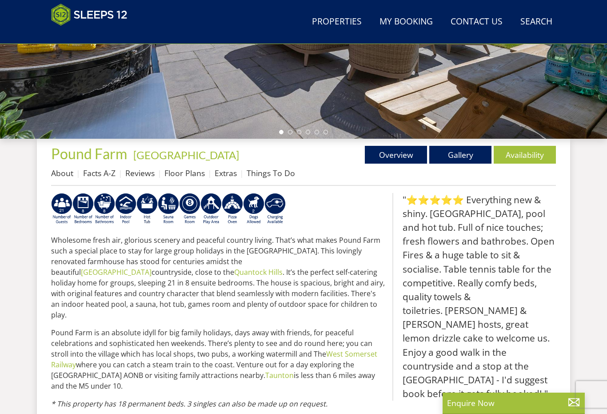
scroll to position [248, 0]
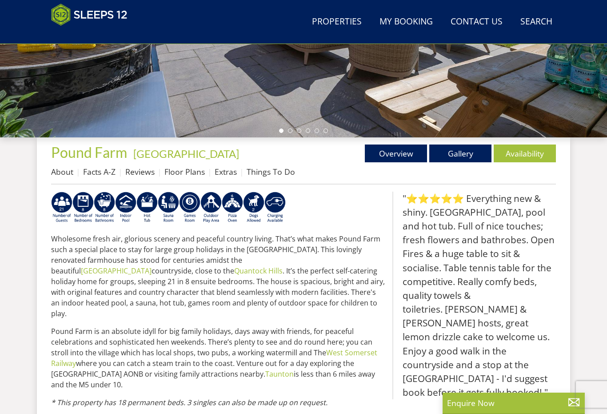
click at [534, 152] on link "Availability" at bounding box center [525, 153] width 62 height 18
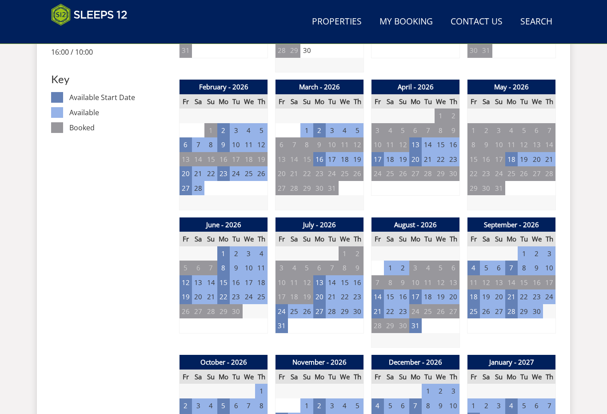
scroll to position [498, 0]
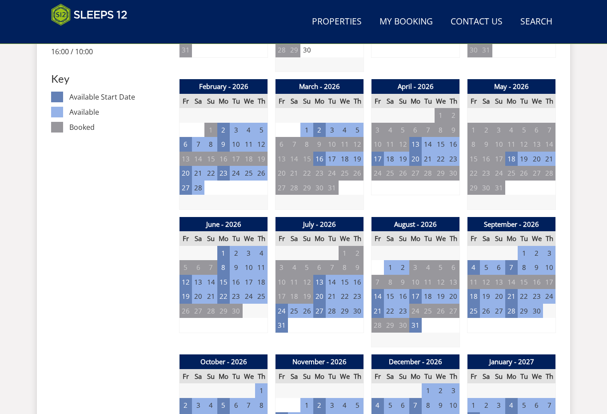
click at [282, 304] on td "24" at bounding box center [282, 311] width 12 height 15
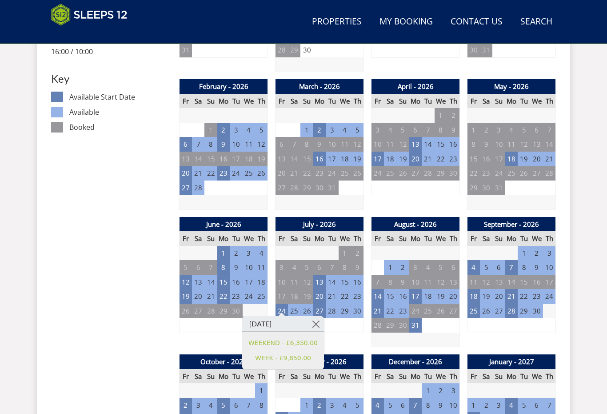
click at [376, 284] on td "7" at bounding box center [378, 282] width 12 height 15
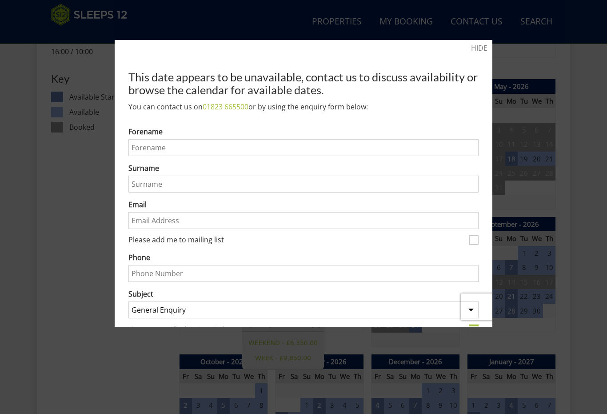
click at [476, 38] on div at bounding box center [303, 207] width 607 height 414
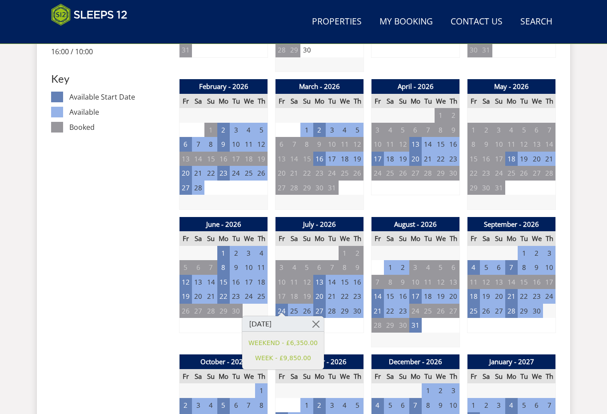
click at [378, 291] on td "14" at bounding box center [378, 296] width 12 height 15
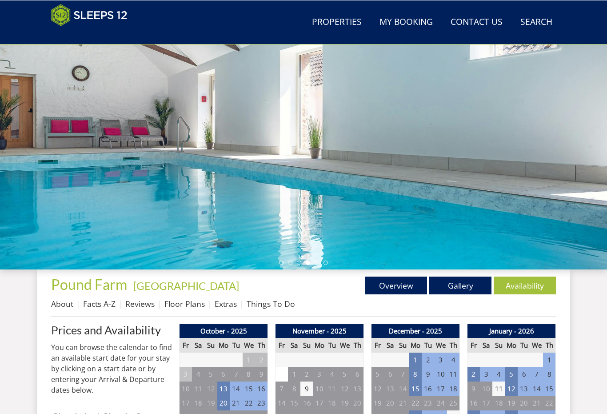
scroll to position [116, 0]
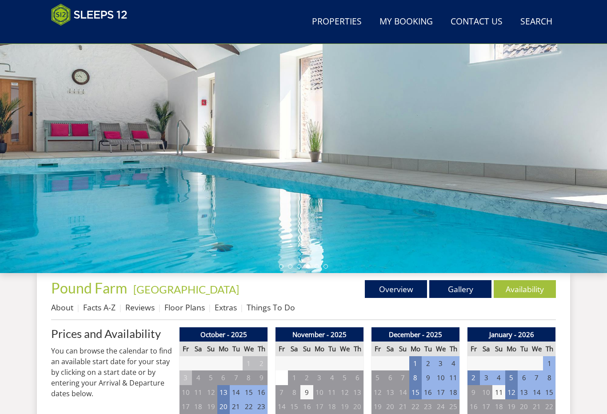
scroll to position [116, 0]
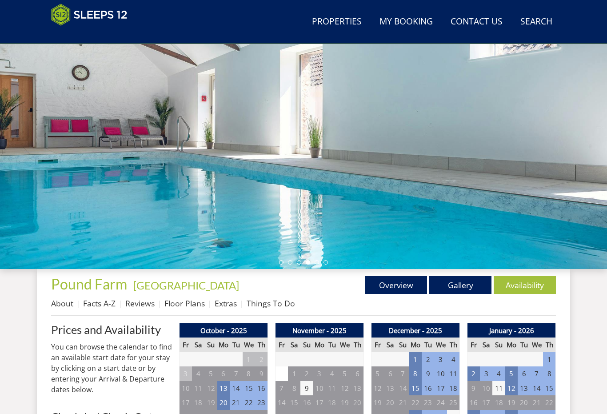
click at [462, 282] on link "Gallery" at bounding box center [460, 285] width 62 height 18
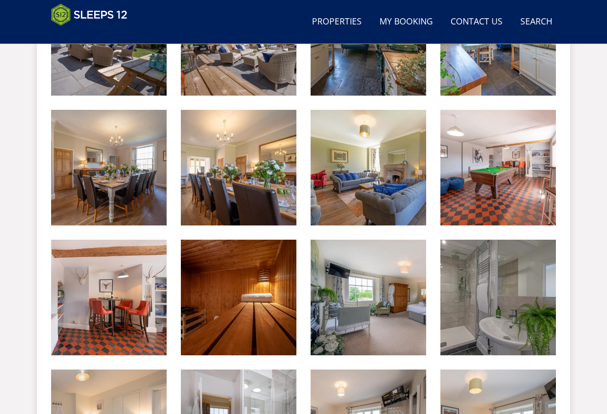
scroll to position [592, 0]
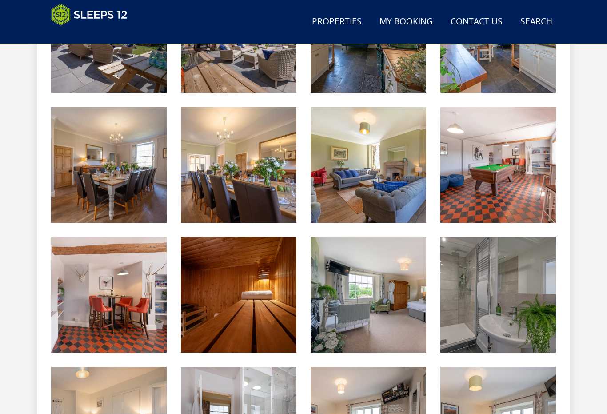
click at [381, 206] on img at bounding box center [369, 165] width 116 height 116
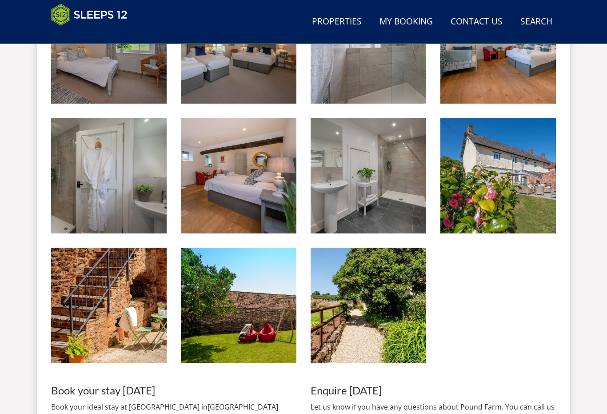
scroll to position [1122, 0]
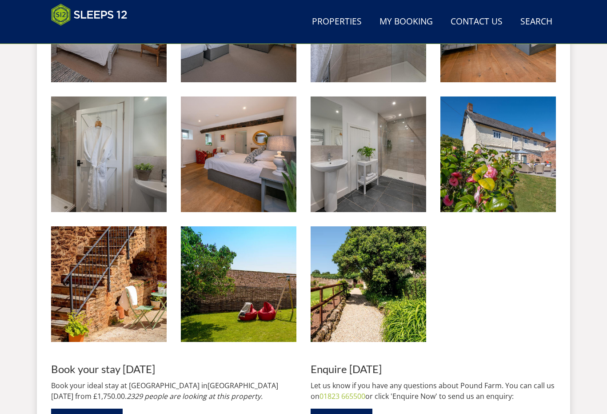
click at [388, 298] on img at bounding box center [369, 284] width 116 height 116
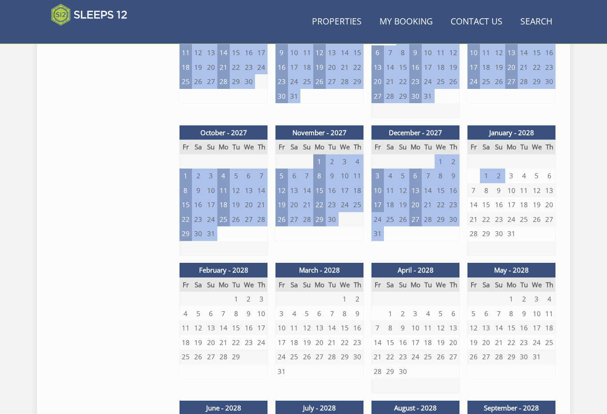
scroll to position [116, 0]
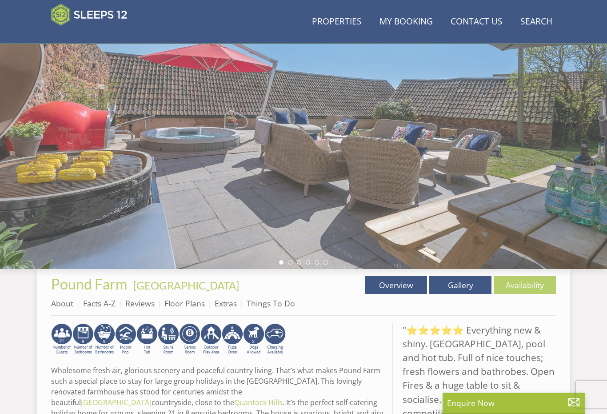
scroll to position [248, 0]
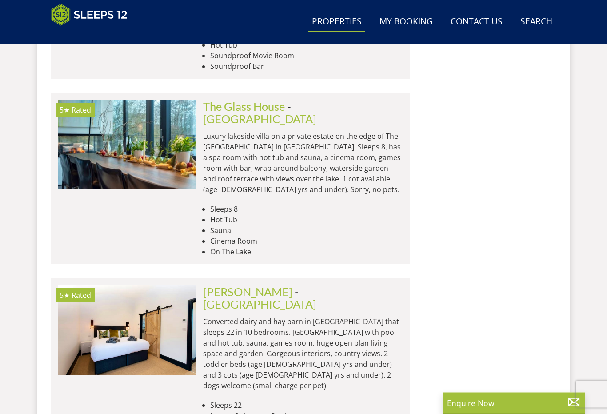
scroll to position [14283, 0]
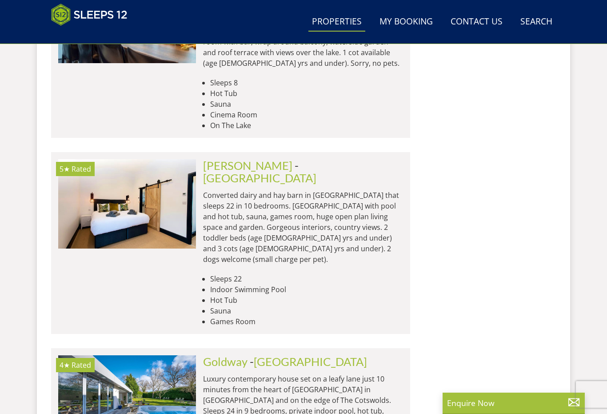
scroll to position [14444, 0]
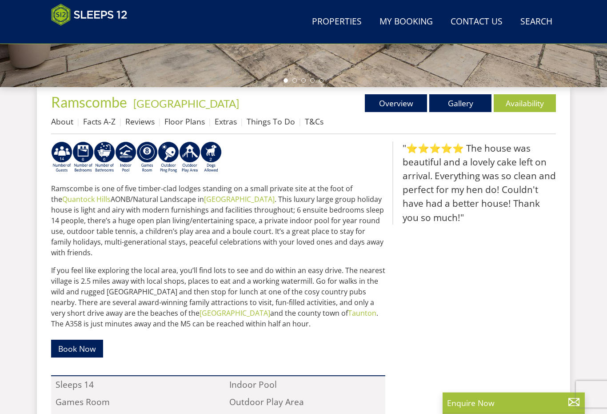
scroll to position [298, 0]
click at [528, 98] on link "Availability" at bounding box center [525, 103] width 62 height 18
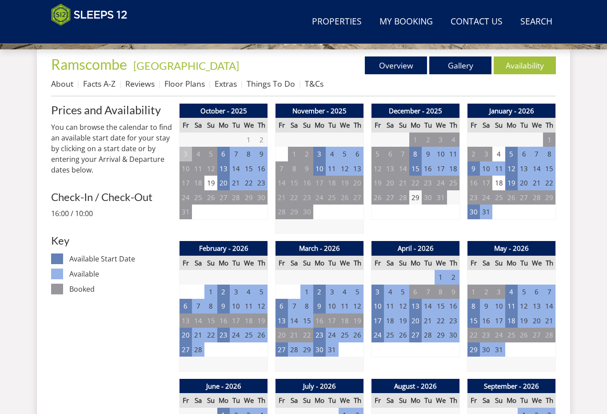
scroll to position [336, 0]
click at [542, 200] on td "28" at bounding box center [537, 197] width 12 height 15
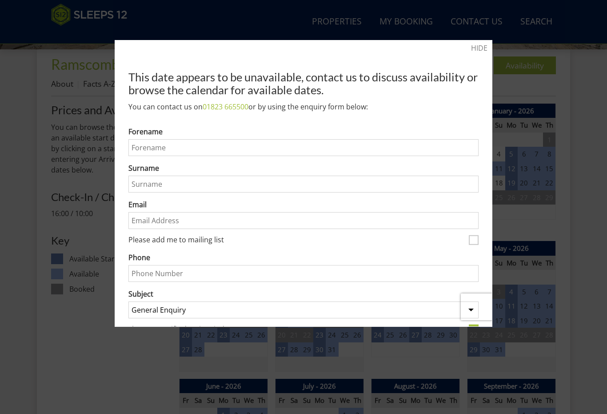
click at [487, 36] on div at bounding box center [303, 207] width 607 height 414
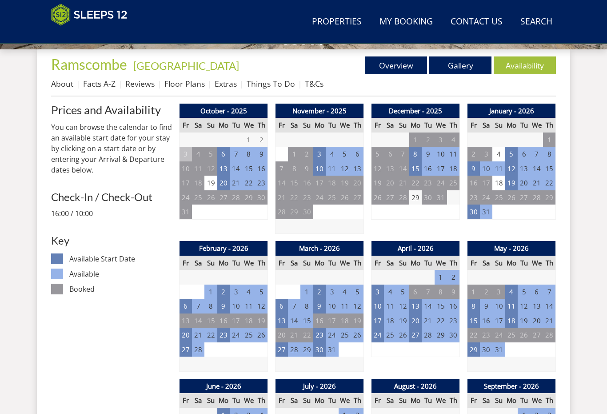
click at [381, 314] on td "17" at bounding box center [378, 320] width 12 height 15
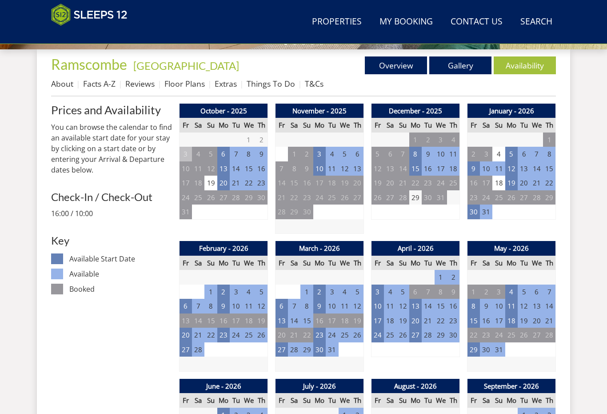
click at [284, 342] on td "27" at bounding box center [282, 349] width 12 height 15
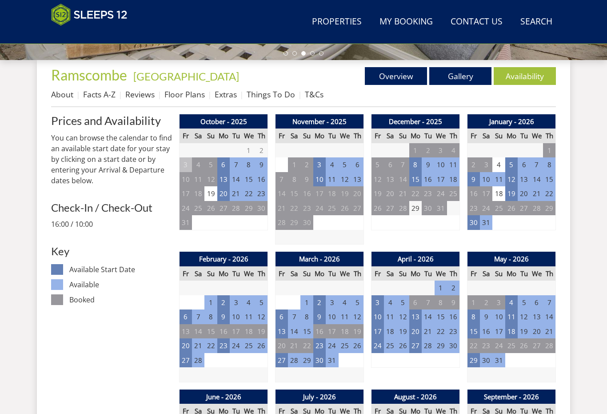
scroll to position [325, 0]
click at [188, 90] on link "Floor Plans" at bounding box center [184, 94] width 40 height 11
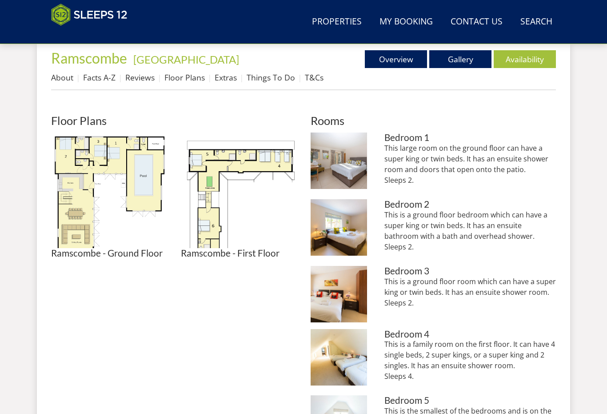
scroll to position [344, 0]
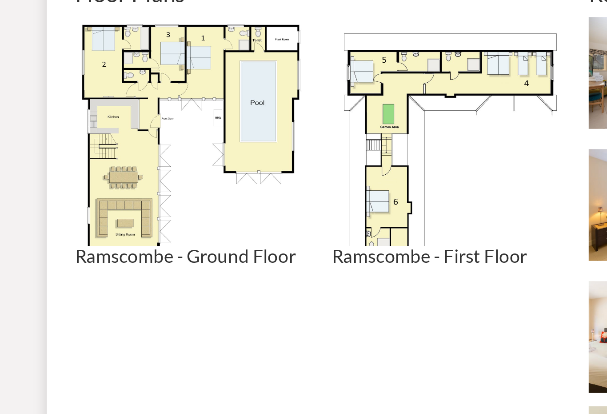
click at [272, 131] on img at bounding box center [239, 189] width 116 height 116
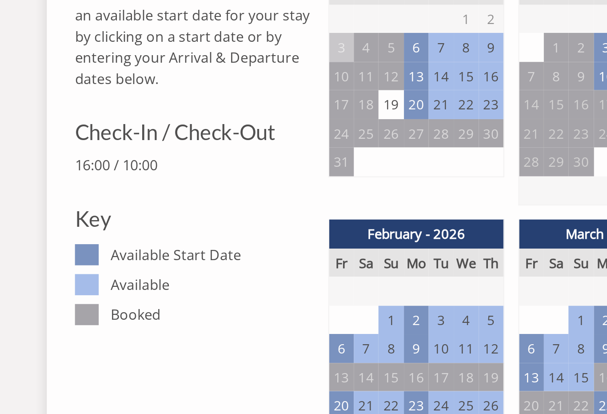
scroll to position [325, 0]
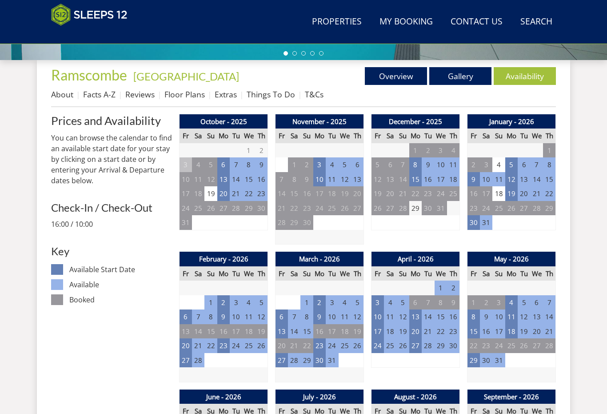
scroll to position [298, 0]
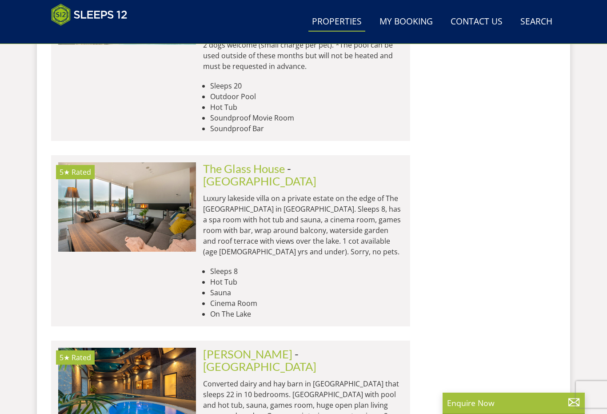
scroll to position [14220, 0]
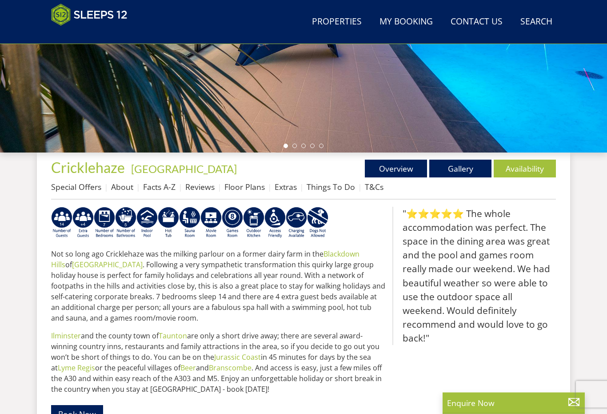
scroll to position [234, 0]
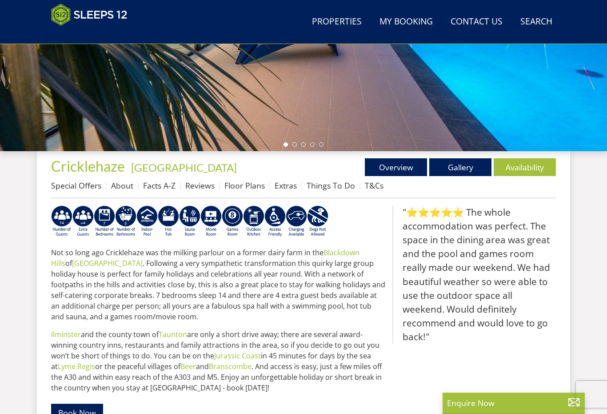
click at [530, 171] on link "Availability" at bounding box center [525, 167] width 62 height 18
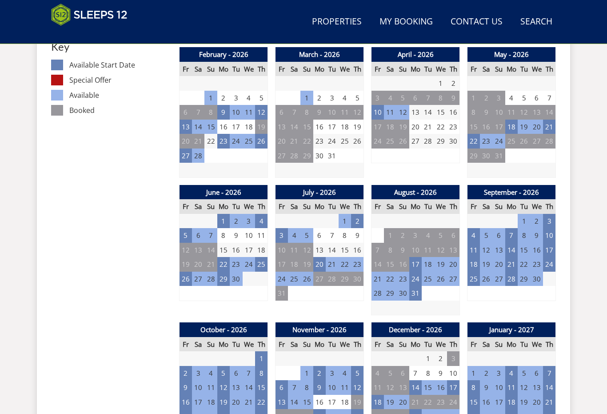
scroll to position [530, 0]
click at [377, 272] on td "21" at bounding box center [378, 279] width 12 height 15
click at [376, 272] on td "21" at bounding box center [378, 279] width 12 height 15
click at [378, 272] on td "21" at bounding box center [378, 279] width 12 height 15
click at [382, 272] on td "21" at bounding box center [378, 279] width 12 height 15
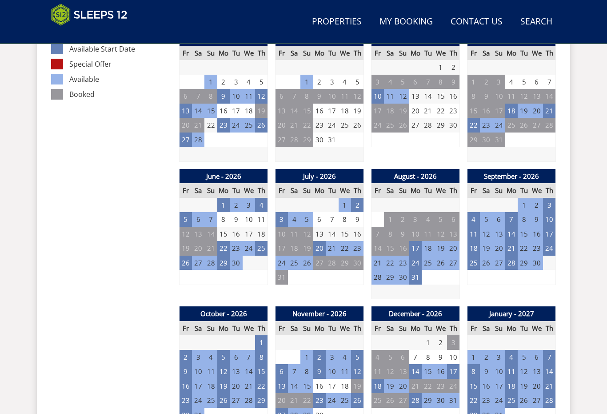
scroll to position [566, 0]
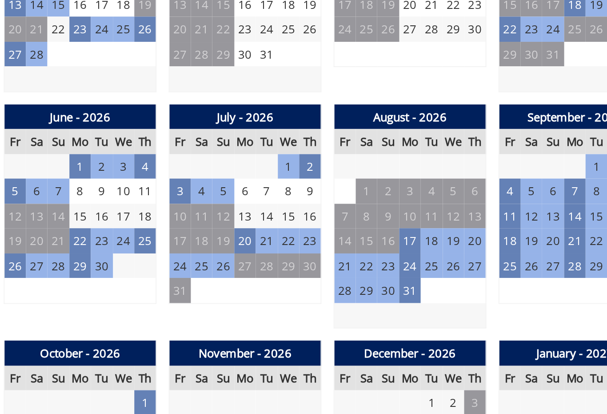
click at [372, 236] on td "21" at bounding box center [378, 243] width 12 height 15
click at [276, 236] on td "24" at bounding box center [282, 243] width 12 height 15
click at [313, 221] on td "20" at bounding box center [319, 228] width 12 height 15
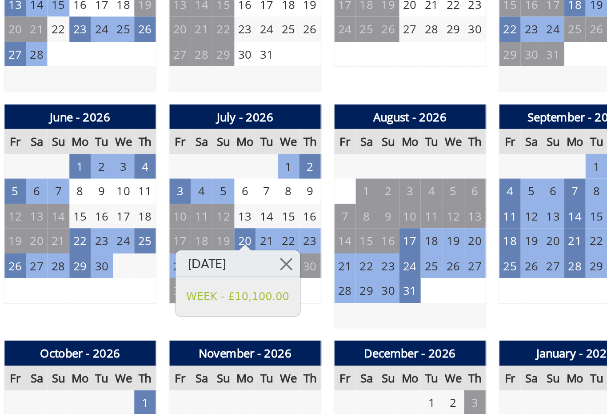
click at [372, 236] on td "21" at bounding box center [378, 243] width 12 height 15
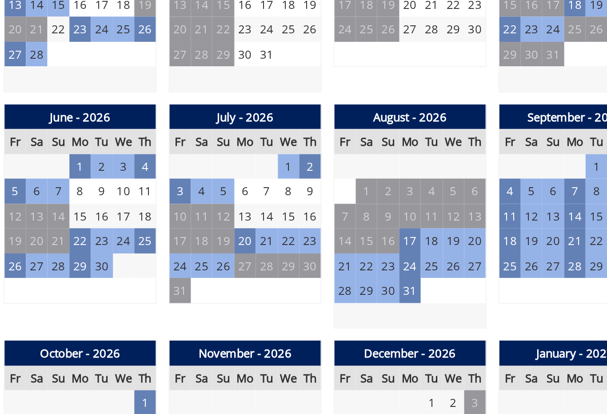
click at [372, 236] on td "21" at bounding box center [378, 243] width 12 height 15
click at [409, 221] on td "17" at bounding box center [415, 228] width 12 height 15
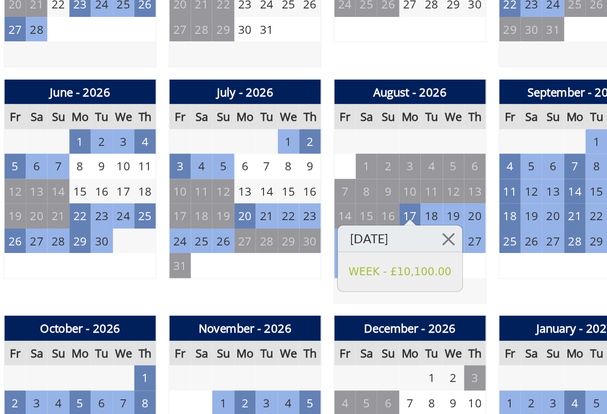
click at [480, 250] on td "3" at bounding box center [486, 257] width 12 height 15
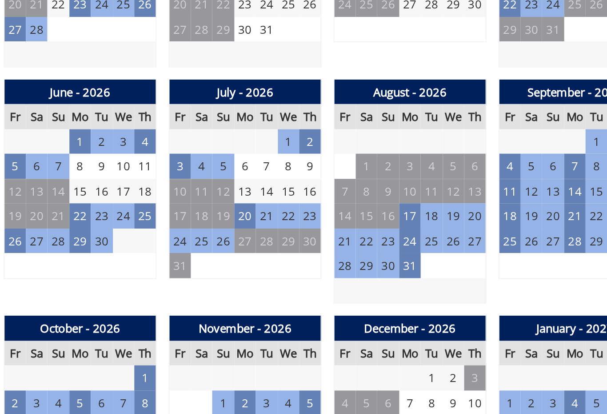
click at [409, 236] on td "24" at bounding box center [415, 243] width 12 height 15
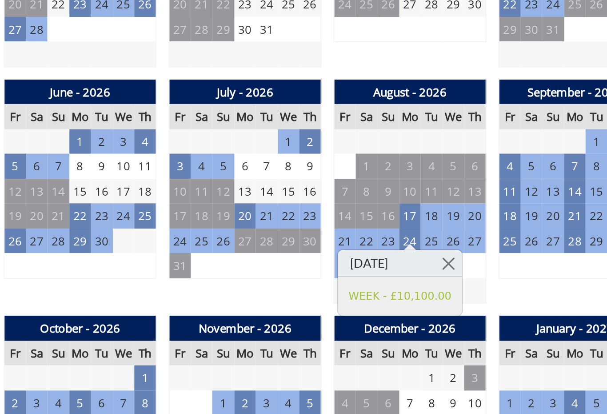
click at [468, 250] on td "2" at bounding box center [474, 257] width 12 height 15
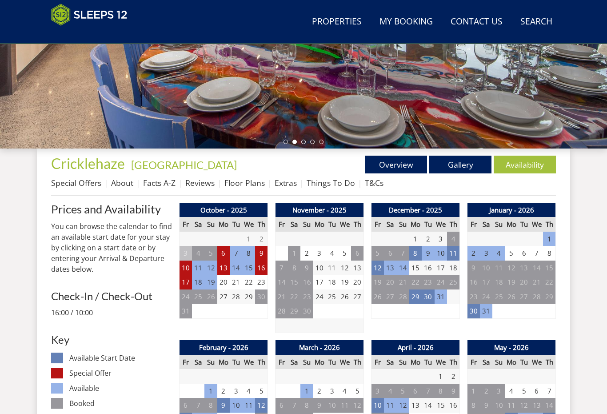
scroll to position [237, 0]
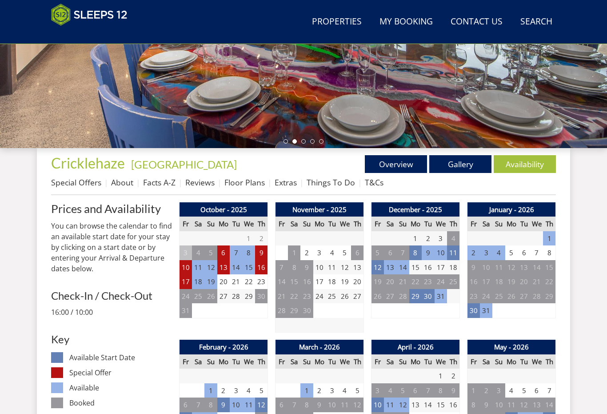
click at [246, 174] on div "Properties Cricklehaze - Somerset Overview Gallery Availability Special Offers …" at bounding box center [303, 175] width 505 height 40
click at [249, 179] on link "Floor Plans" at bounding box center [244, 182] width 40 height 11
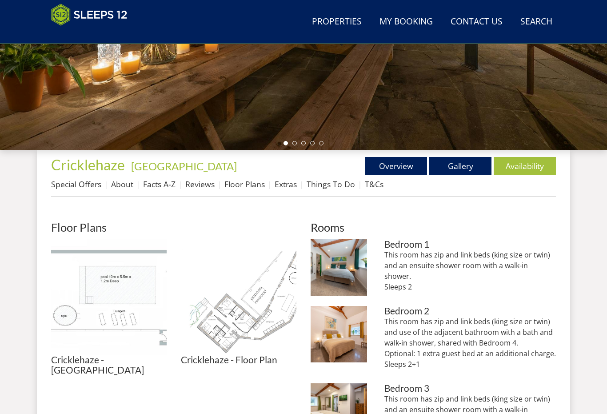
scroll to position [236, 0]
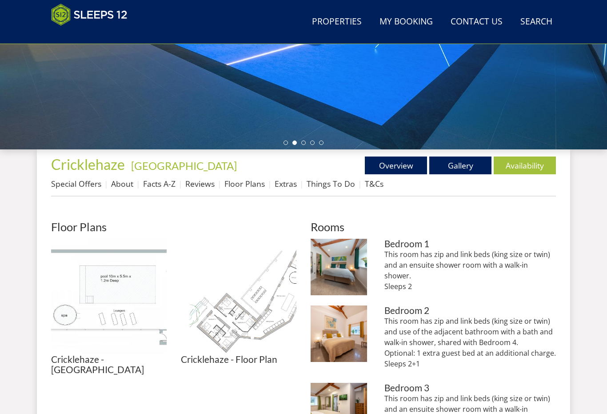
click at [248, 180] on link "Floor Plans" at bounding box center [244, 183] width 40 height 11
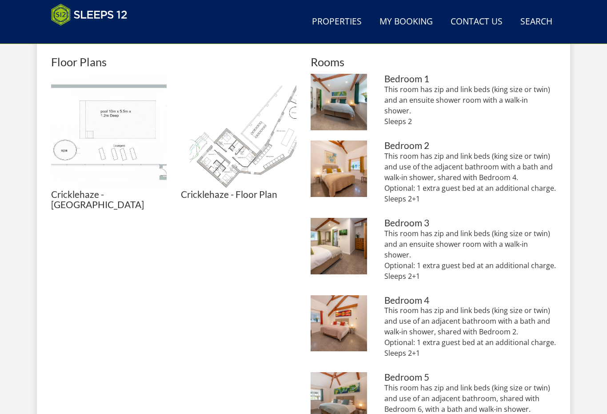
scroll to position [401, 0]
click at [263, 154] on img at bounding box center [239, 132] width 116 height 116
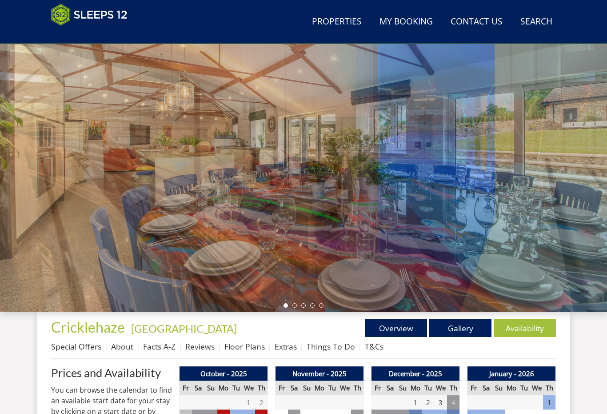
scroll to position [73, 0]
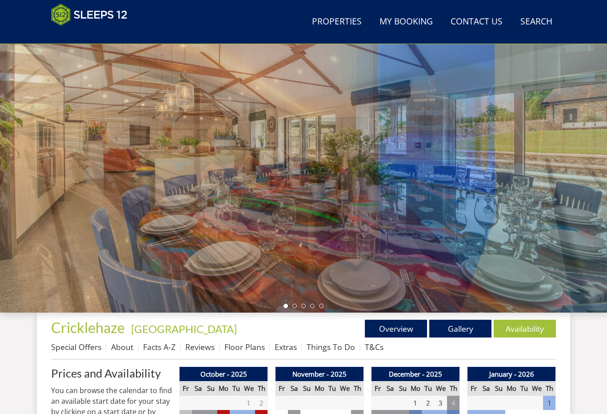
click at [553, 160] on div at bounding box center [303, 156] width 607 height 311
click at [534, 169] on div at bounding box center [303, 156] width 607 height 311
click at [470, 325] on link "Gallery" at bounding box center [460, 329] width 62 height 18
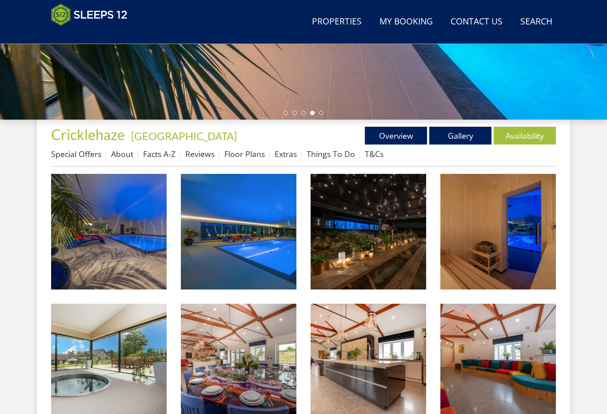
scroll to position [276, 0]
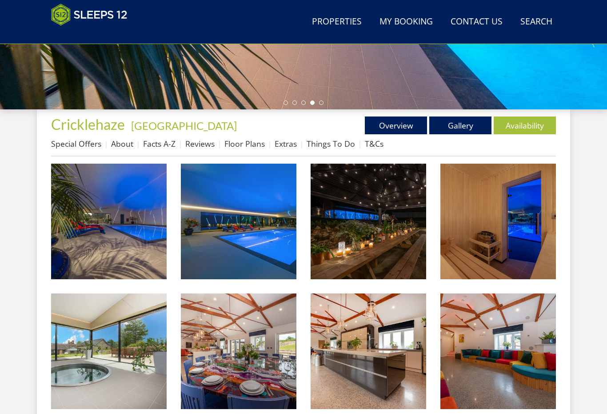
click at [154, 247] on img at bounding box center [109, 222] width 116 height 116
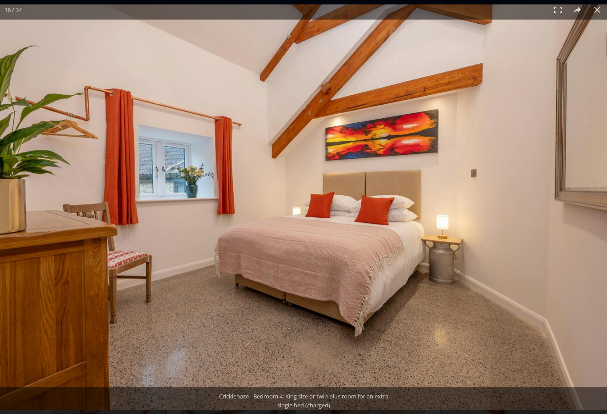
scroll to position [73, 0]
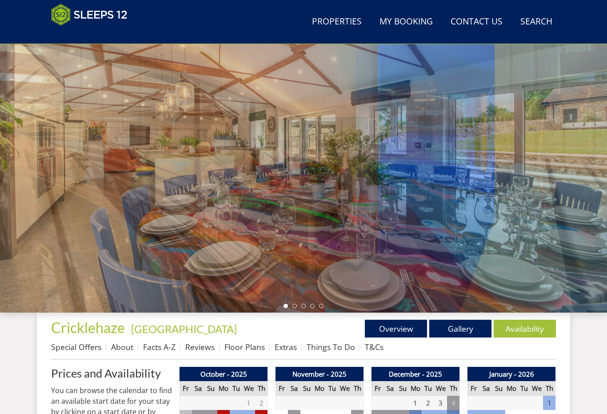
scroll to position [234, 0]
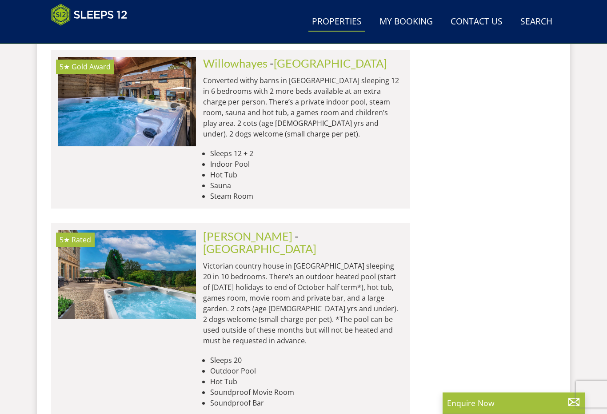
scroll to position [13946, 0]
